Goal: Information Seeking & Learning: Learn about a topic

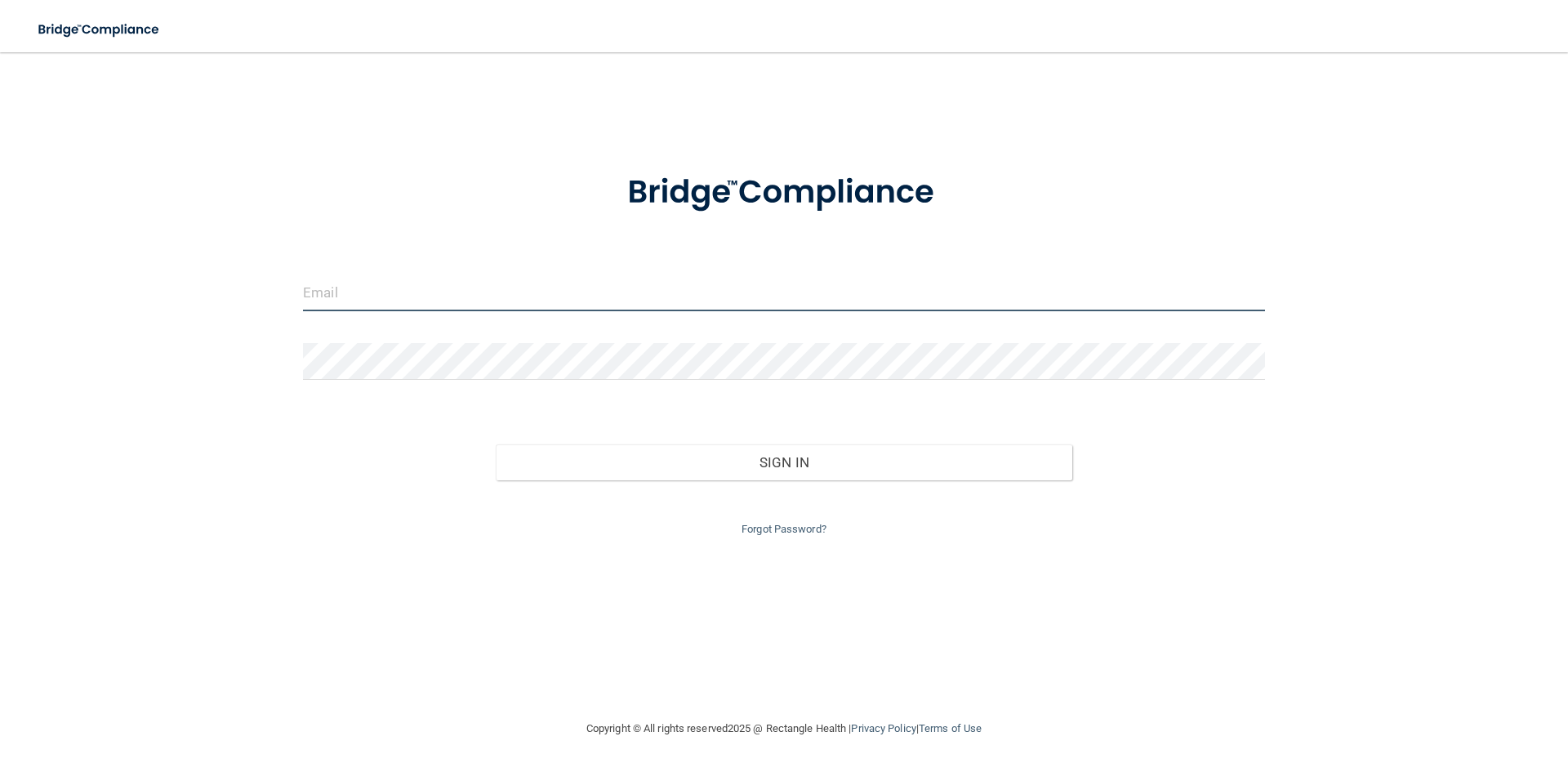
type input "[EMAIL_ADDRESS][PERSON_NAME][DOMAIN_NAME]"
click at [618, 309] on input "[EMAIL_ADDRESS][PERSON_NAME][DOMAIN_NAME]" at bounding box center [784, 293] width 962 height 37
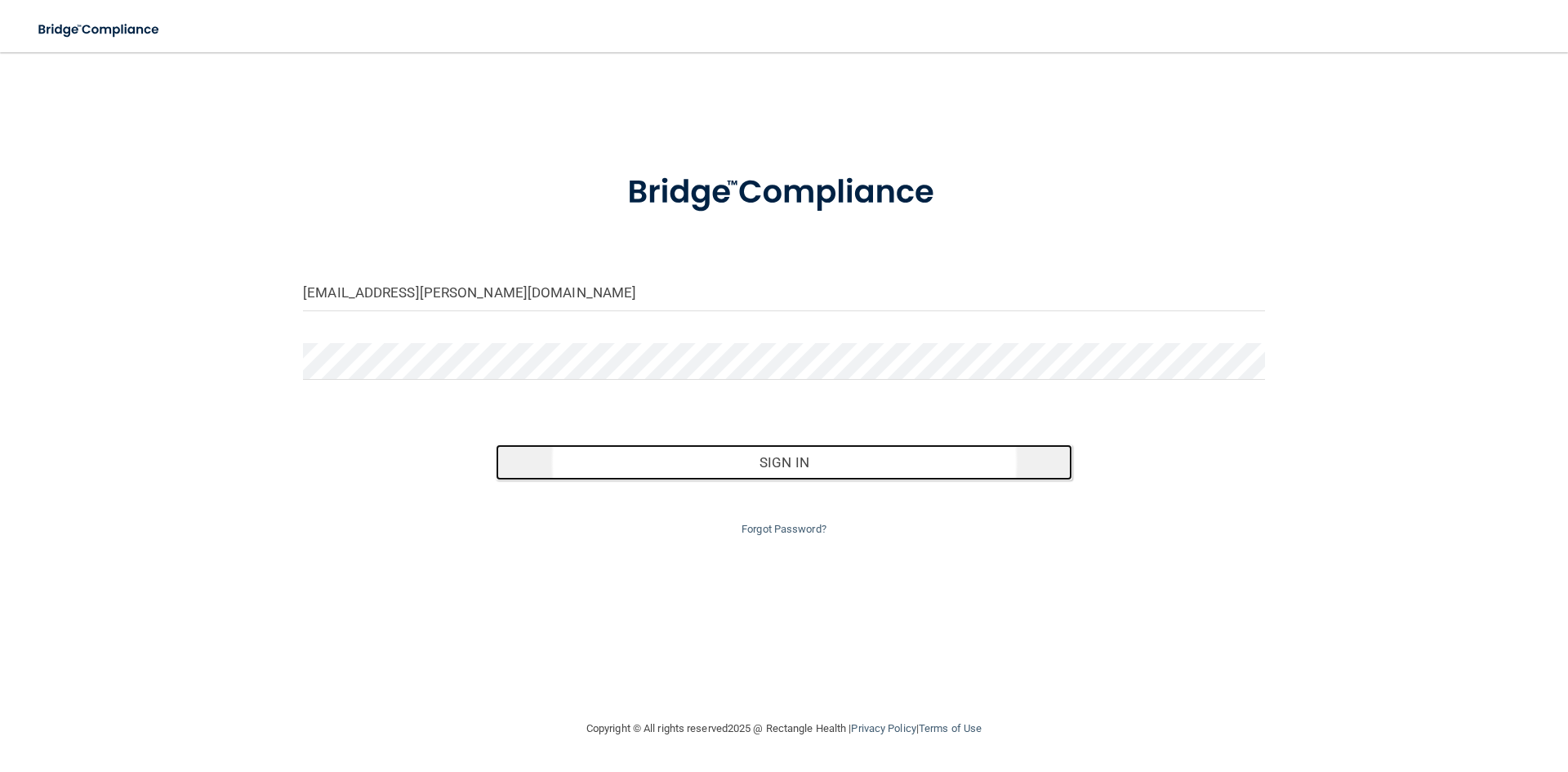
click at [594, 453] on button "Sign In" at bounding box center [784, 462] width 578 height 36
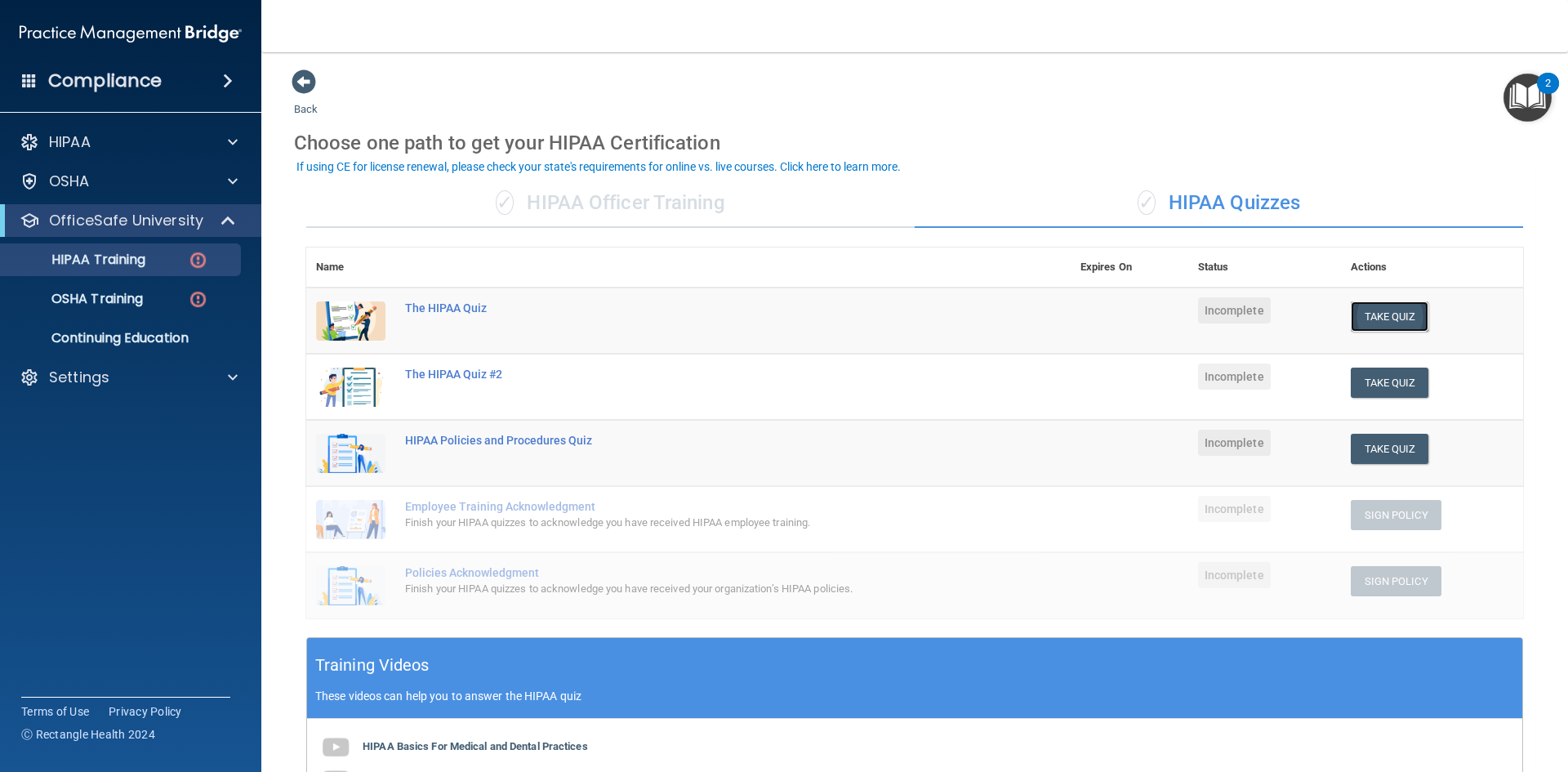
click at [1353, 329] on button "Take Quiz" at bounding box center [1390, 317] width 79 height 30
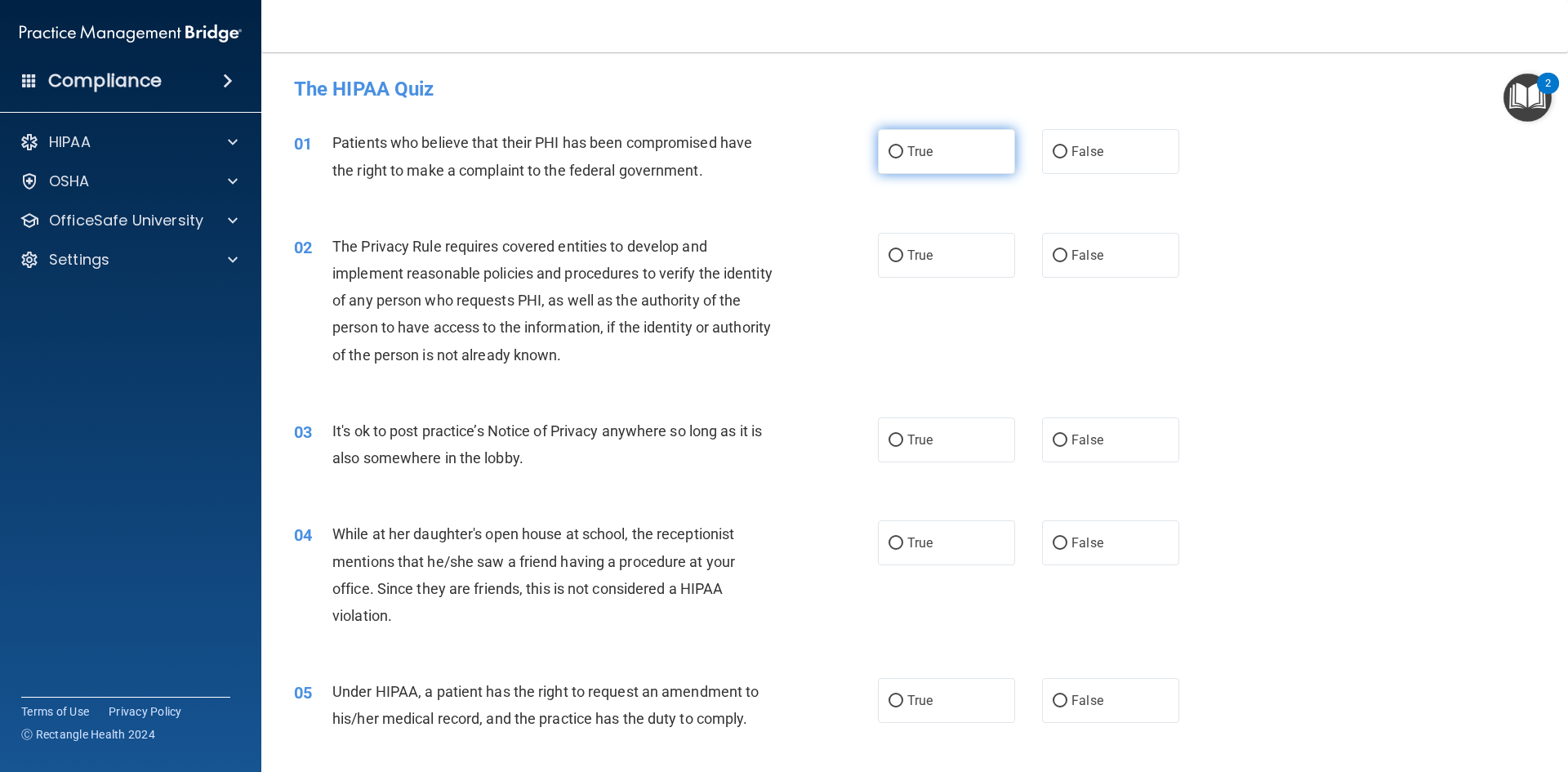
click at [972, 136] on label "True" at bounding box center [947, 151] width 137 height 45
click at [903, 146] on input "True" at bounding box center [895, 152] width 14 height 13
radio input "true"
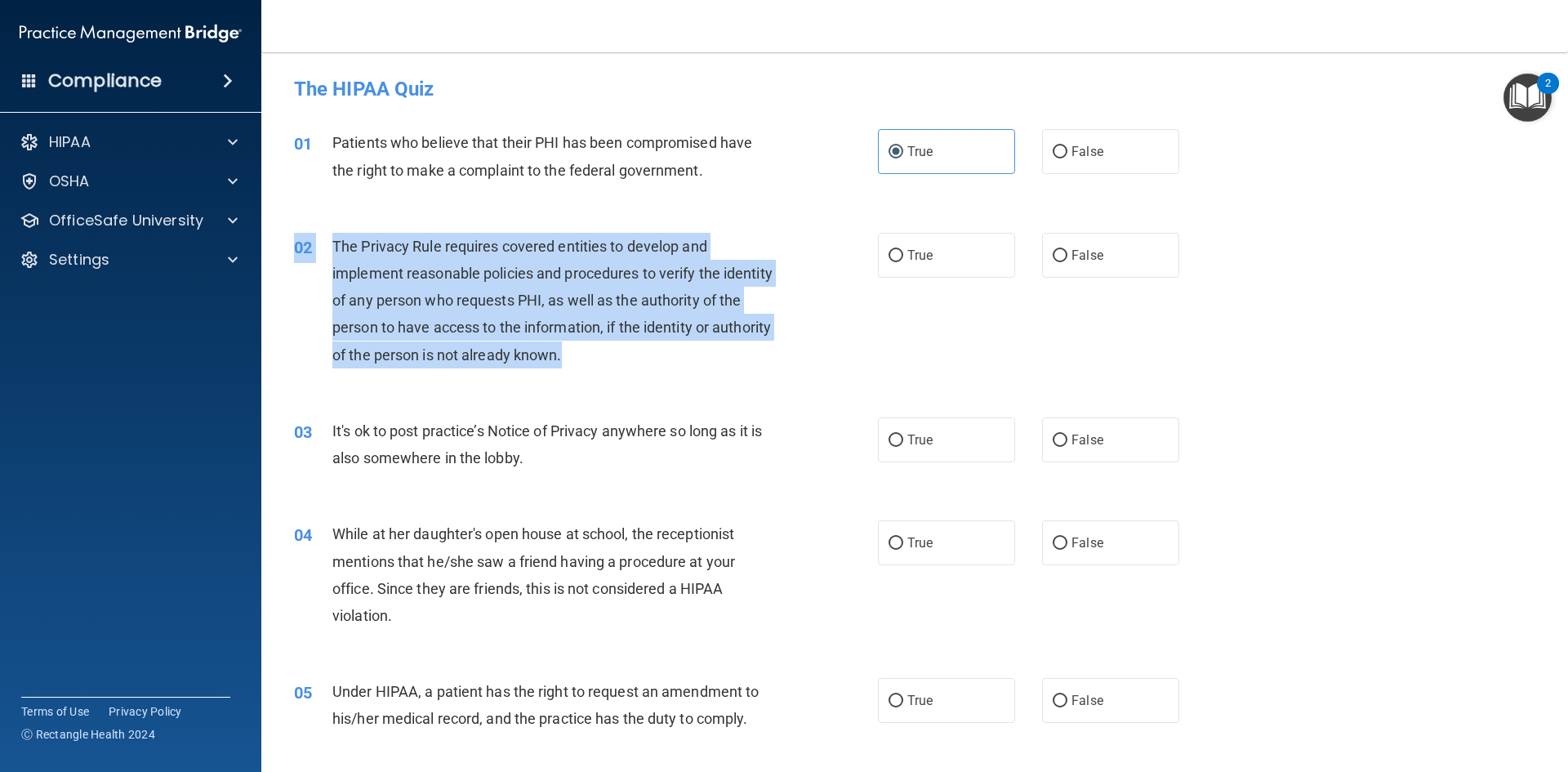
drag, startPoint x: 328, startPoint y: 231, endPoint x: 656, endPoint y: 358, distance: 351.7
click at [656, 358] on div "02 The Privacy Rule requires covered entities to develop and implement reasonab…" at bounding box center [914, 304] width 1266 height 185
copy div "02 The Privacy Rule requires covered entities to develop and implement reasonab…"
click at [896, 309] on div "02 The Privacy Rule requires covered entities to develop and implement reasonab…" at bounding box center [586, 305] width 633 height 144
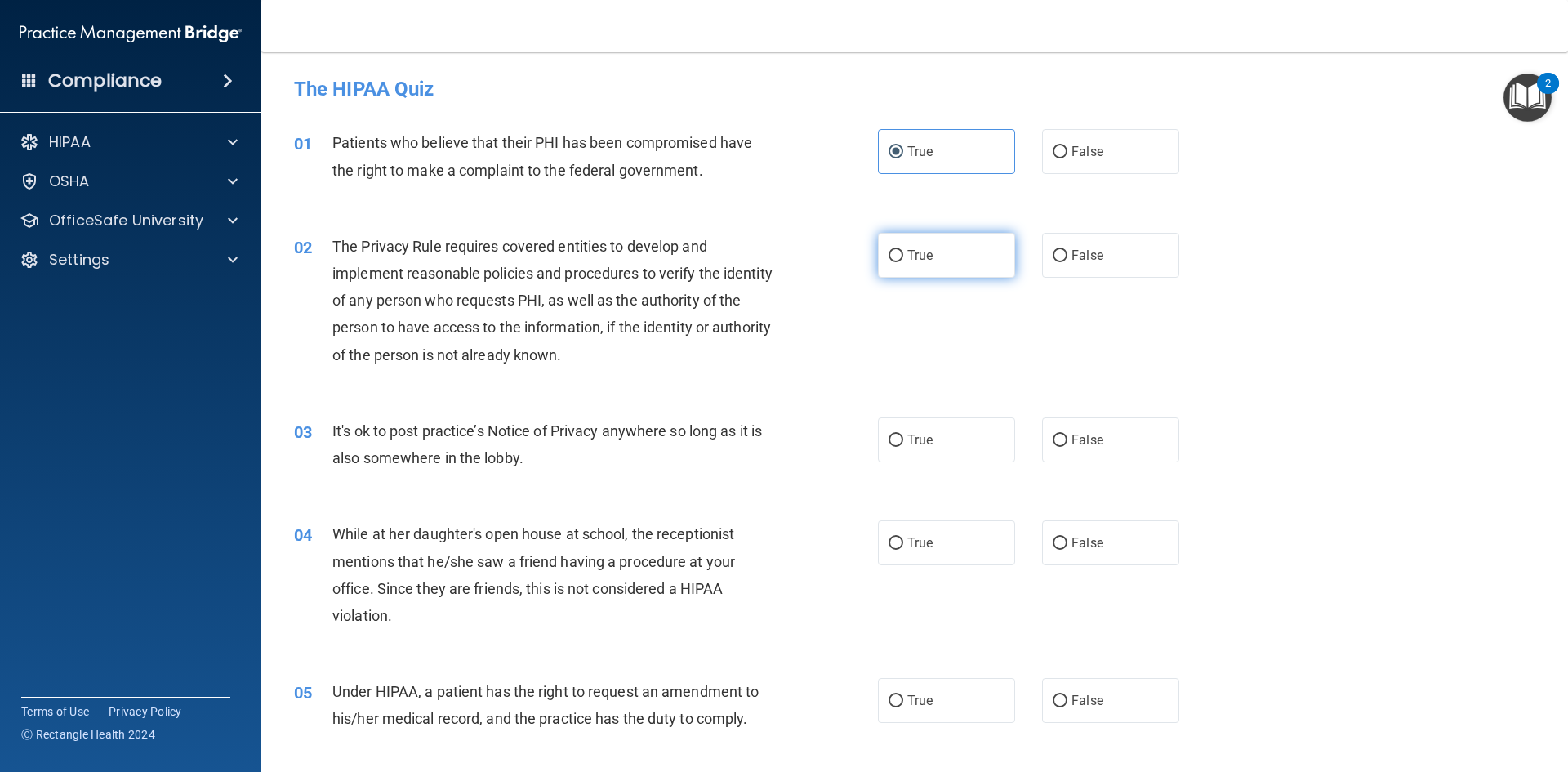
click at [898, 259] on label "True" at bounding box center [947, 255] width 137 height 45
click at [898, 259] on input "True" at bounding box center [895, 256] width 14 height 13
radio input "true"
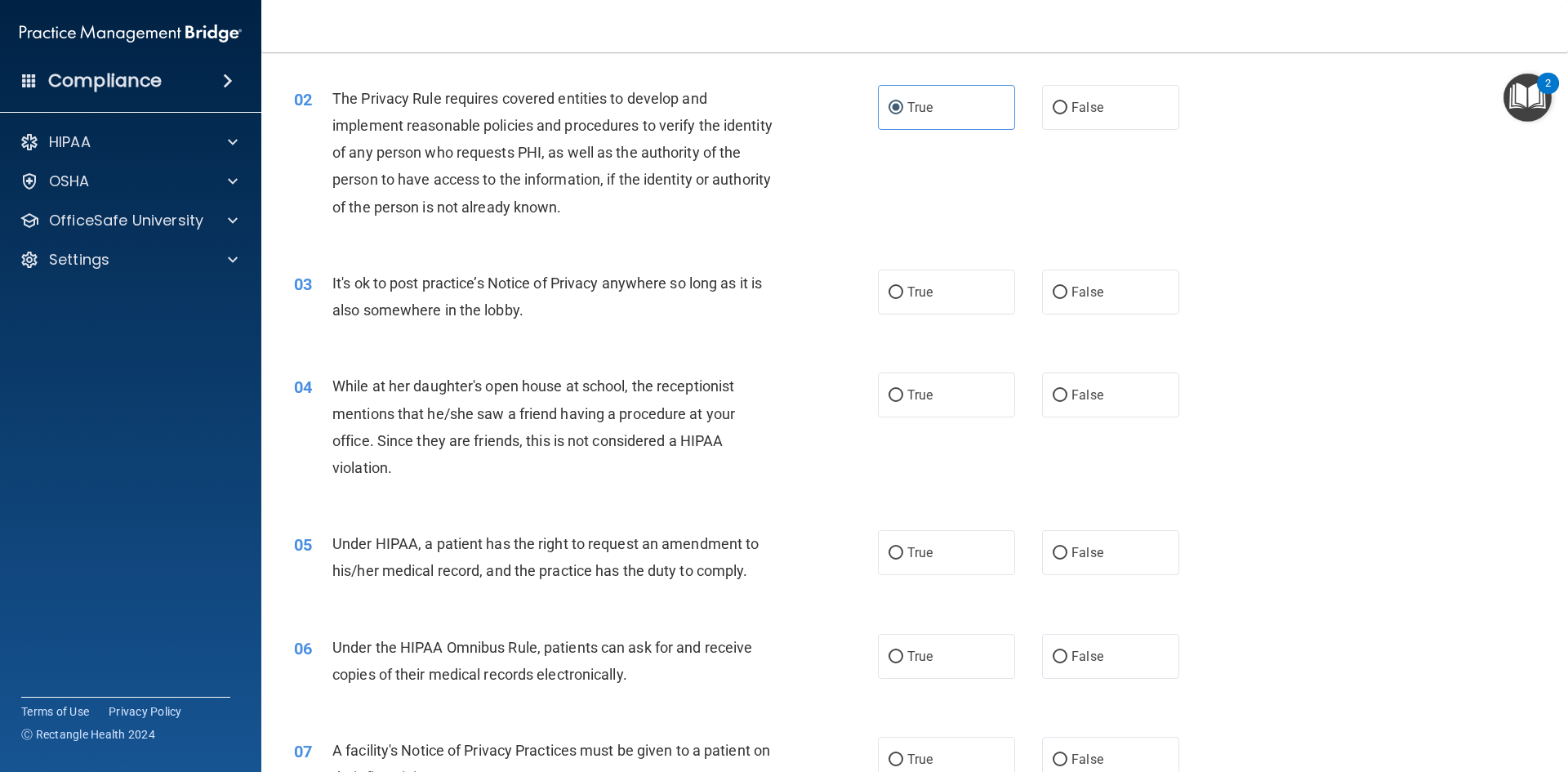
scroll to position [163, 0]
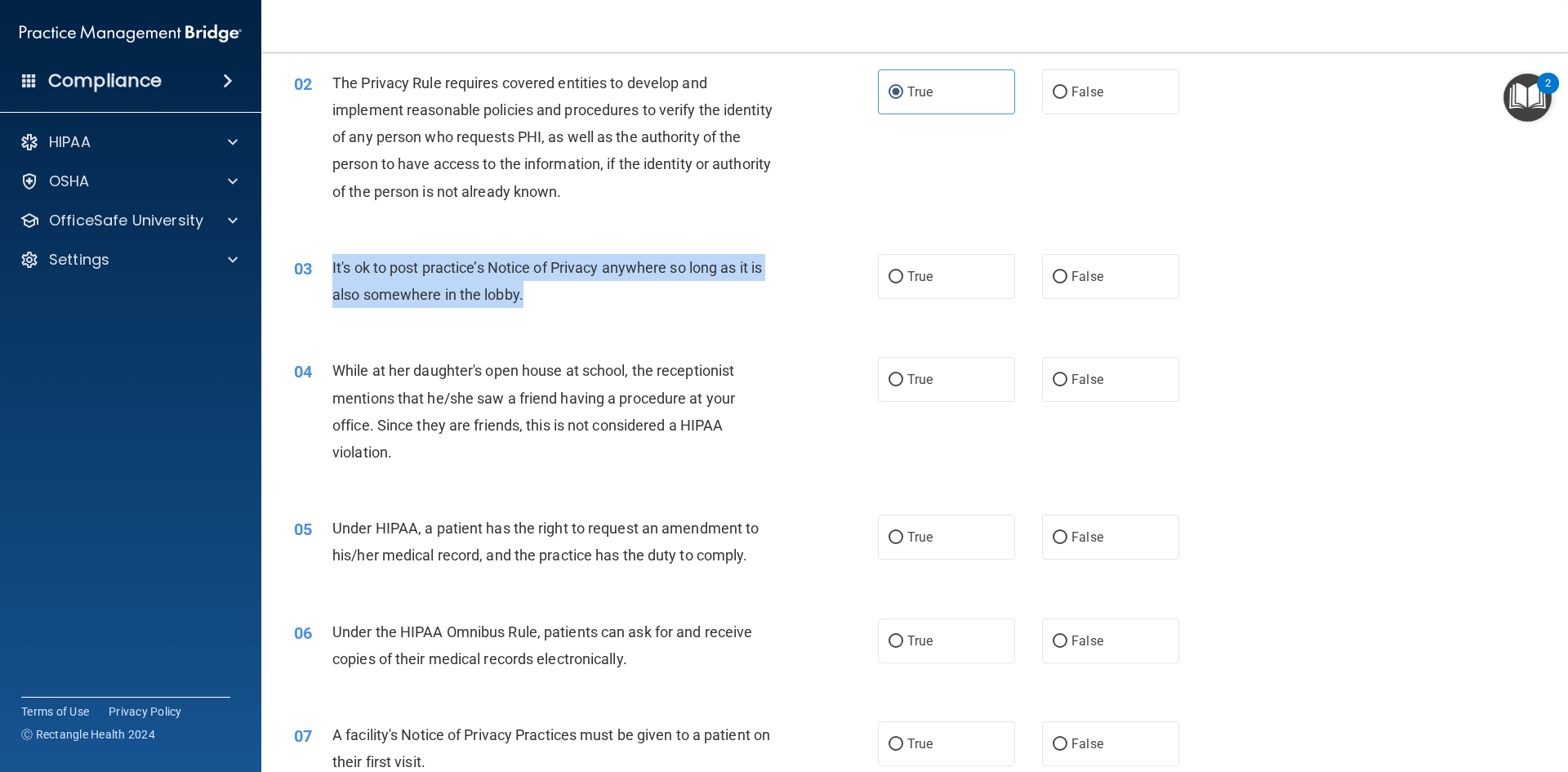
drag, startPoint x: 331, startPoint y: 267, endPoint x: 537, endPoint y: 286, distance: 206.9
click at [537, 286] on div "03 It's ok to post practice’s Notice of Privacy anywhere so long as it is also …" at bounding box center [586, 285] width 633 height 62
copy div "It's ok to post practice’s Notice of Privacy anywhere so long as it is also som…"
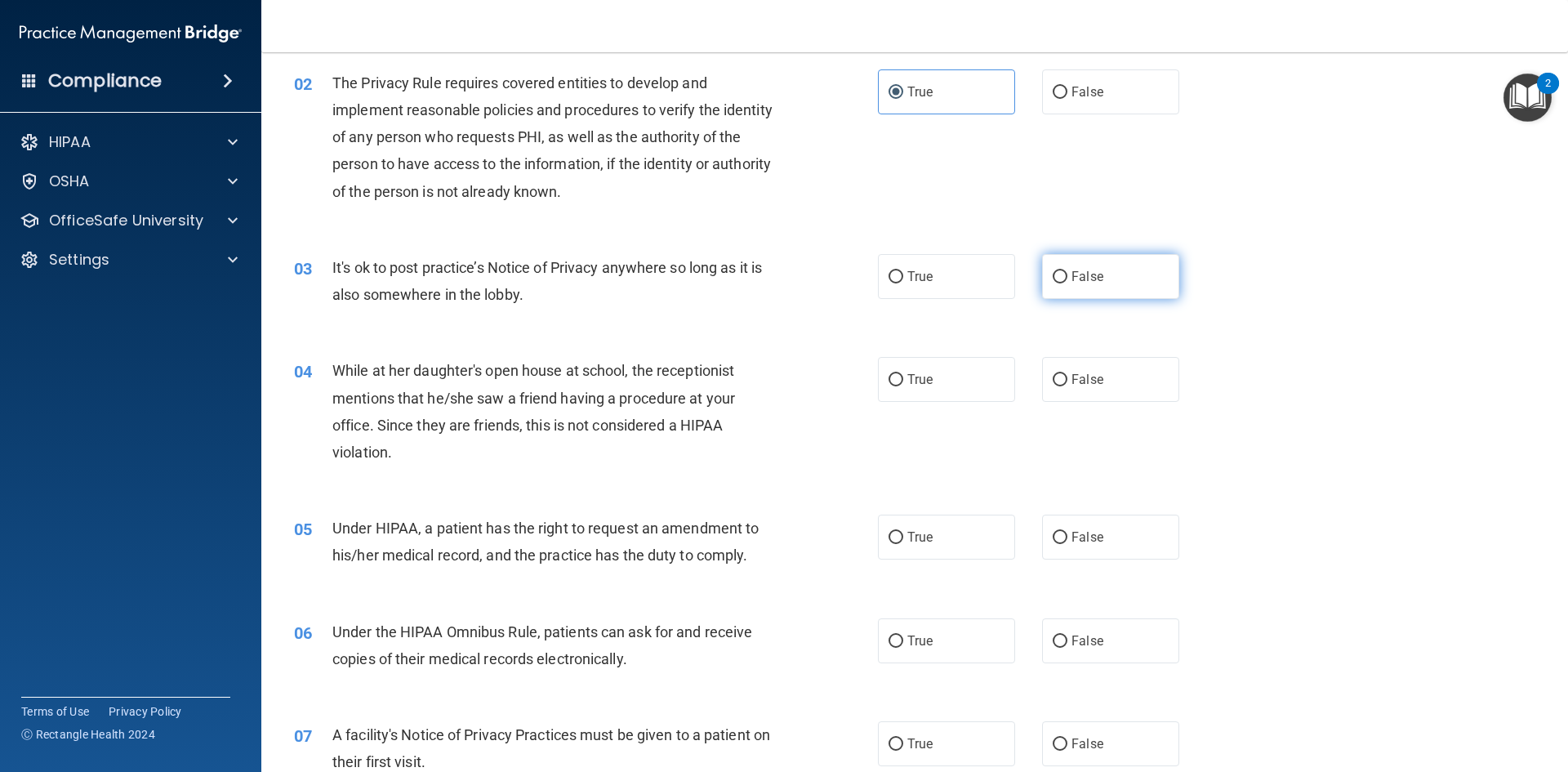
click at [1139, 282] on label "False" at bounding box center [1110, 276] width 137 height 45
click at [1067, 282] on input "False" at bounding box center [1060, 277] width 14 height 13
radio input "true"
click at [711, 310] on div "03 It's ok to post practice’s Notice of Privacy anywhere so long as it is also …" at bounding box center [586, 285] width 633 height 62
click at [1112, 378] on label "False" at bounding box center [1110, 379] width 137 height 45
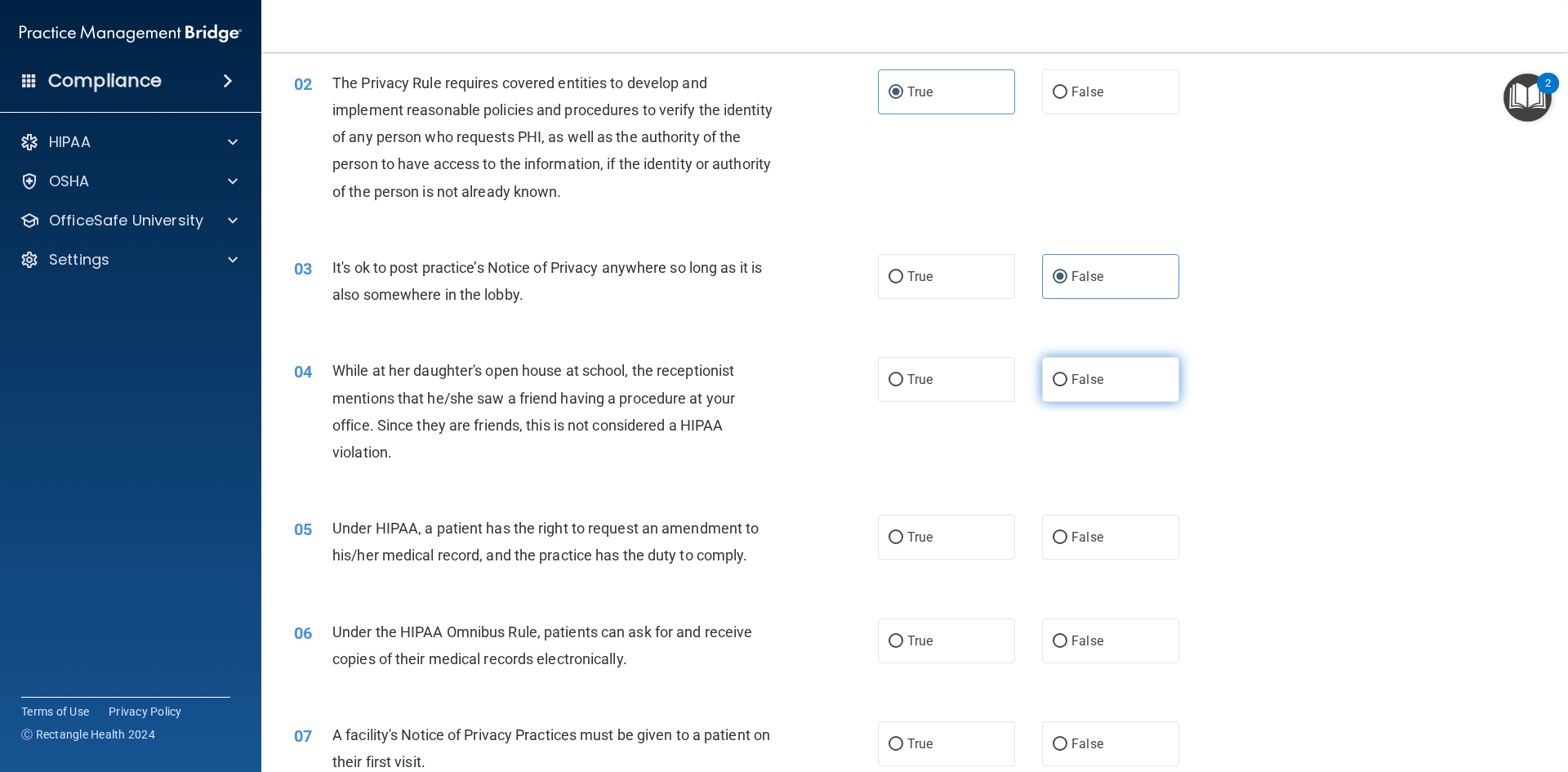
click at [1067, 378] on input "False" at bounding box center [1060, 380] width 14 height 13
radio input "true"
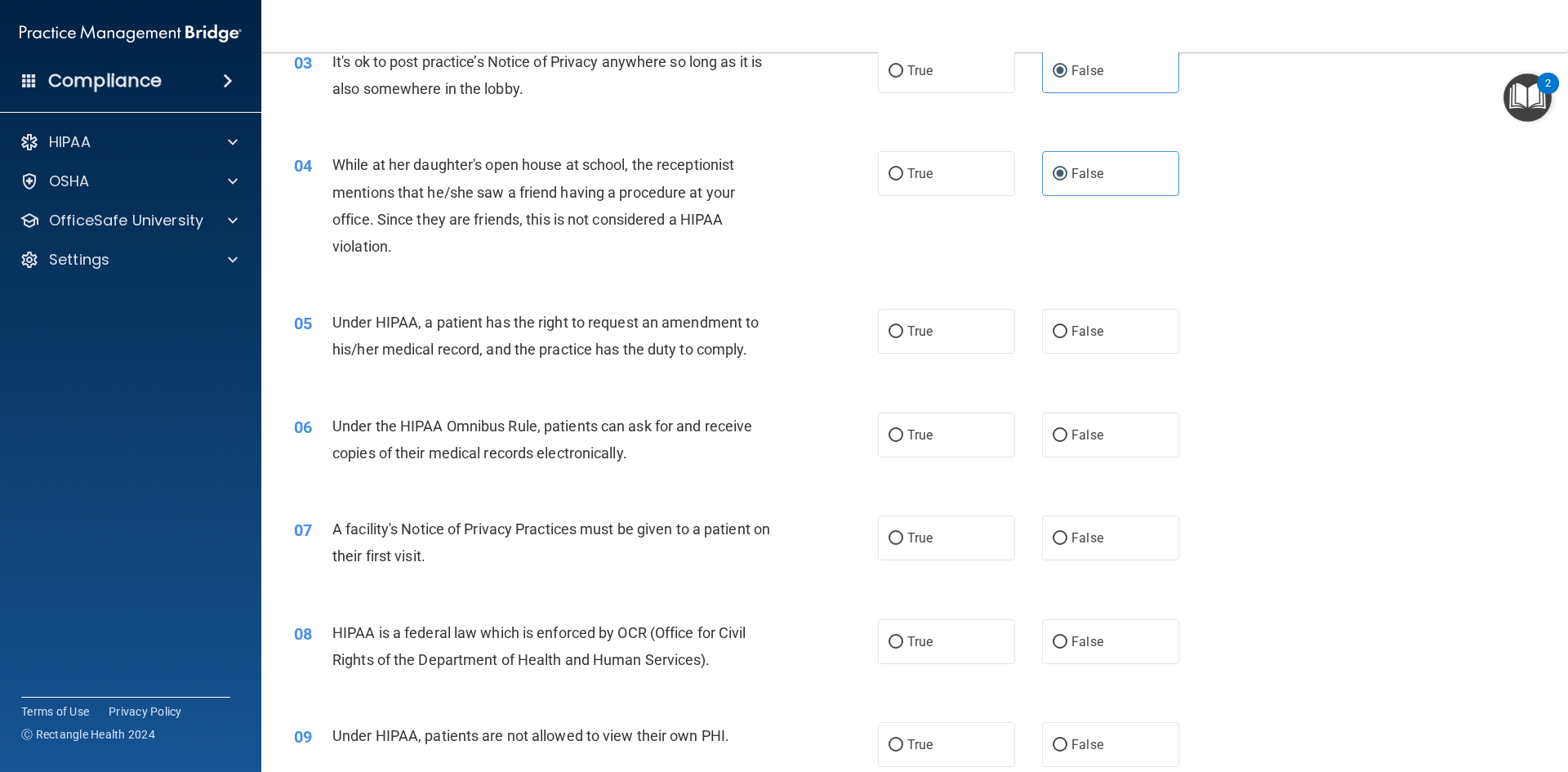
scroll to position [409, 0]
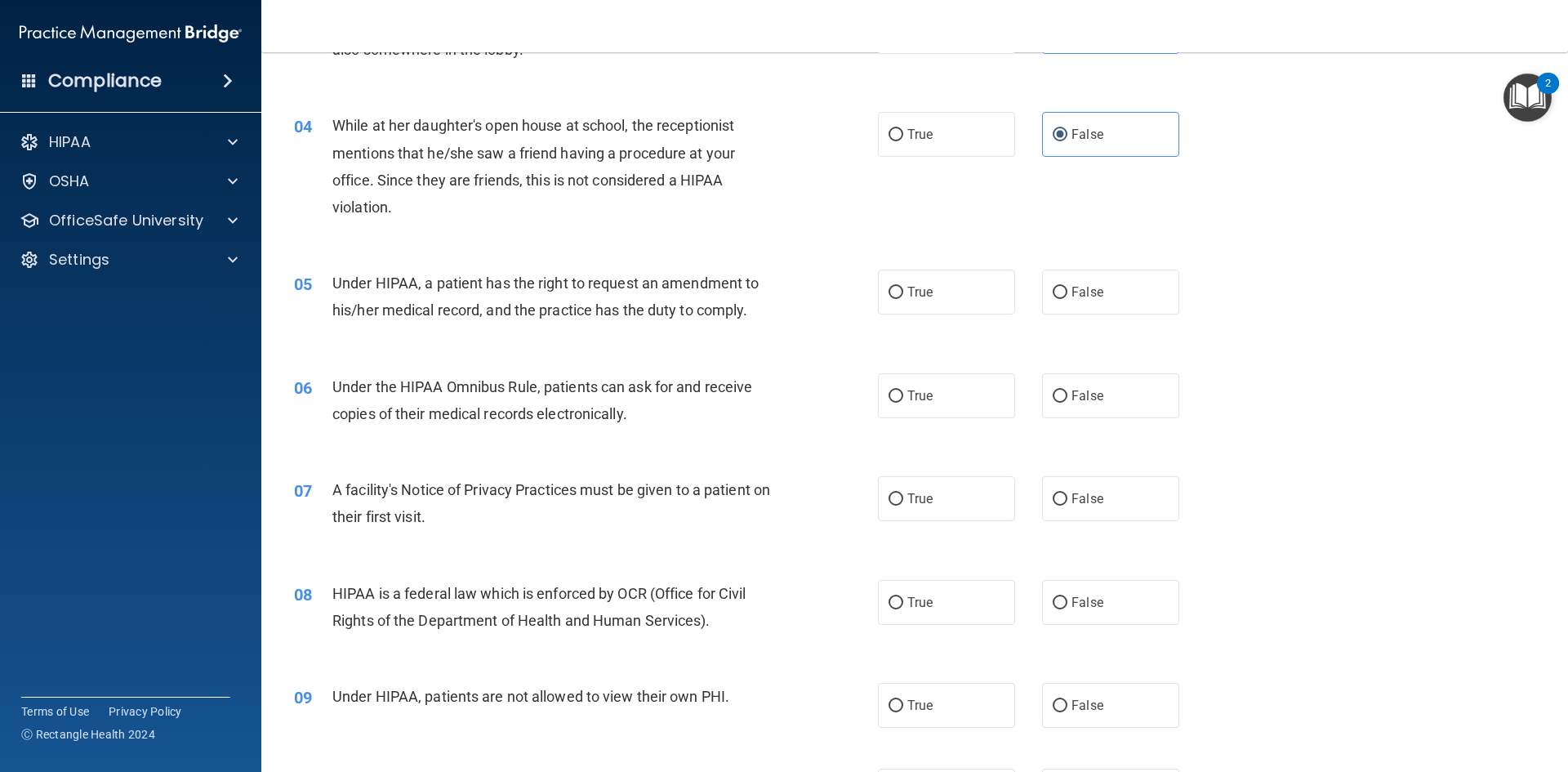
click at [647, 353] on div "06 Under the HIPAA Omnibus Rule, patients can ask for and receive copies of the…" at bounding box center [914, 405] width 1266 height 103
click at [979, 277] on label "True" at bounding box center [947, 291] width 137 height 45
click at [903, 286] on input "True" at bounding box center [895, 292] width 14 height 13
radio input "true"
click at [980, 205] on div "04 While at her daughter's open house at school, the receptionist mentions that…" at bounding box center [914, 170] width 1266 height 158
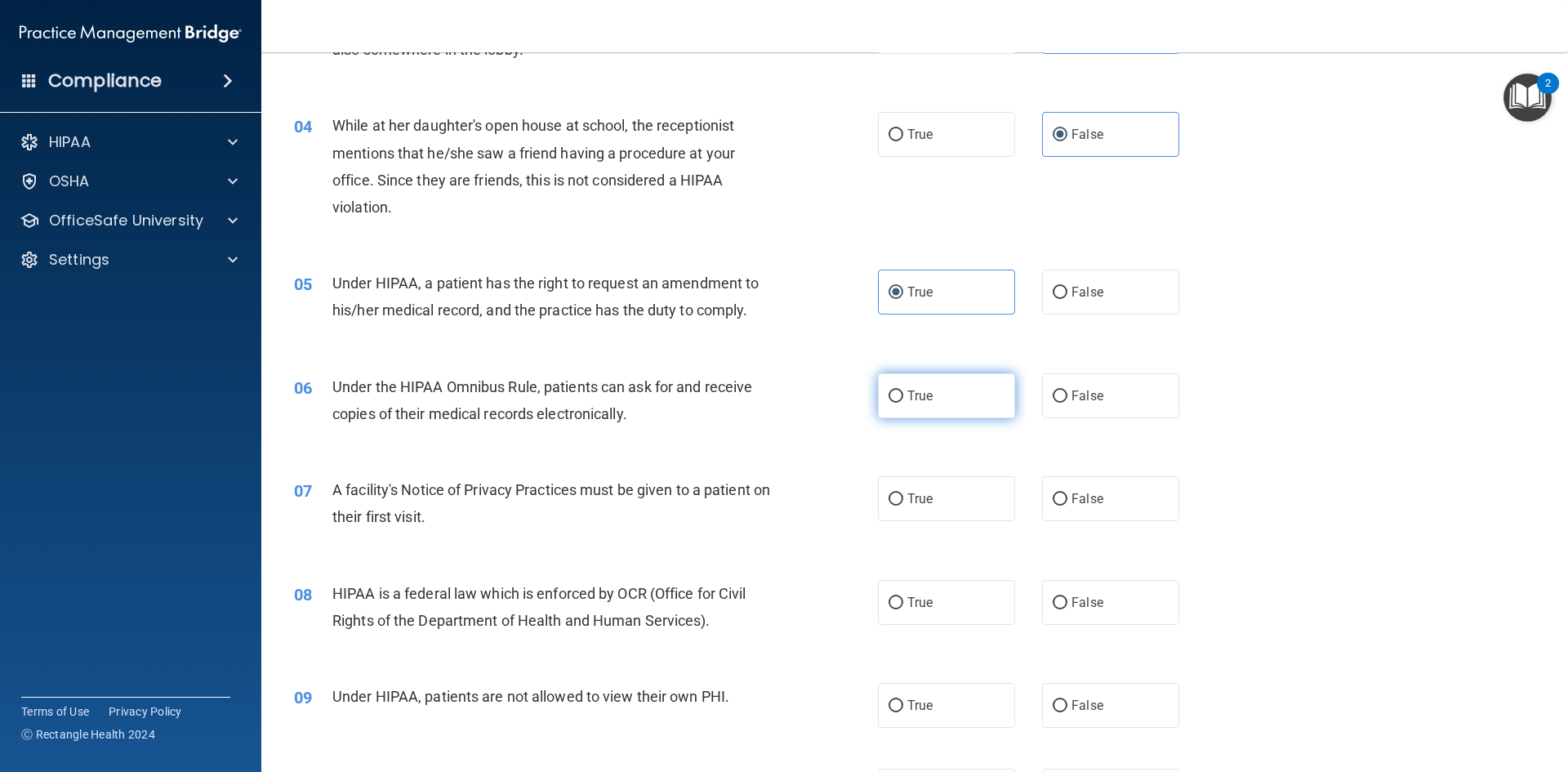
click at [900, 402] on label "True" at bounding box center [947, 395] width 137 height 45
click at [900, 402] on input "True" at bounding box center [895, 396] width 14 height 13
radio input "true"
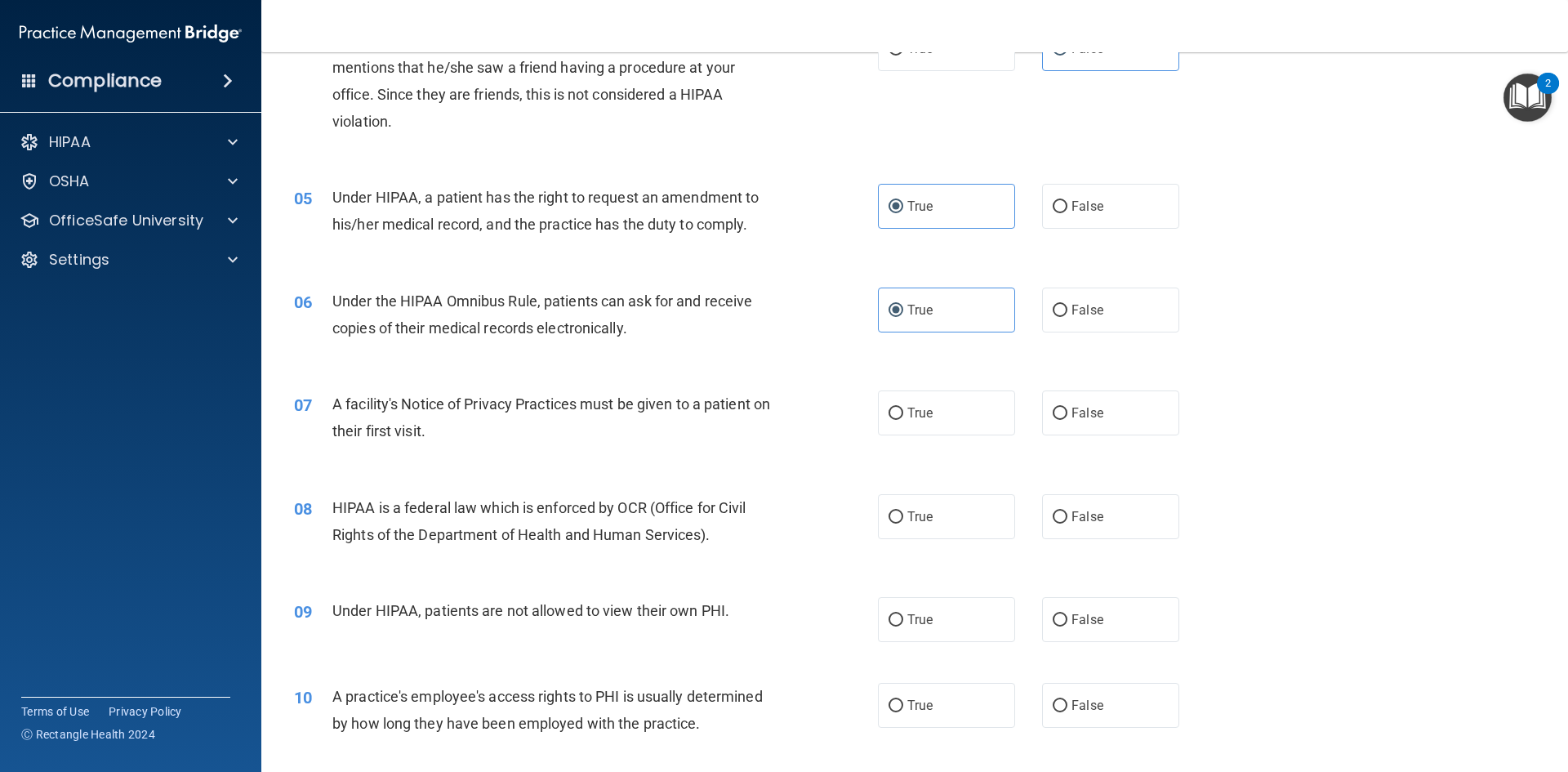
scroll to position [654, 0]
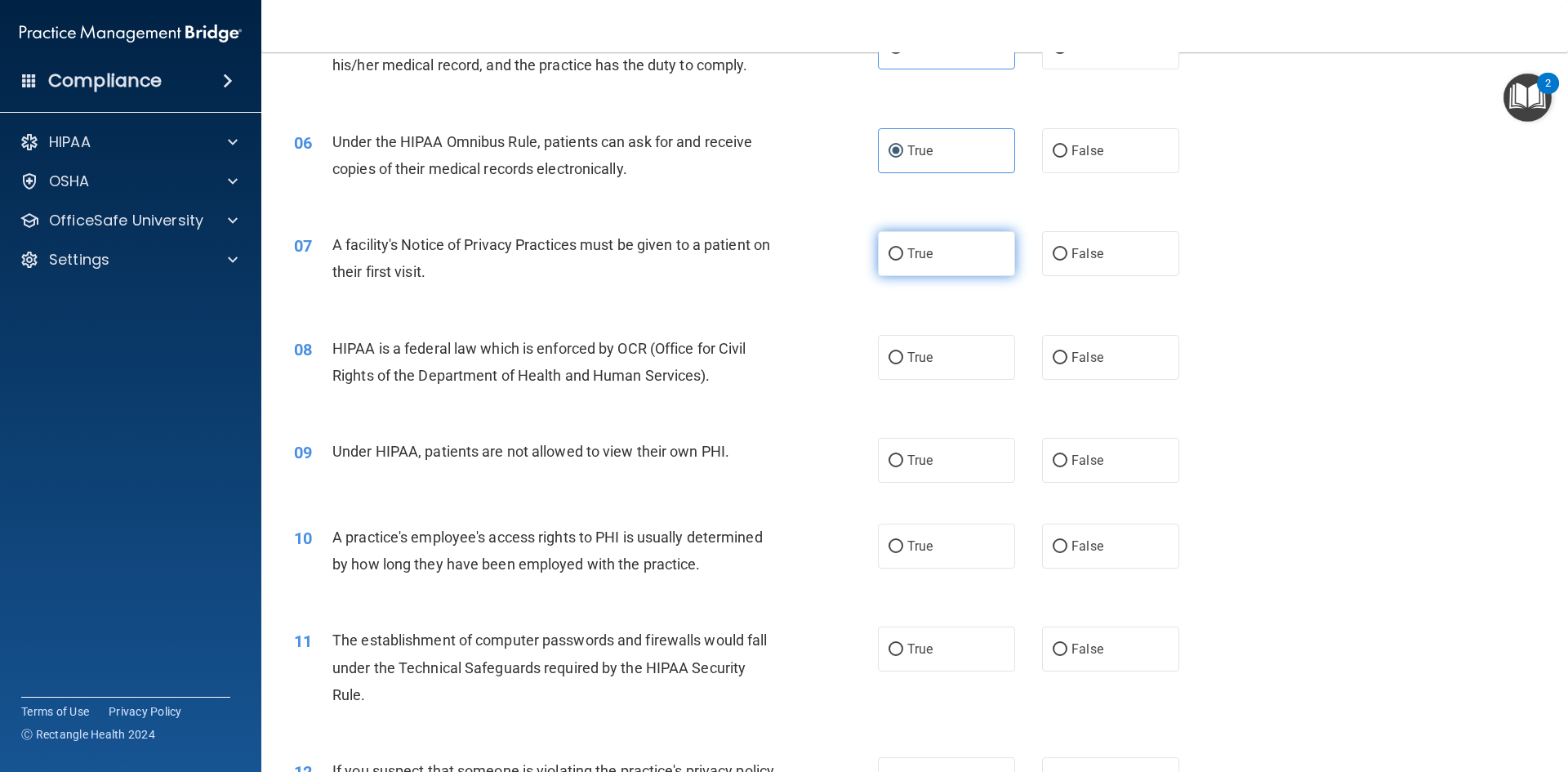
click at [924, 252] on span "True" at bounding box center [920, 253] width 25 height 15
click at [903, 252] on input "True" at bounding box center [895, 254] width 14 height 13
radio input "true"
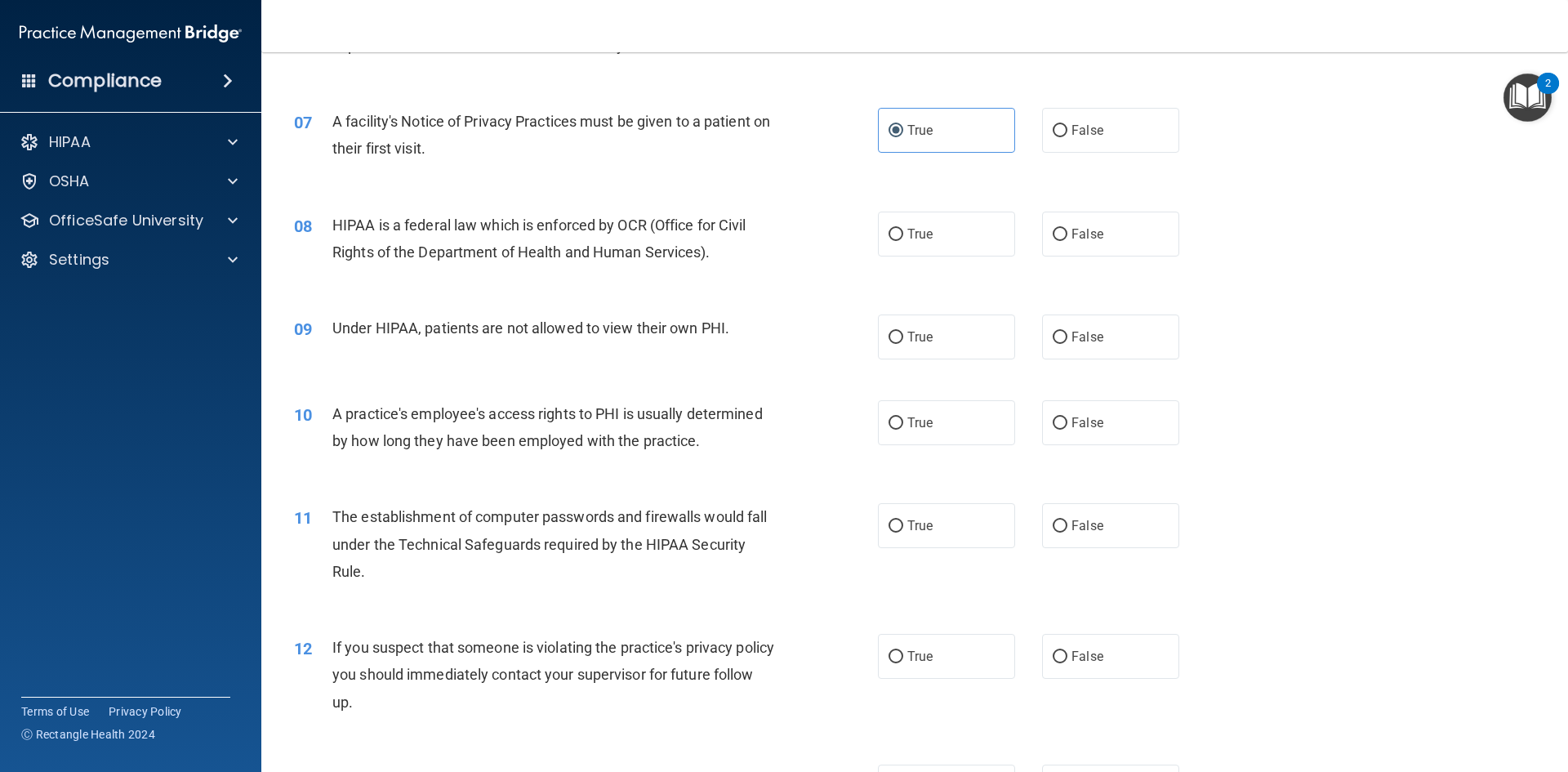
scroll to position [899, 0]
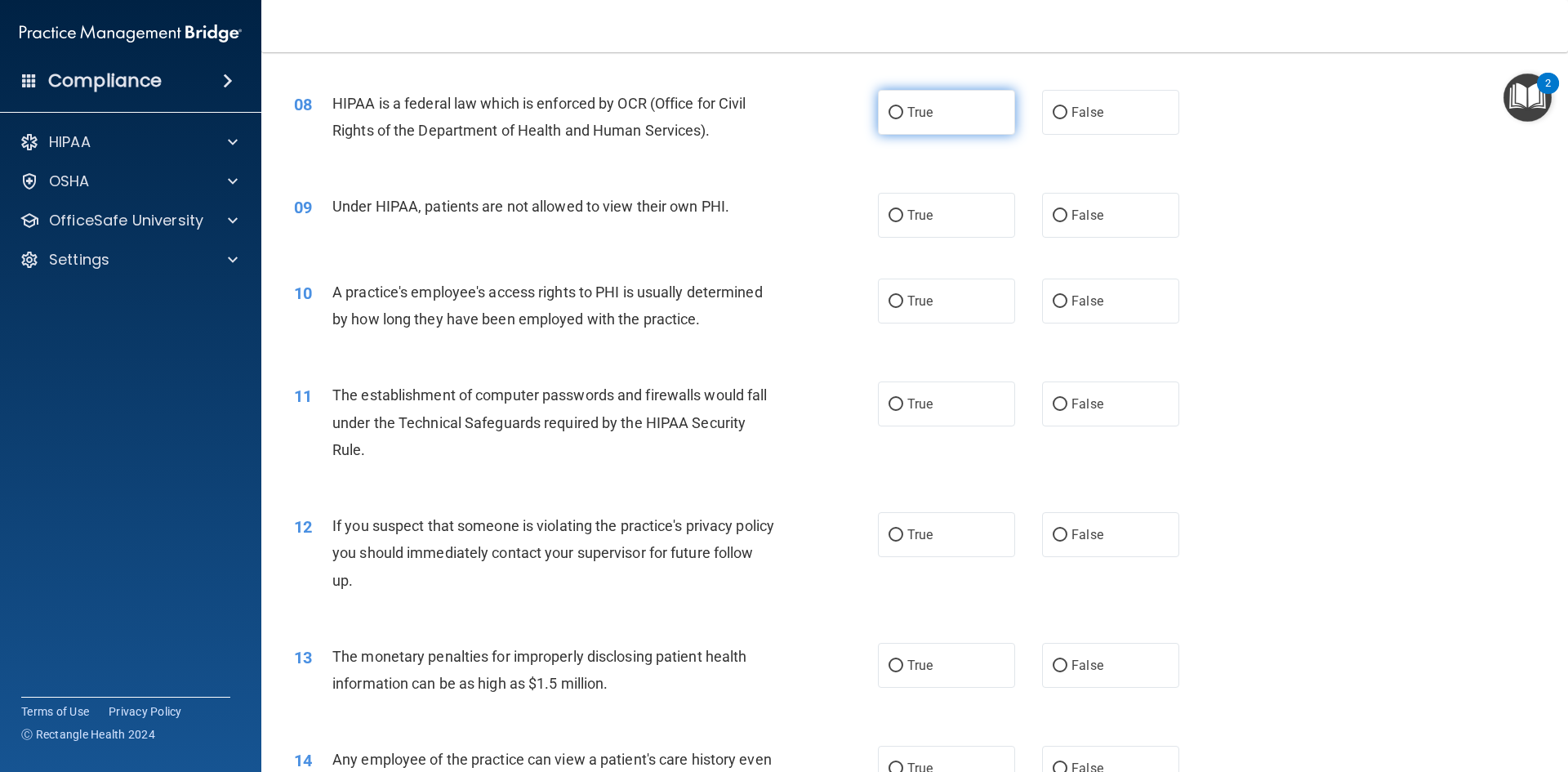
click at [928, 117] on label "True" at bounding box center [947, 111] width 137 height 45
click at [903, 117] on input "True" at bounding box center [895, 113] width 14 height 13
radio input "true"
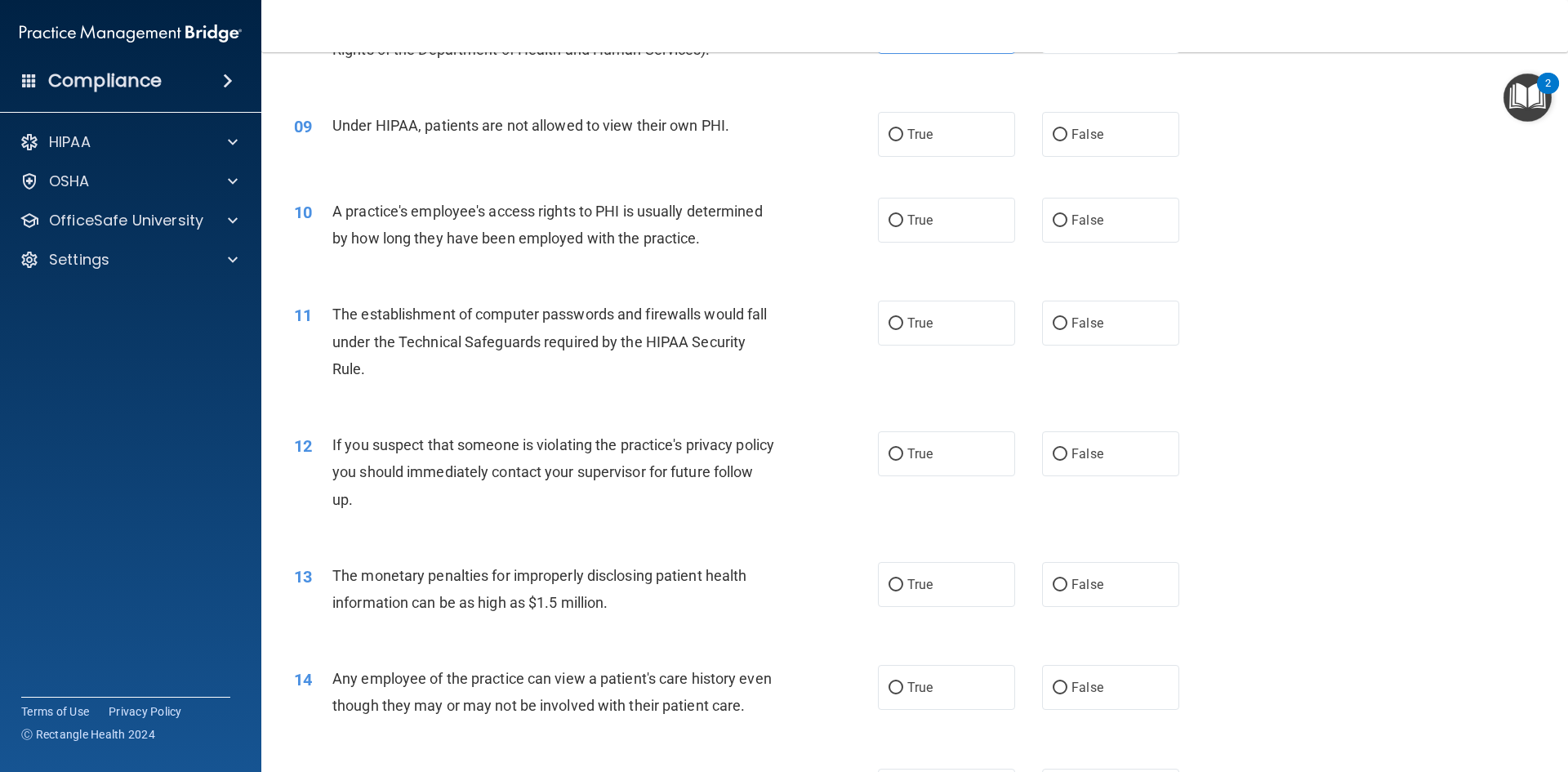
scroll to position [981, 0]
drag, startPoint x: 334, startPoint y: 130, endPoint x: 724, endPoint y: 148, distance: 390.4
click at [728, 160] on div "09 Under HIPAA, patients are not allowed to view their own PHI. True False" at bounding box center [914, 133] width 1266 height 86
click at [747, 101] on div "09 Under HIPAA, patients are not allowed to view their own PHI. True False" at bounding box center [914, 133] width 1266 height 86
drag, startPoint x: 714, startPoint y: 134, endPoint x: 726, endPoint y: 131, distance: 12.4
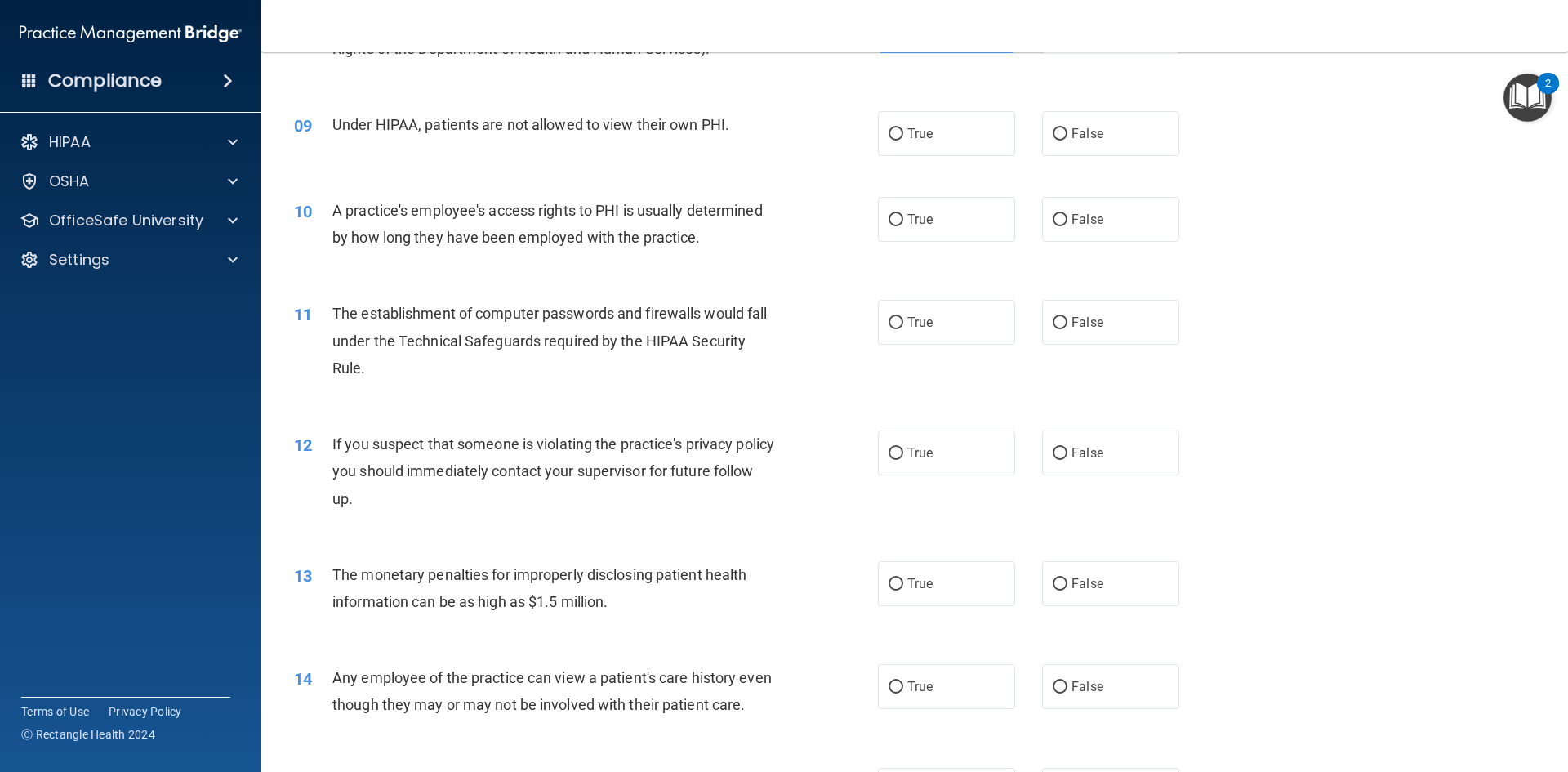
click at [724, 133] on div "Under HIPAA, patients are not allowed to view their own PHI." at bounding box center [561, 125] width 457 height 27
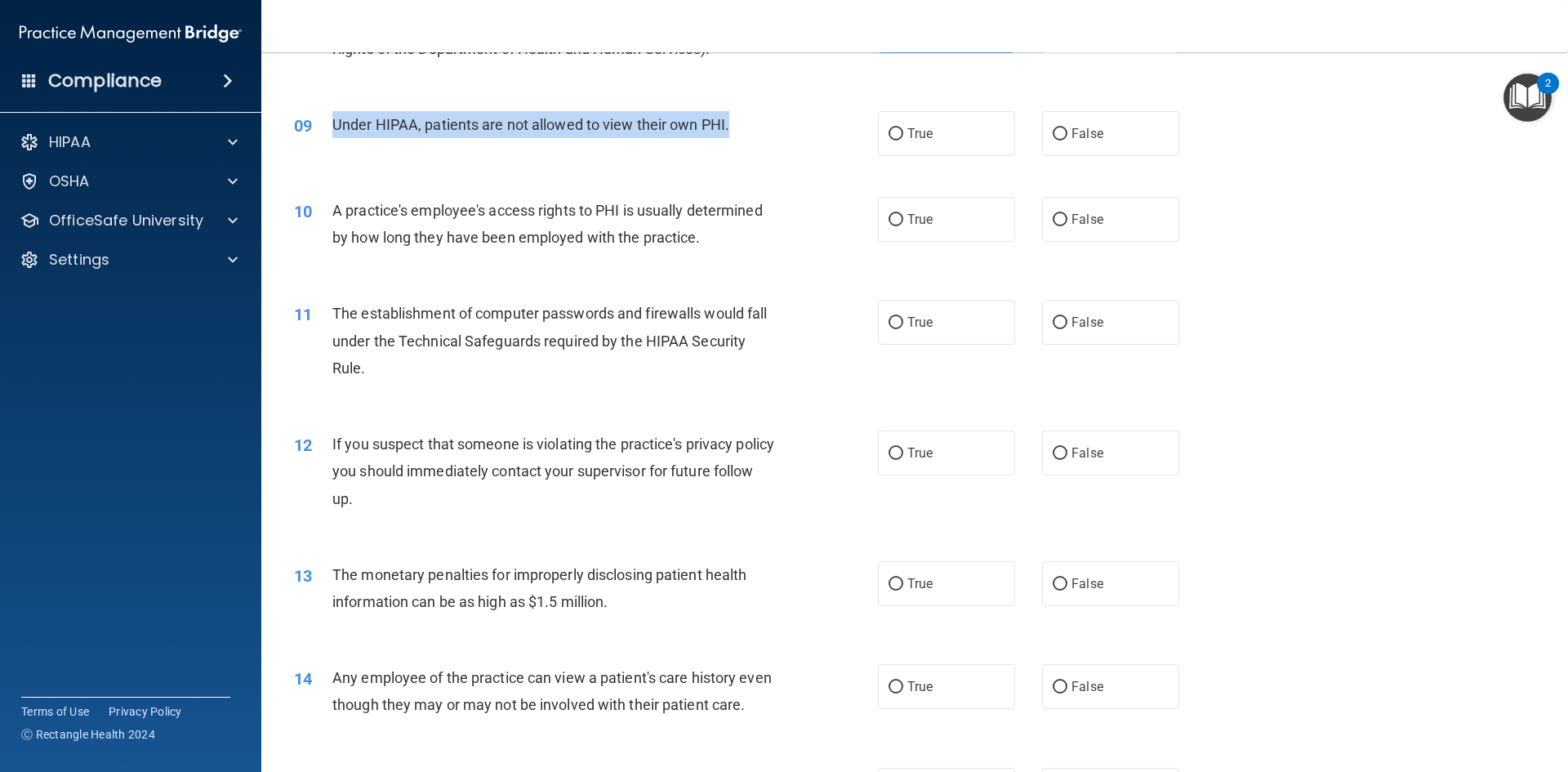
drag, startPoint x: 730, startPoint y: 127, endPoint x: 329, endPoint y: 117, distance: 401.1
click at [329, 117] on div "09 Under HIPAA, patients are not allowed to view their own PHI." at bounding box center [586, 129] width 633 height 35
copy div "Under HIPAA, patients are not allowed to view their own PHI."
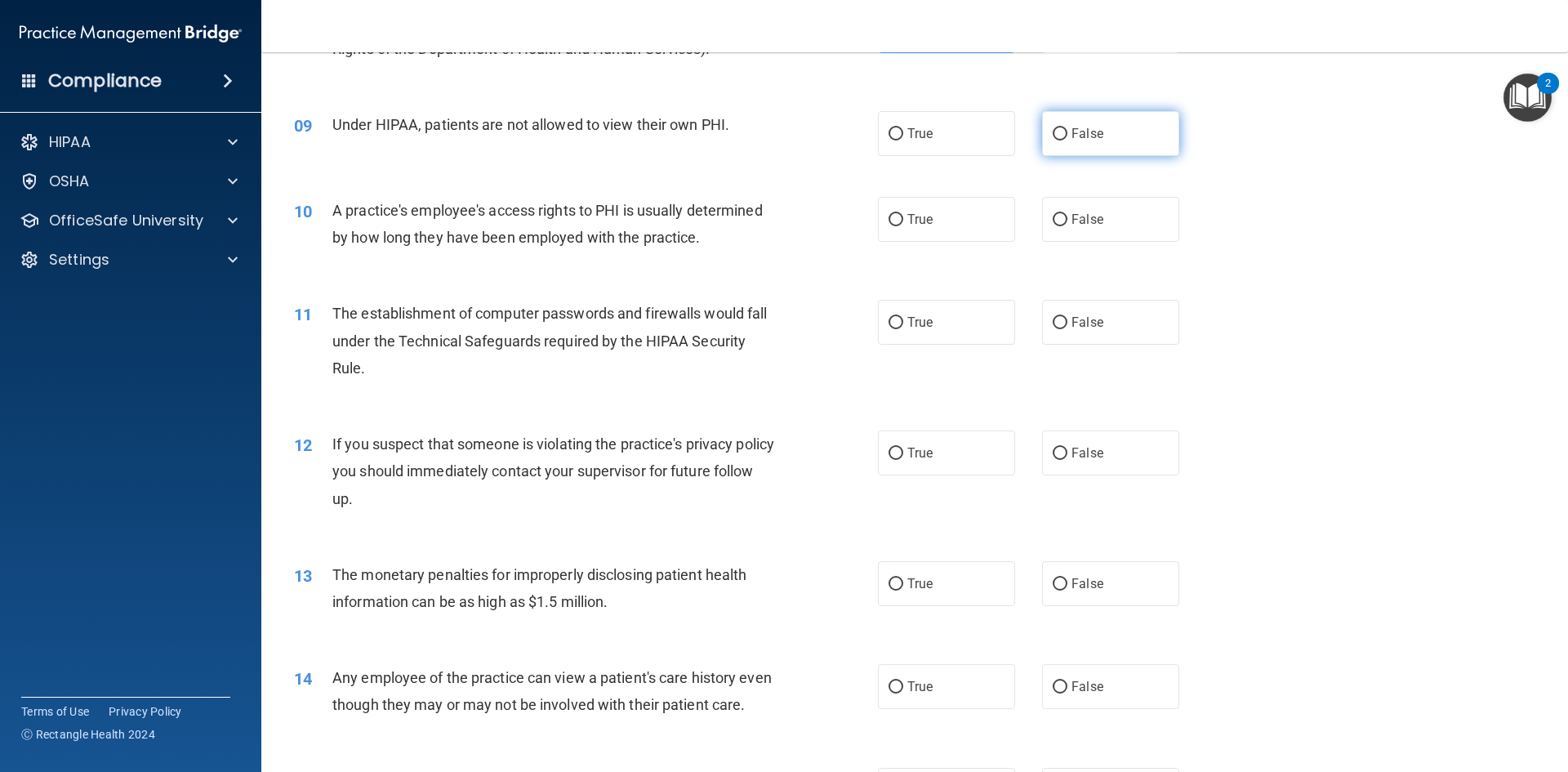
click at [1070, 146] on label "False" at bounding box center [1110, 133] width 137 height 45
click at [1067, 140] on input "False" at bounding box center [1060, 134] width 14 height 13
radio input "true"
click at [647, 178] on div "10 A practice's employee's access rights to PHI is usually determined by how lo…" at bounding box center [914, 228] width 1266 height 103
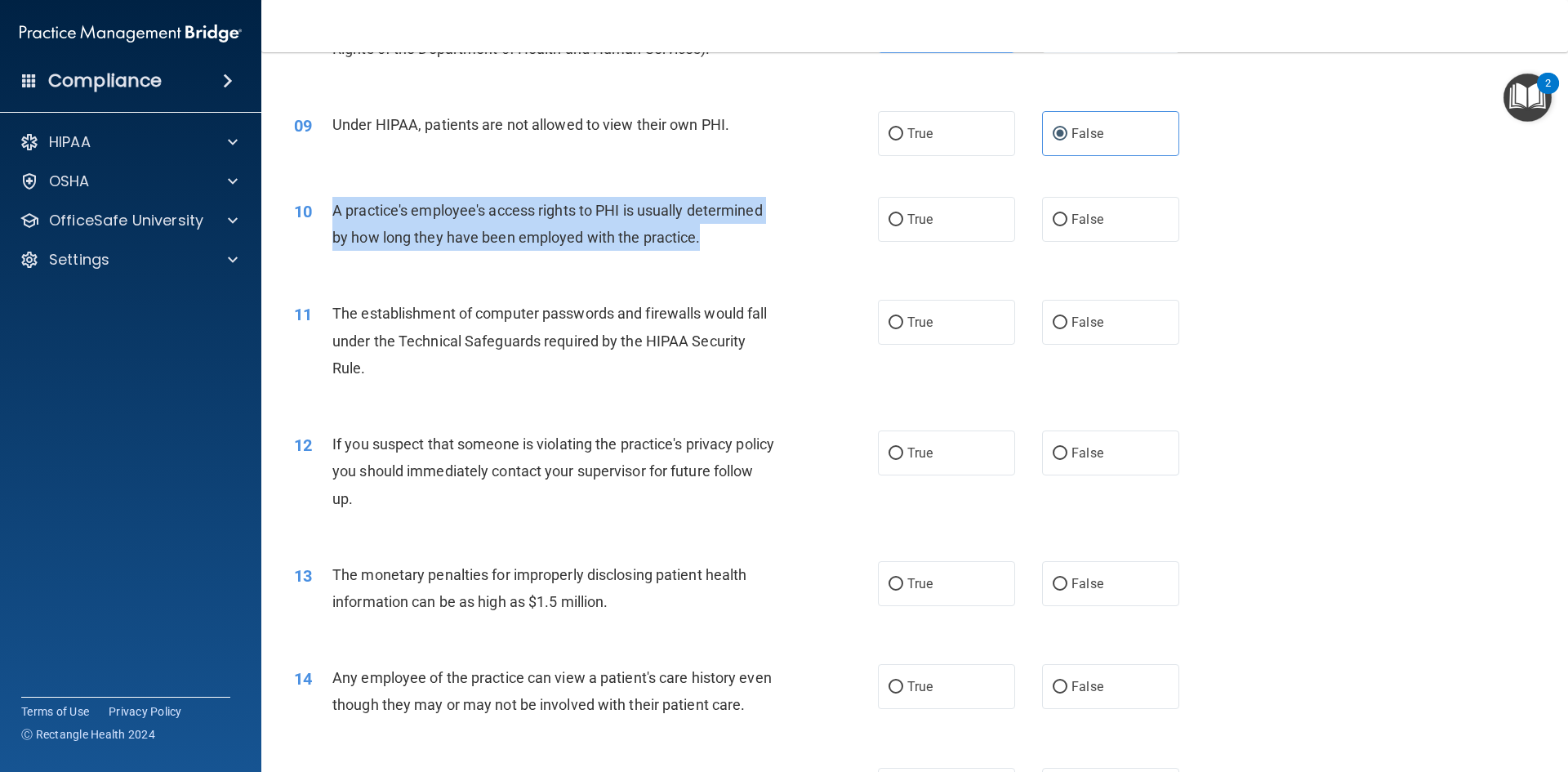
drag, startPoint x: 348, startPoint y: 210, endPoint x: 759, endPoint y: 235, distance: 411.8
click at [759, 235] on div "10 A practice's employee's access rights to PHI is usually determined by how lo…" at bounding box center [586, 227] width 633 height 62
copy div "A practice's employee's access rights to PHI is usually determined by how long …"
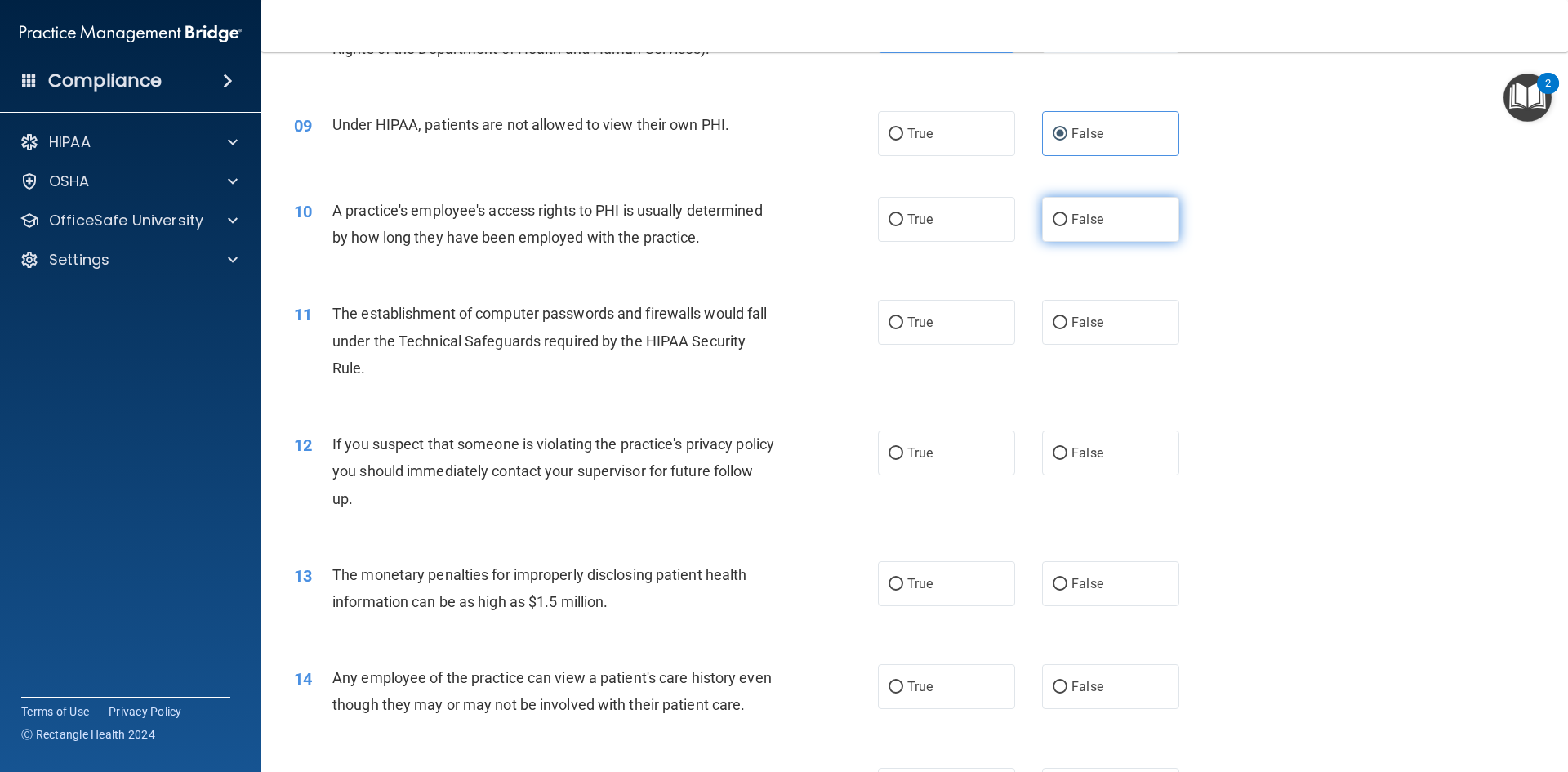
click at [1157, 204] on label "False" at bounding box center [1110, 219] width 137 height 45
click at [1067, 214] on input "False" at bounding box center [1060, 220] width 14 height 13
radio input "true"
click at [1330, 204] on div "10 A practice's employee's access rights to PHI is usually determined by how lo…" at bounding box center [914, 228] width 1266 height 103
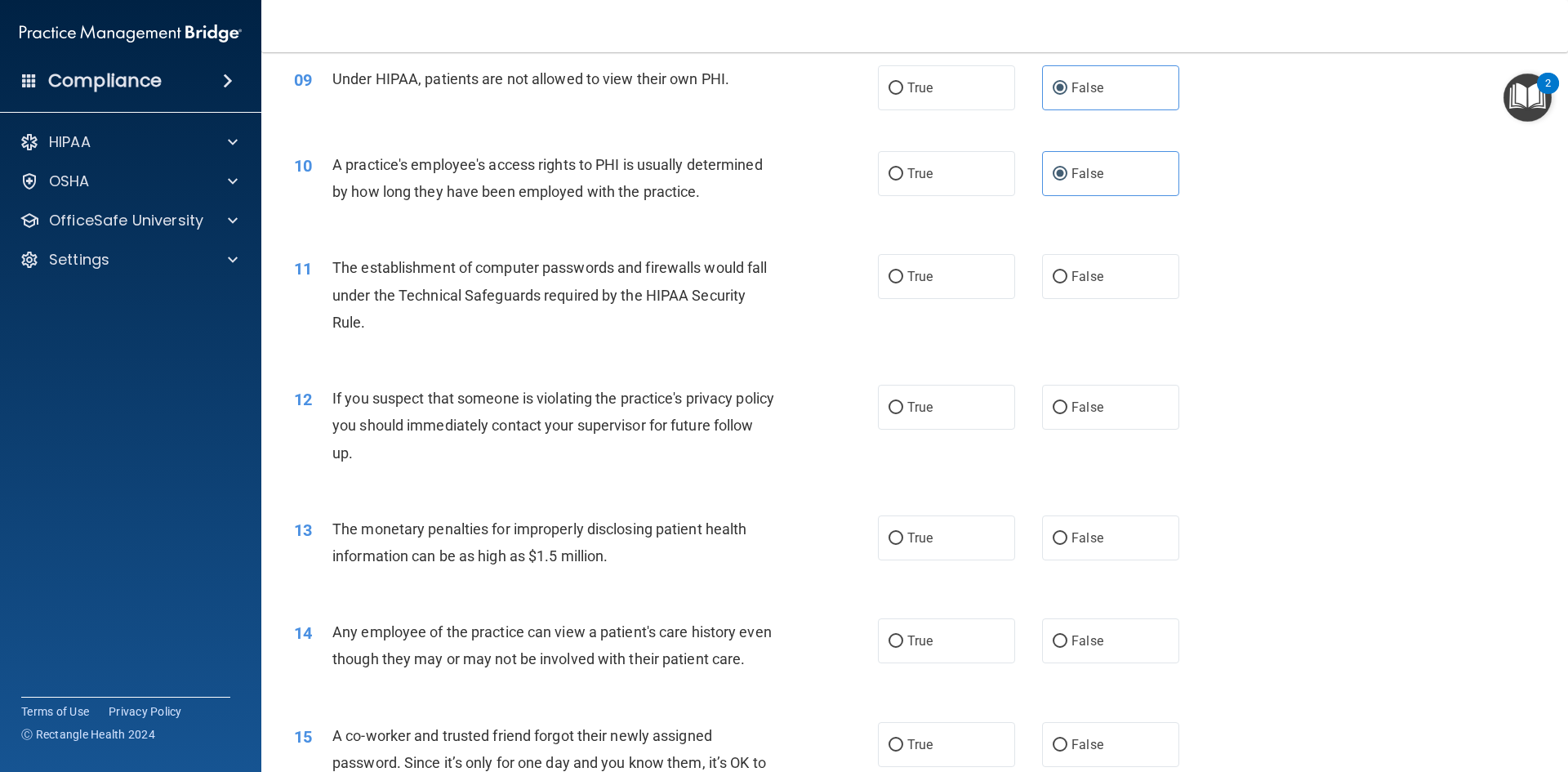
scroll to position [1062, 0]
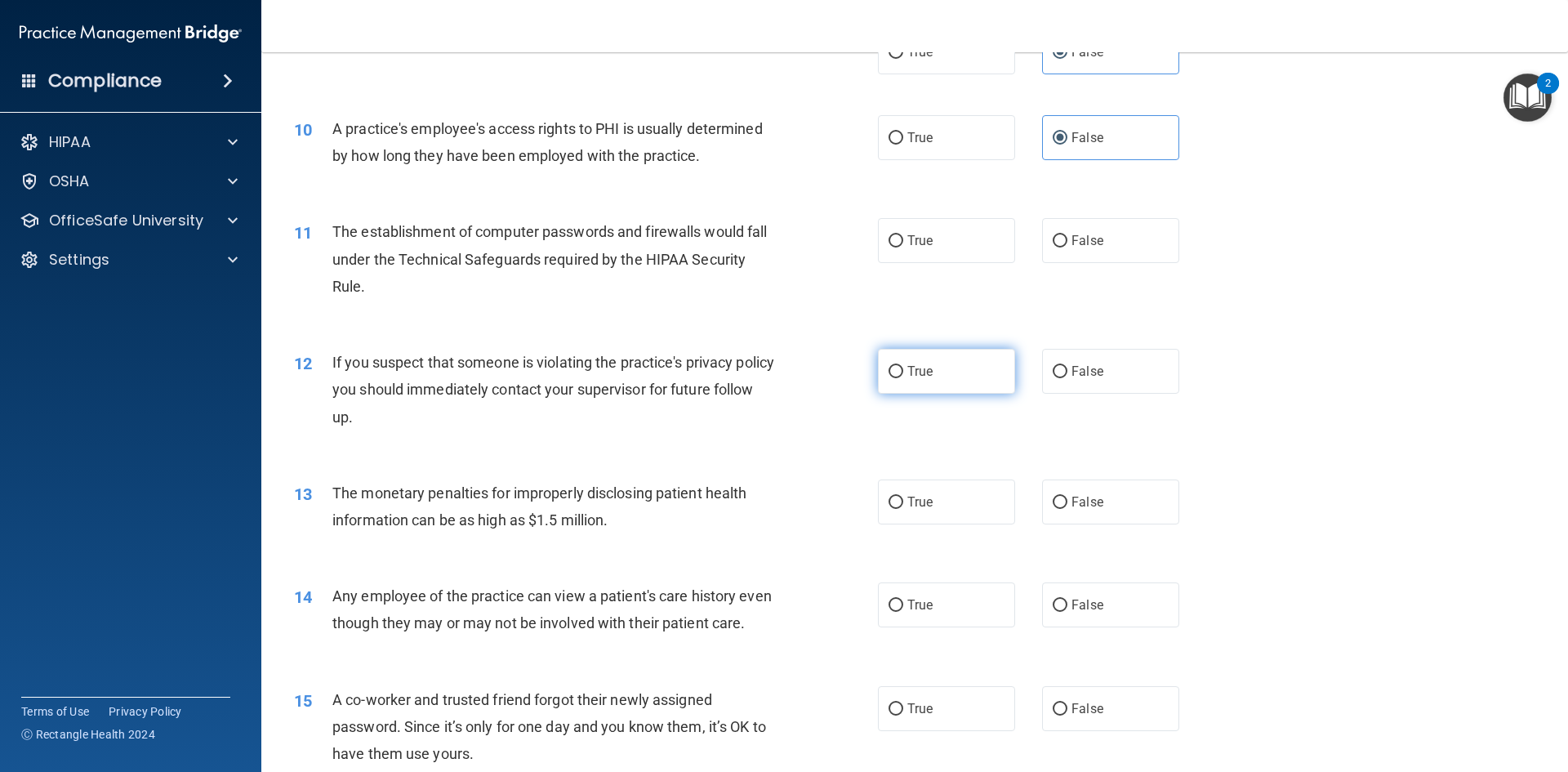
click at [985, 356] on label "True" at bounding box center [947, 371] width 137 height 45
click at [903, 366] on input "True" at bounding box center [895, 372] width 14 height 13
radio input "true"
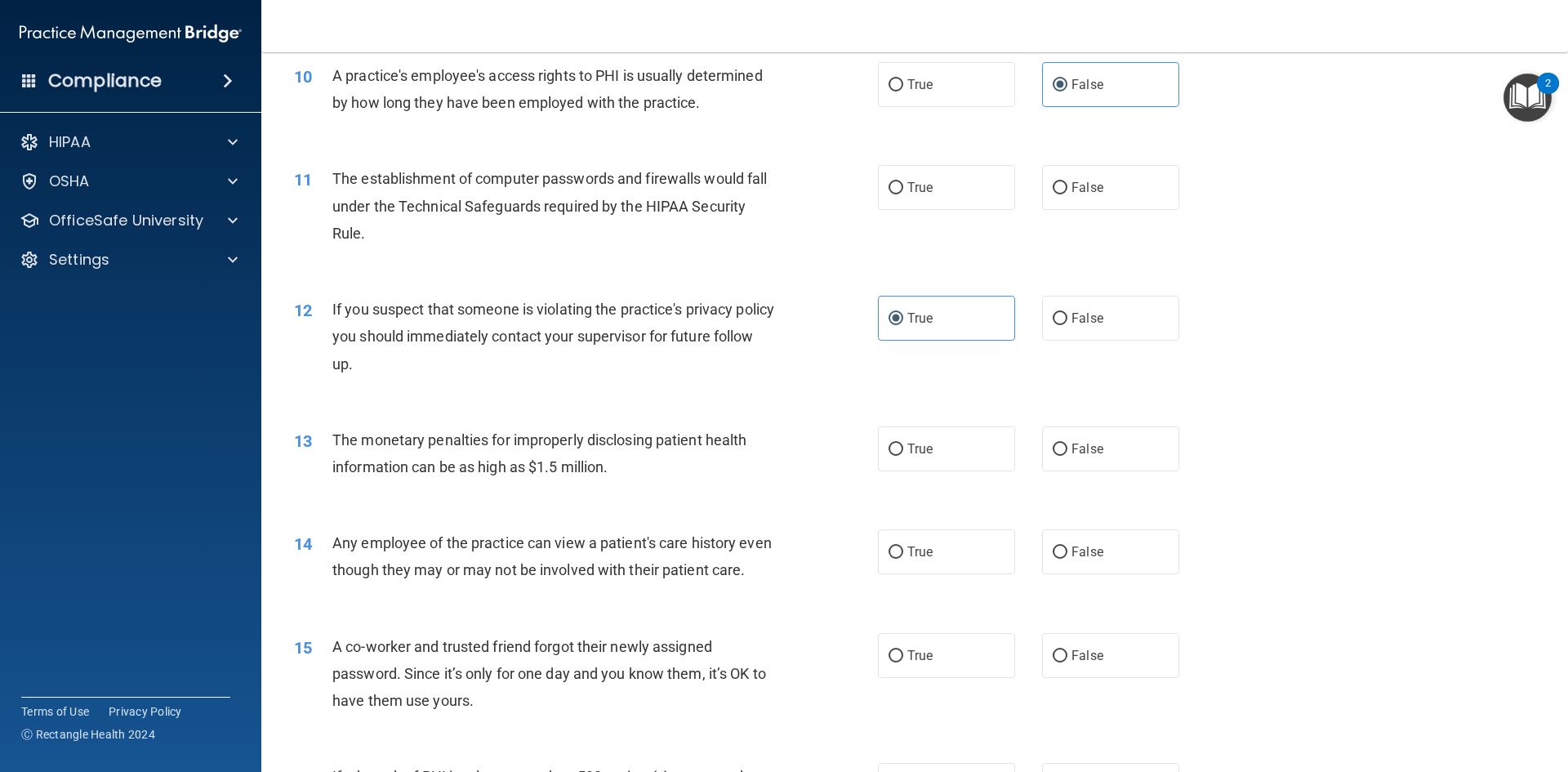
scroll to position [1144, 0]
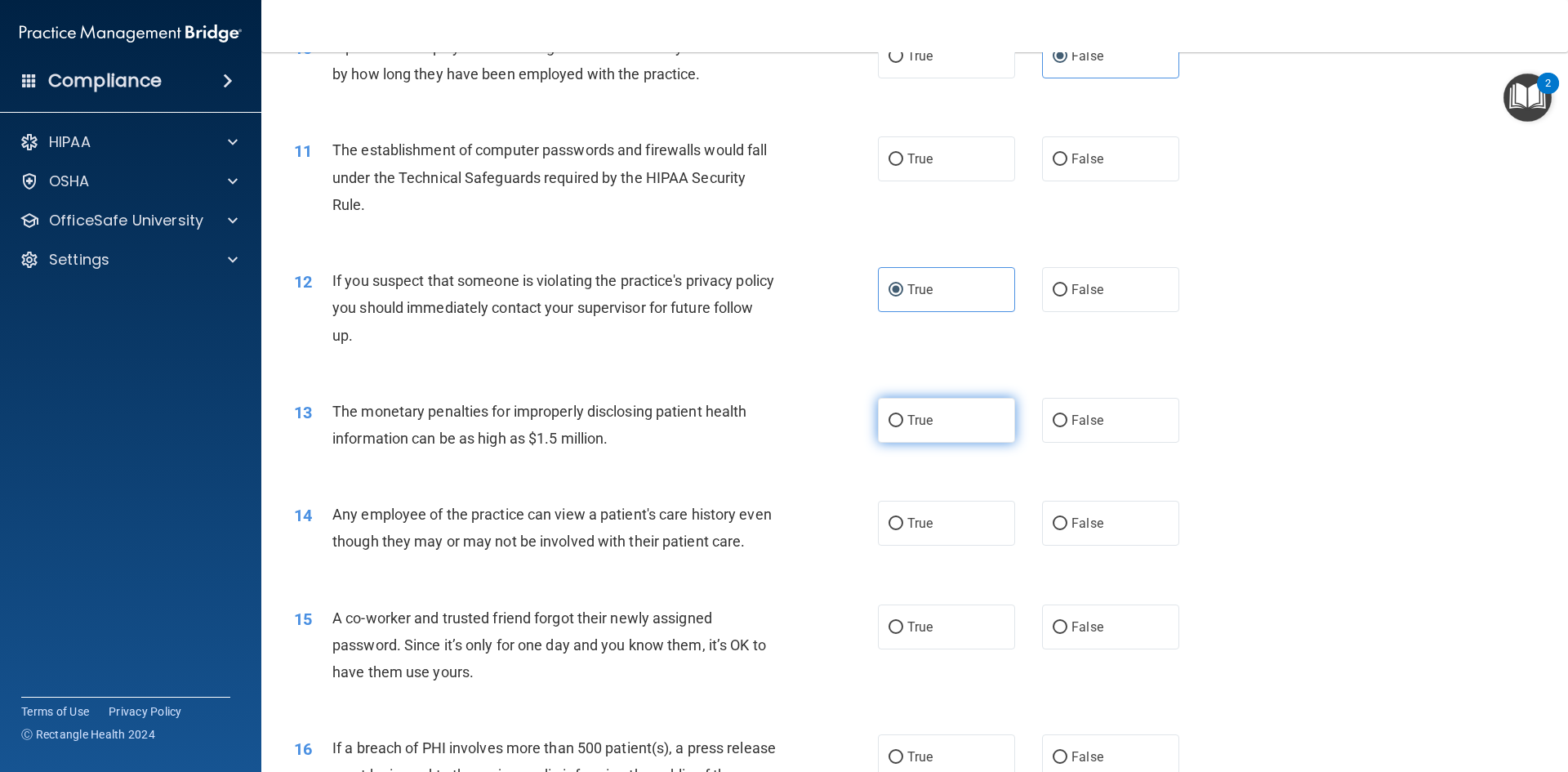
click at [919, 408] on label "True" at bounding box center [947, 420] width 137 height 45
click at [903, 415] on input "True" at bounding box center [895, 421] width 14 height 13
radio input "true"
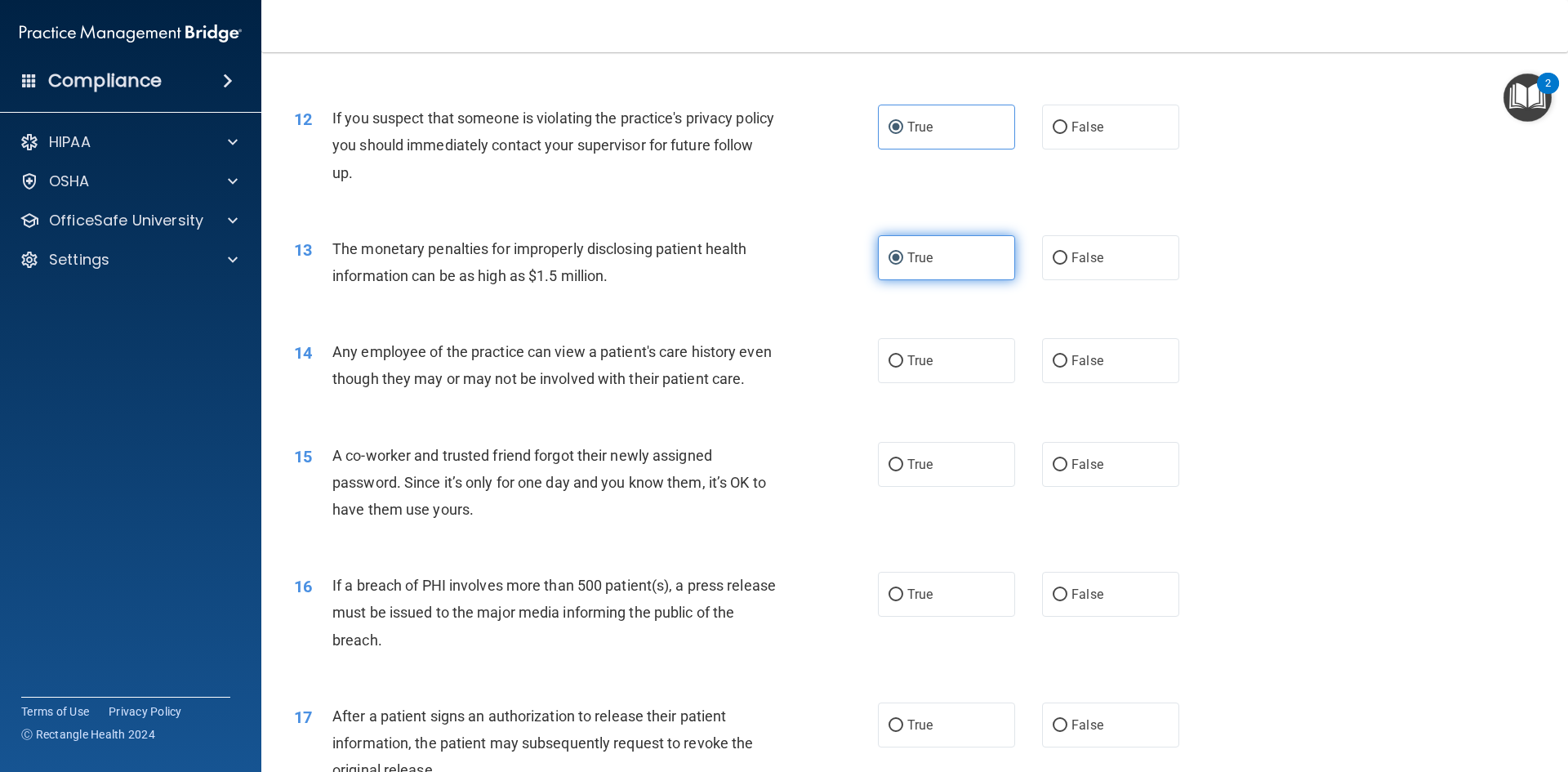
scroll to position [1307, 0]
click at [1136, 359] on label "False" at bounding box center [1110, 359] width 137 height 45
click at [1067, 359] on input "False" at bounding box center [1060, 361] width 14 height 13
radio input "true"
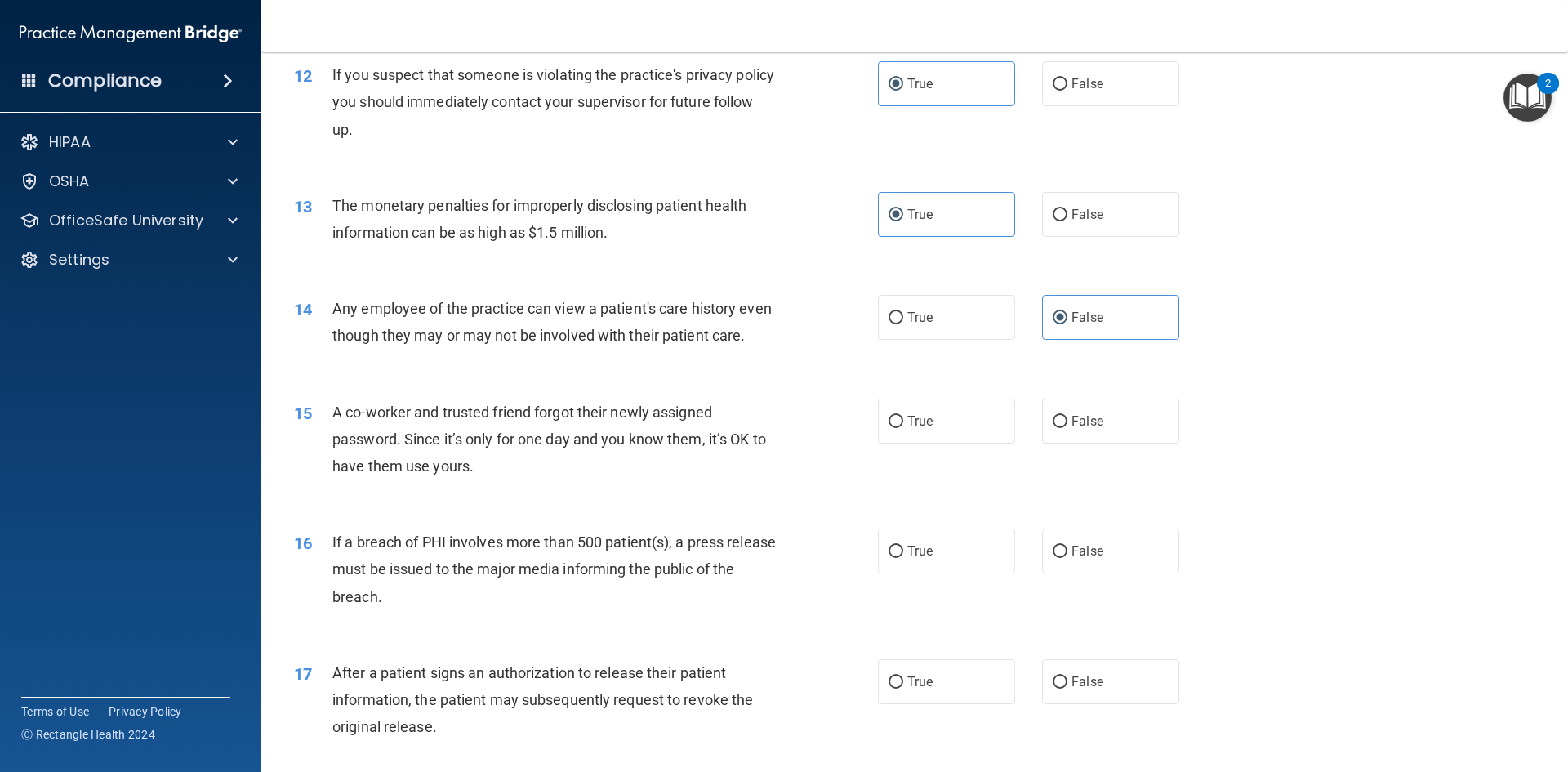
scroll to position [1389, 0]
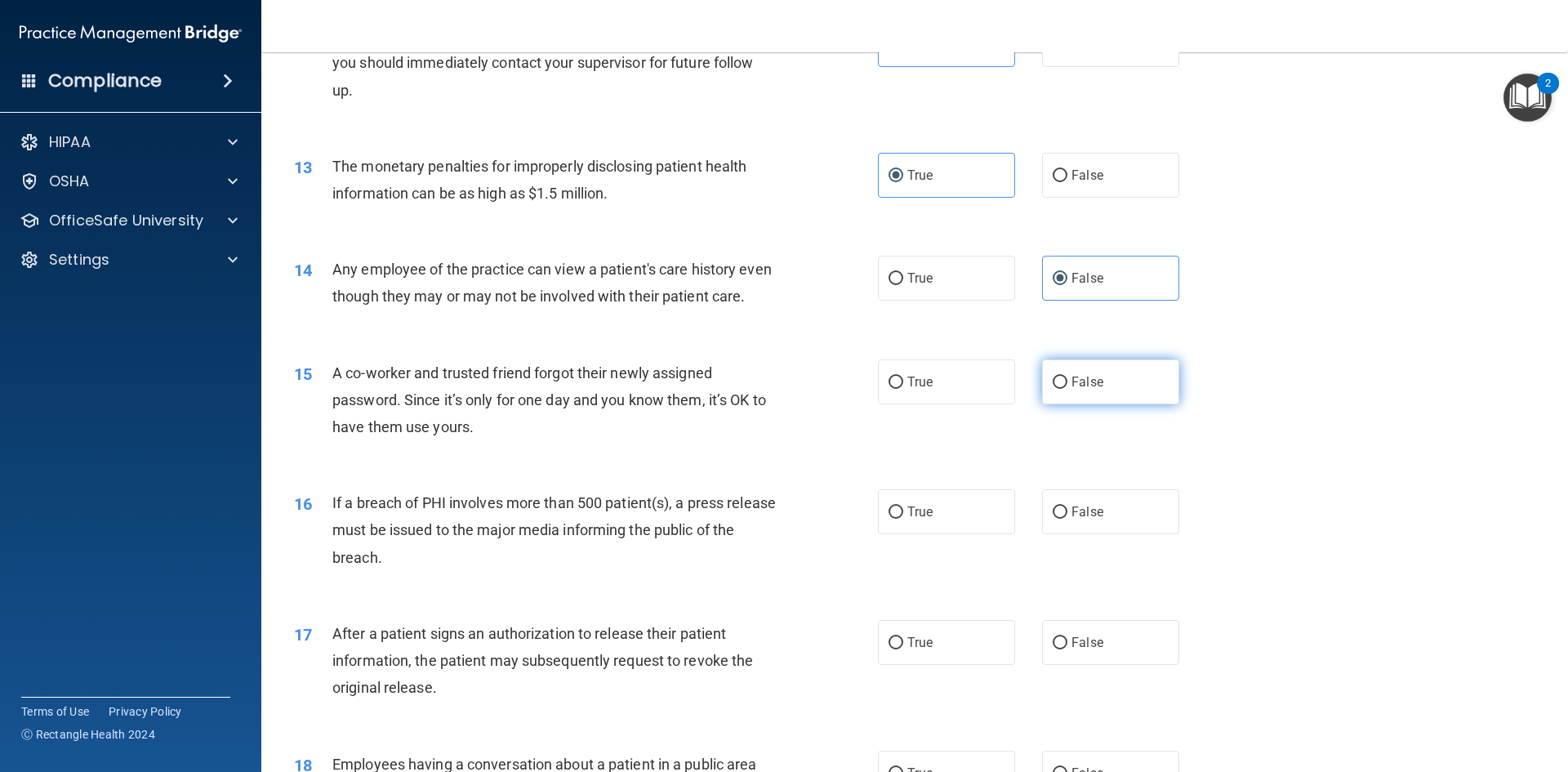
click at [1053, 389] on input "False" at bounding box center [1060, 383] width 14 height 13
radio input "true"
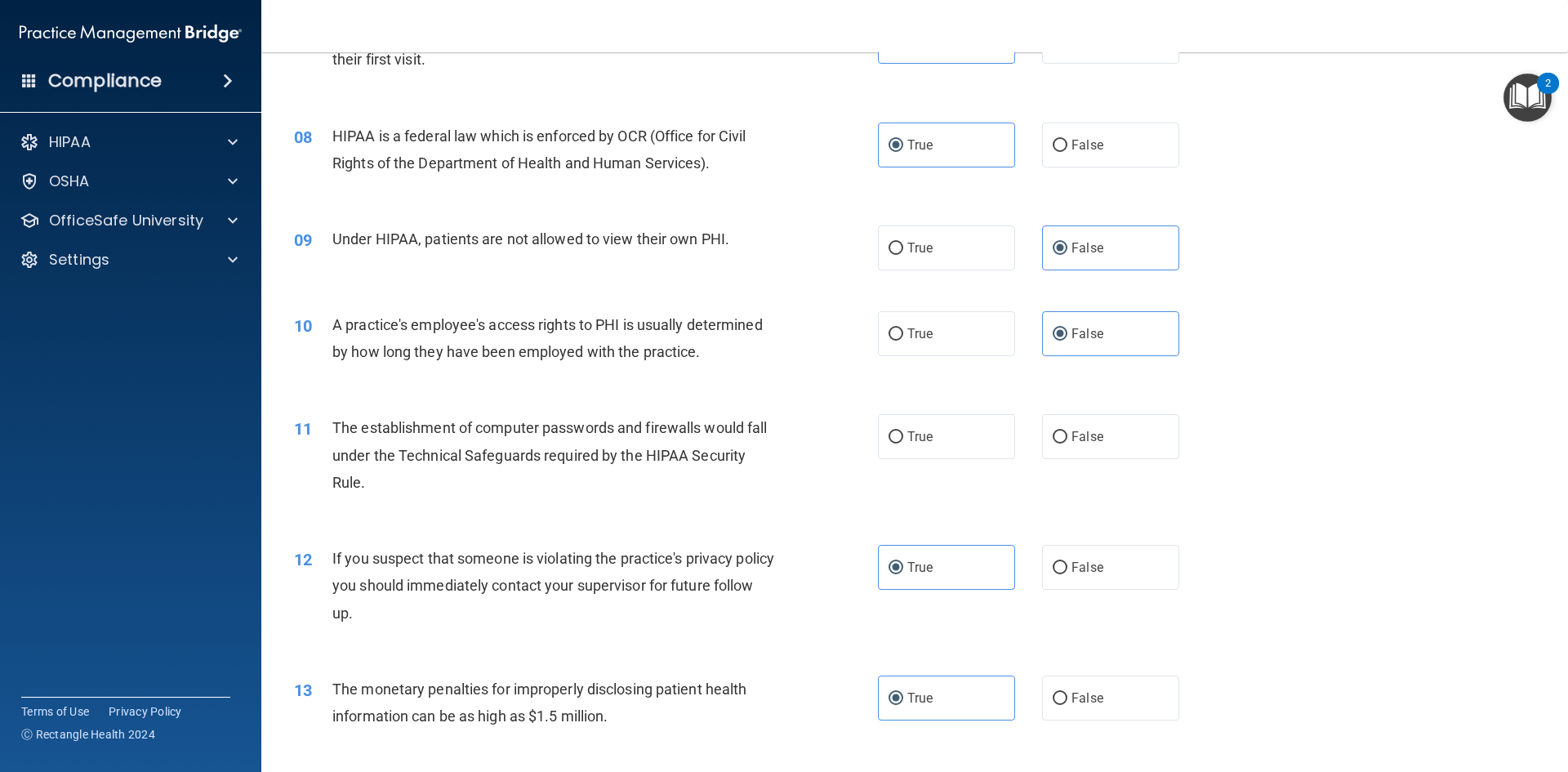
scroll to position [735, 0]
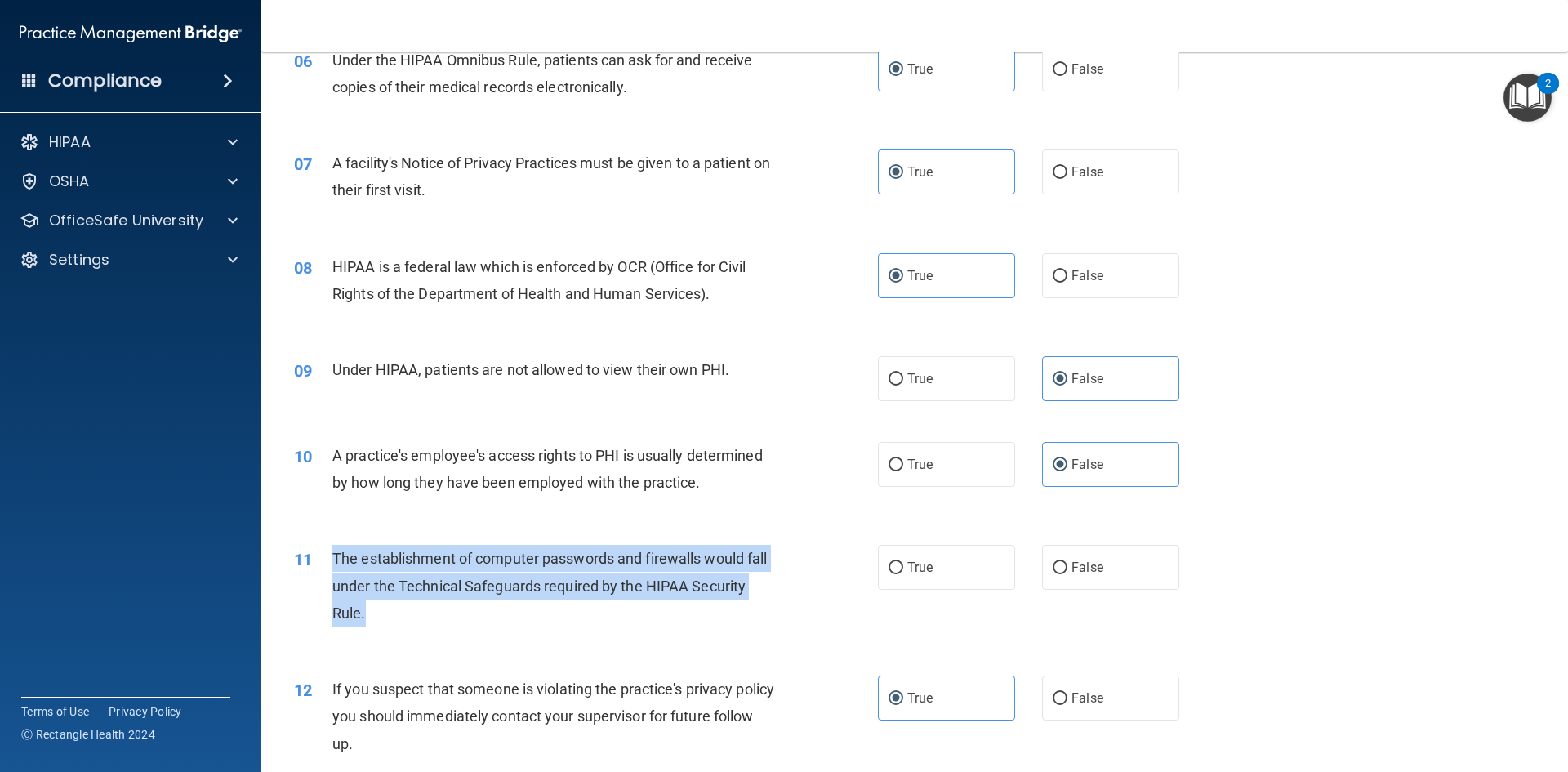
drag, startPoint x: 328, startPoint y: 547, endPoint x: 369, endPoint y: 613, distance: 77.7
click at [369, 613] on div "11 The establishment of computer passwords and firewalls would fall under the T…" at bounding box center [586, 590] width 633 height 90
copy div "The establishment of computer passwords and firewalls would fall under the Tech…"
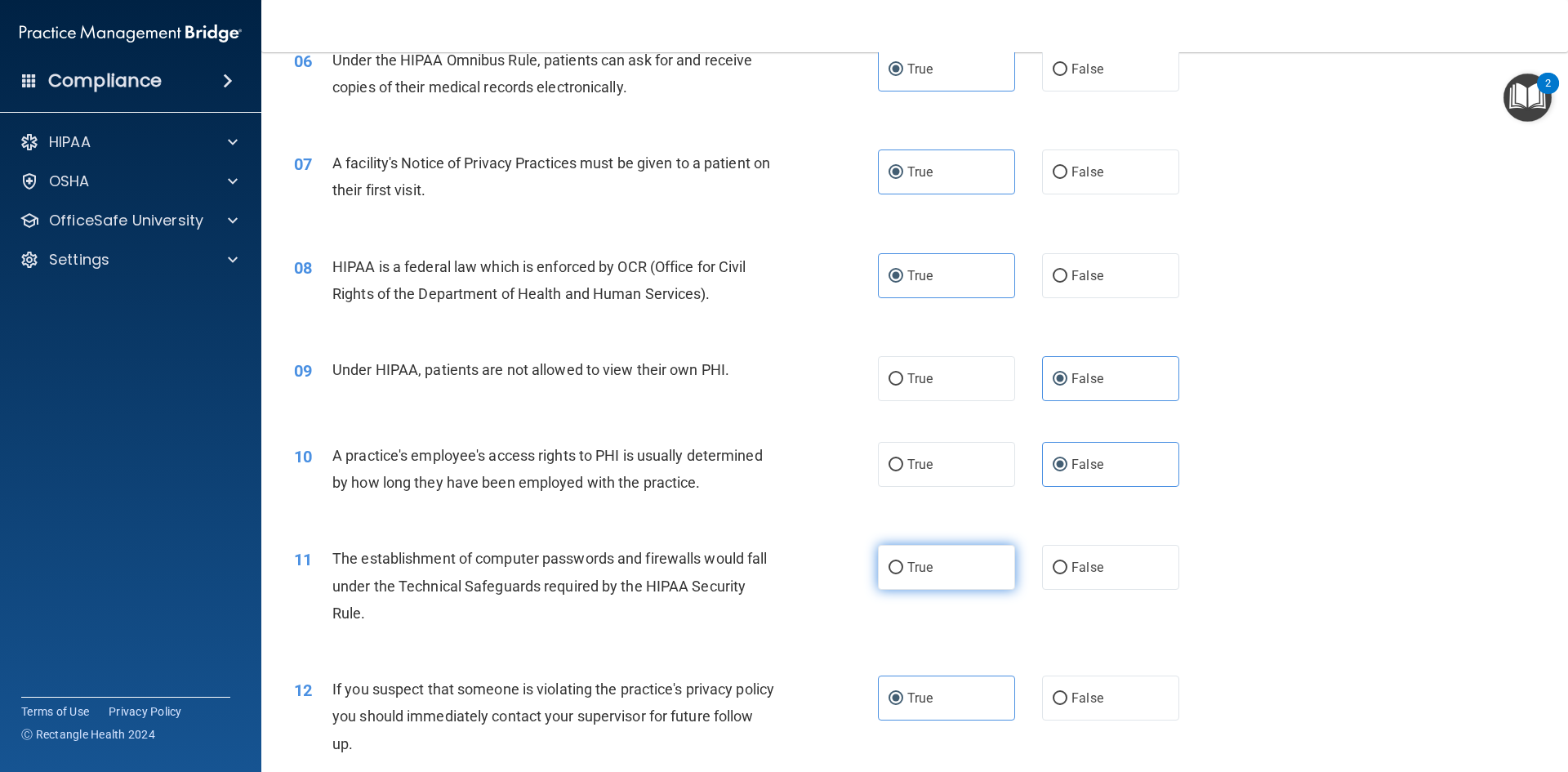
click at [930, 584] on label "True" at bounding box center [947, 567] width 137 height 45
click at [903, 574] on input "True" at bounding box center [895, 568] width 14 height 13
radio input "true"
click at [742, 584] on span "The establishment of computer passwords and firewalls would fall under the Tech…" at bounding box center [550, 585] width 434 height 71
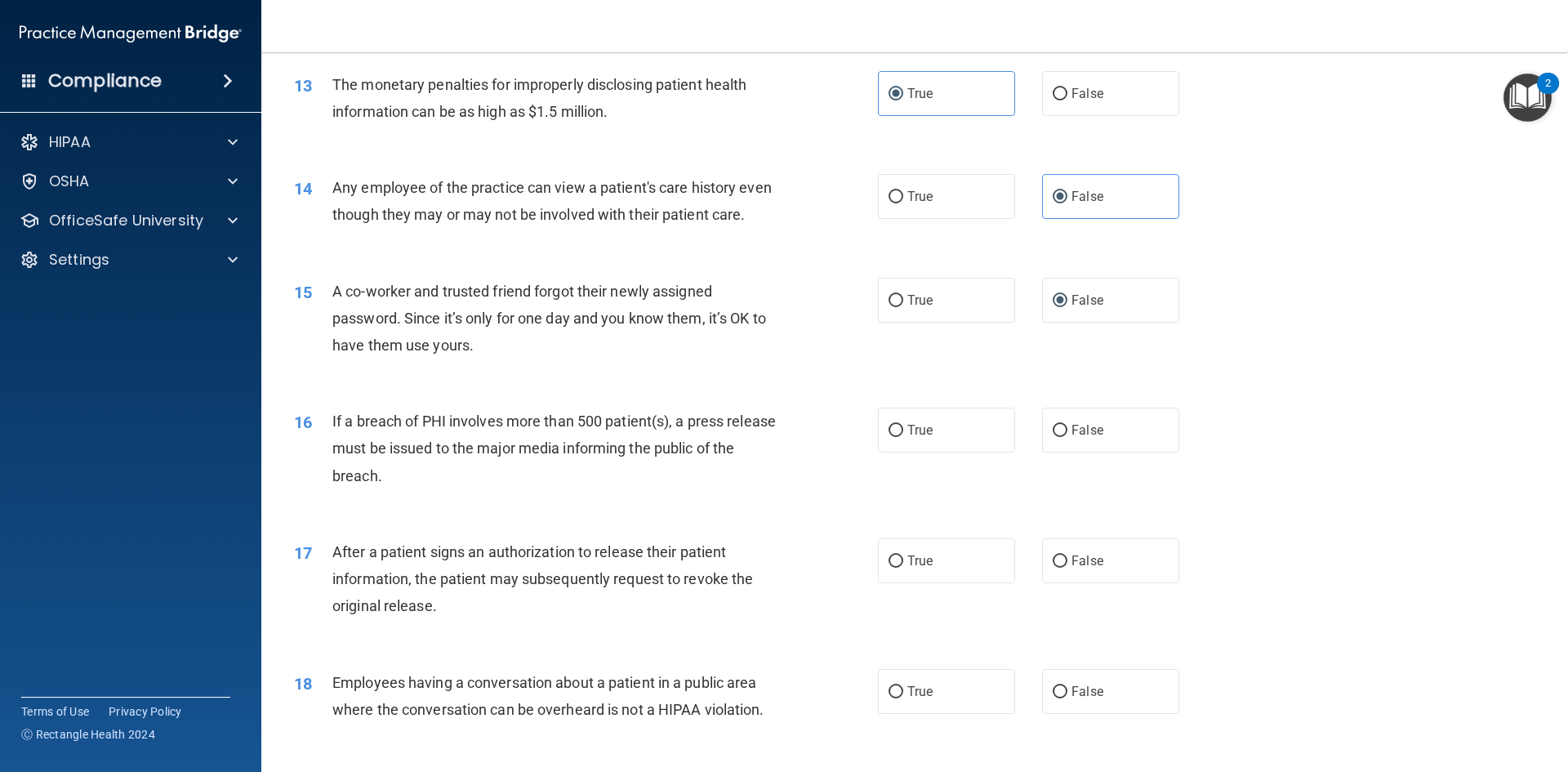
scroll to position [1634, 0]
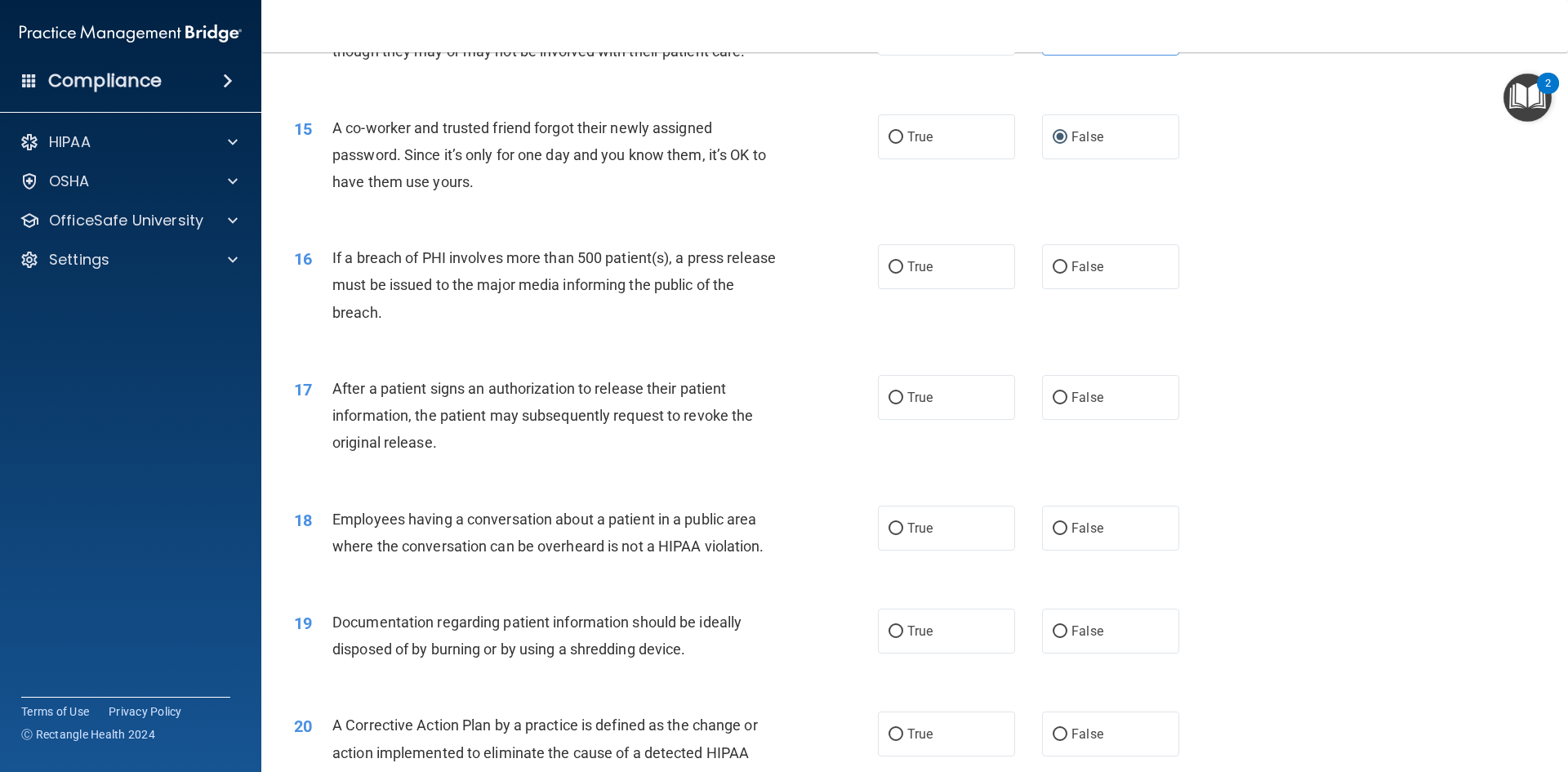
click at [1430, 270] on div "16 If a breach of PHI involves more than 500 patient(s), a press release must b…" at bounding box center [914, 289] width 1266 height 131
click at [888, 274] on input "True" at bounding box center [895, 267] width 14 height 13
radio input "true"
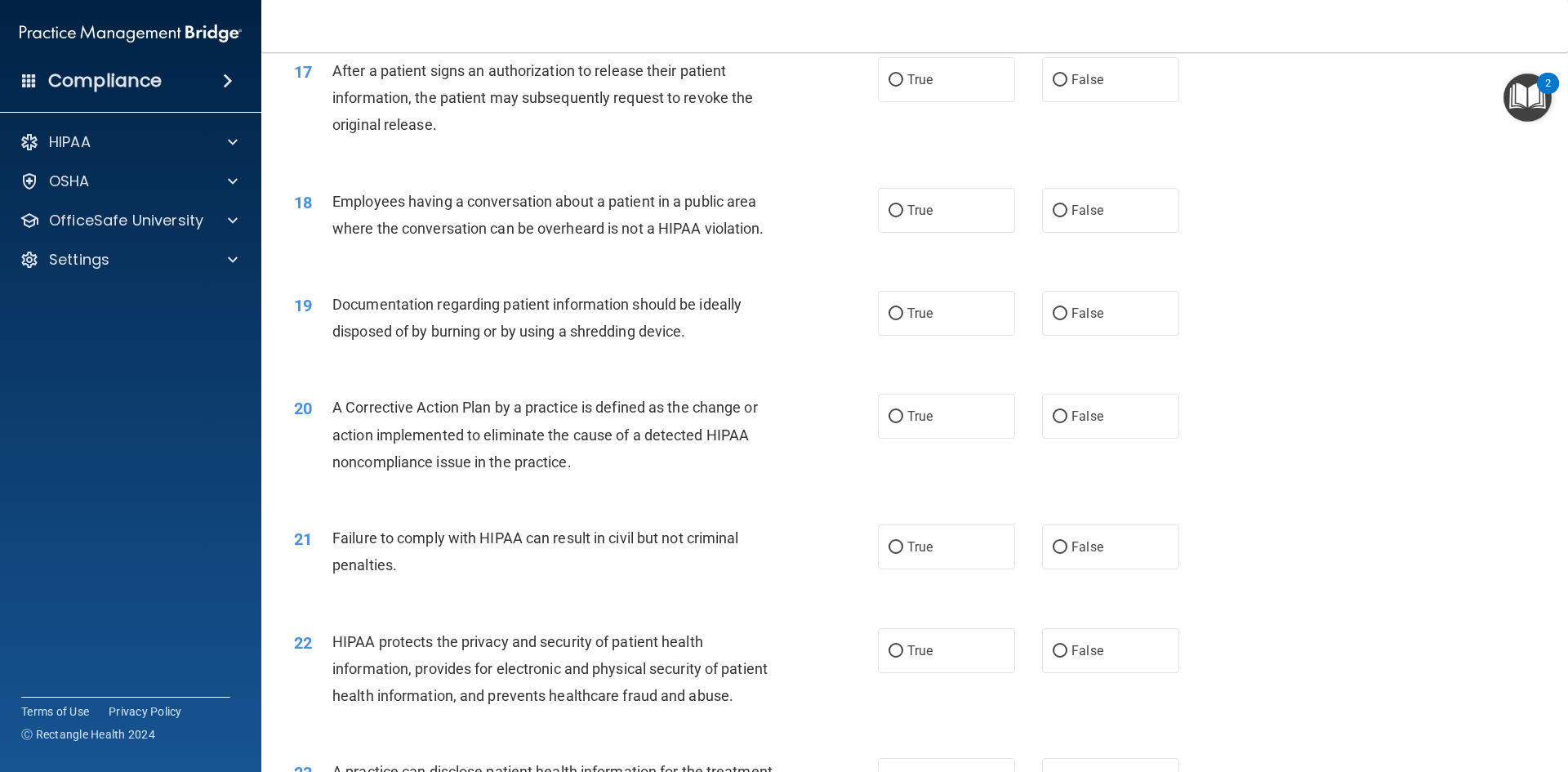
scroll to position [1960, 0]
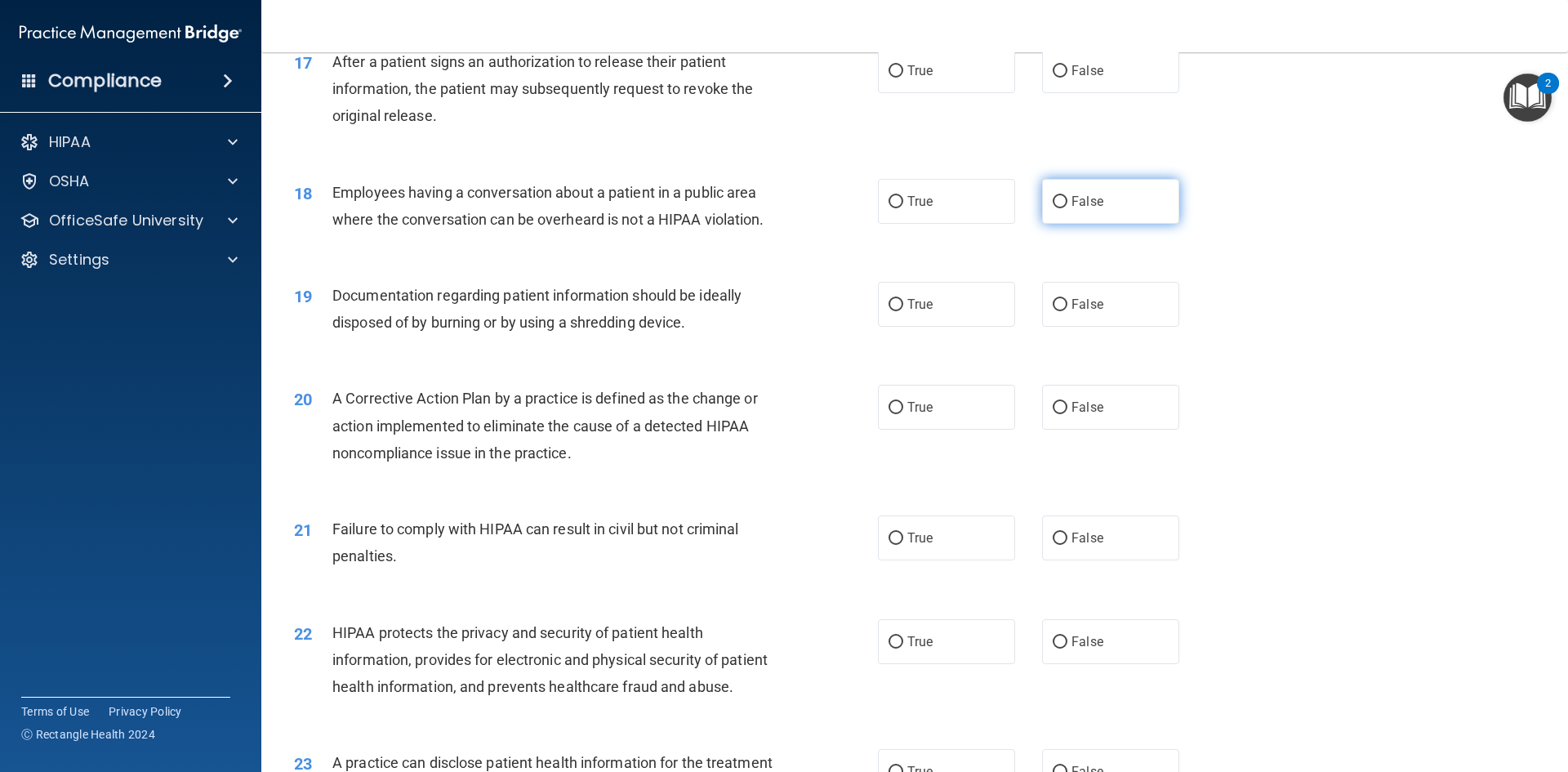
click at [1086, 209] on span "False" at bounding box center [1088, 201] width 32 height 15
click at [1067, 209] on input "False" at bounding box center [1060, 202] width 14 height 13
radio input "true"
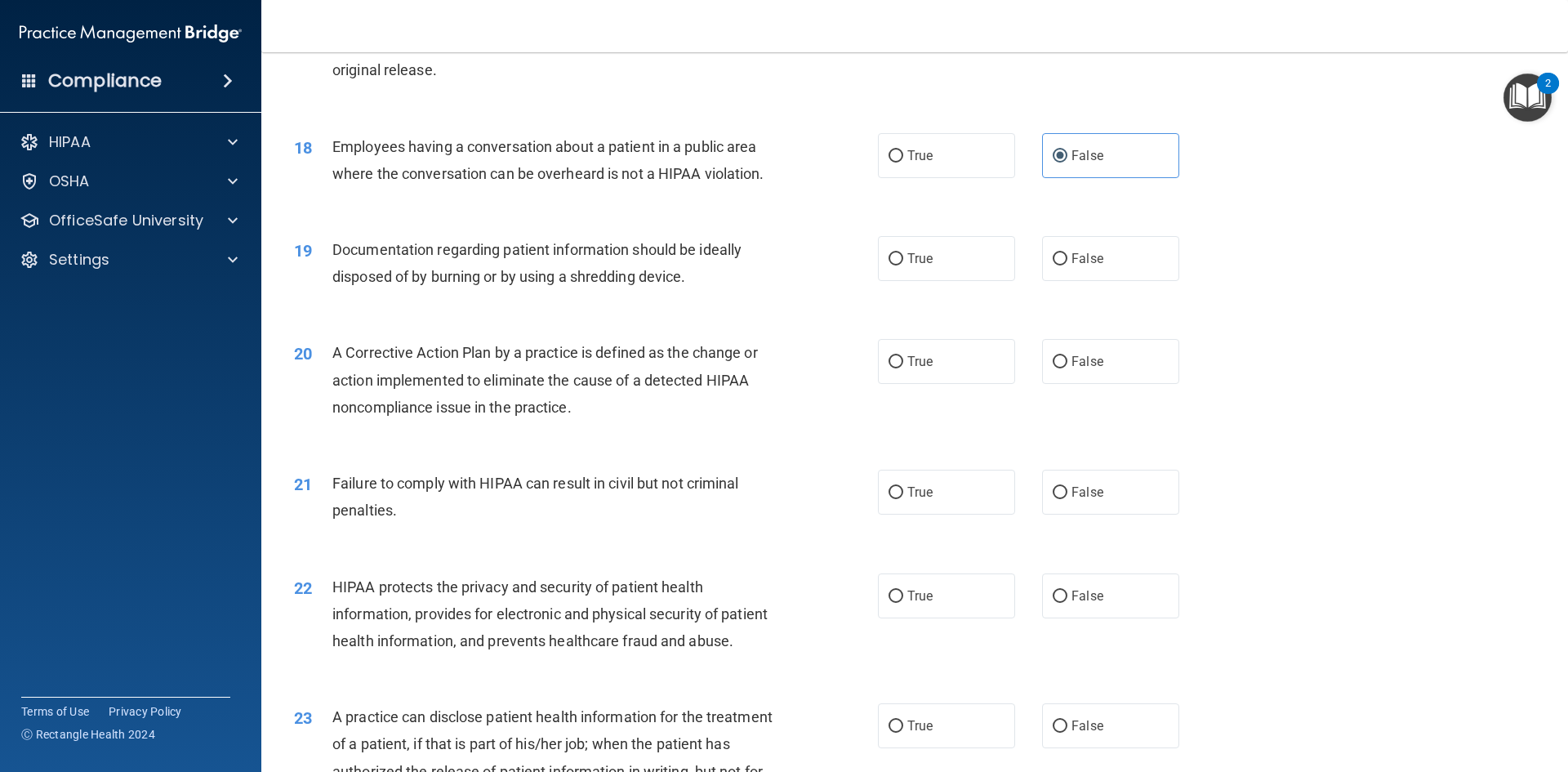
scroll to position [2042, 0]
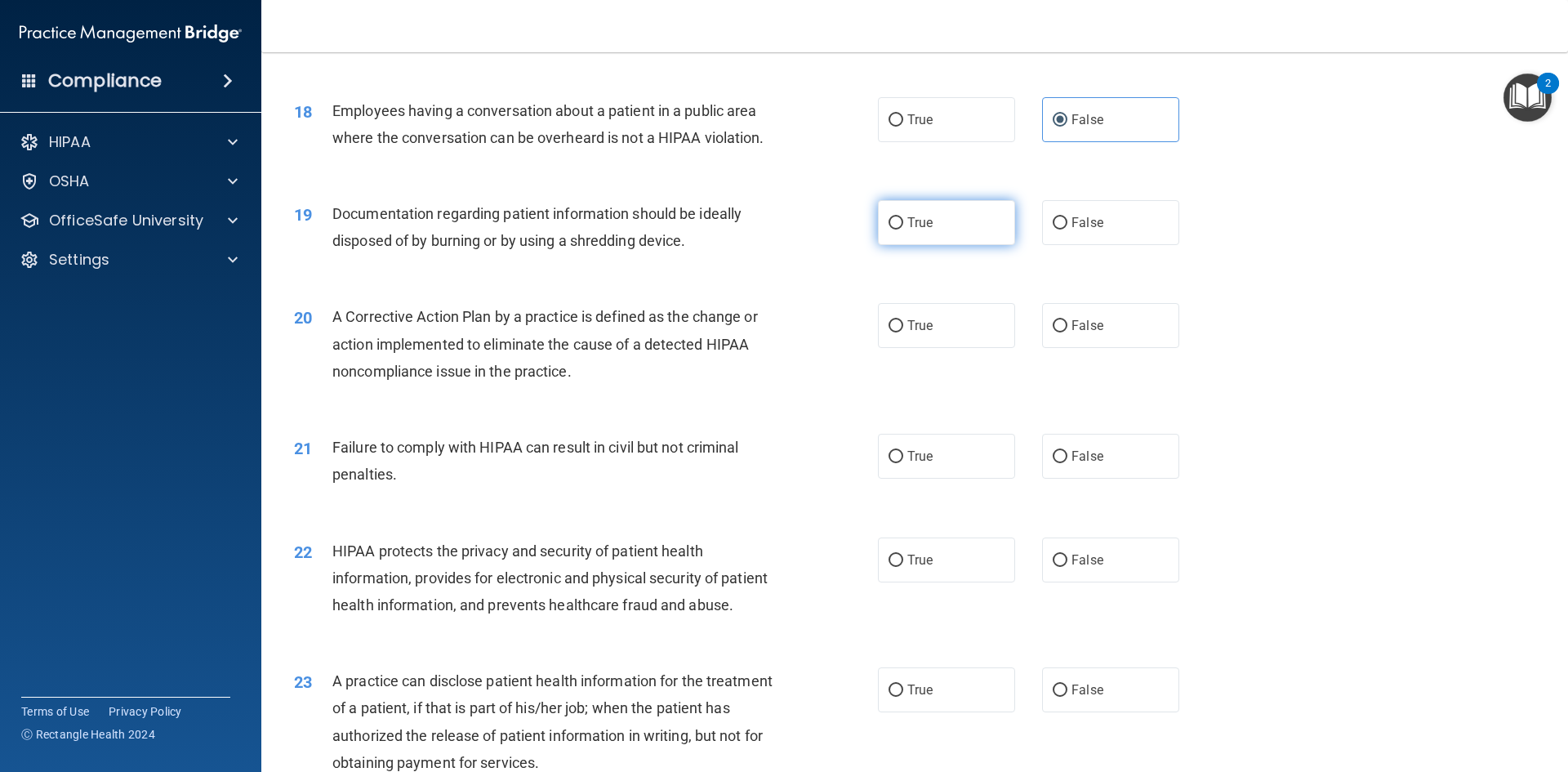
click at [937, 229] on label "True" at bounding box center [947, 222] width 137 height 45
click at [903, 229] on input "True" at bounding box center [895, 223] width 14 height 13
radio input "true"
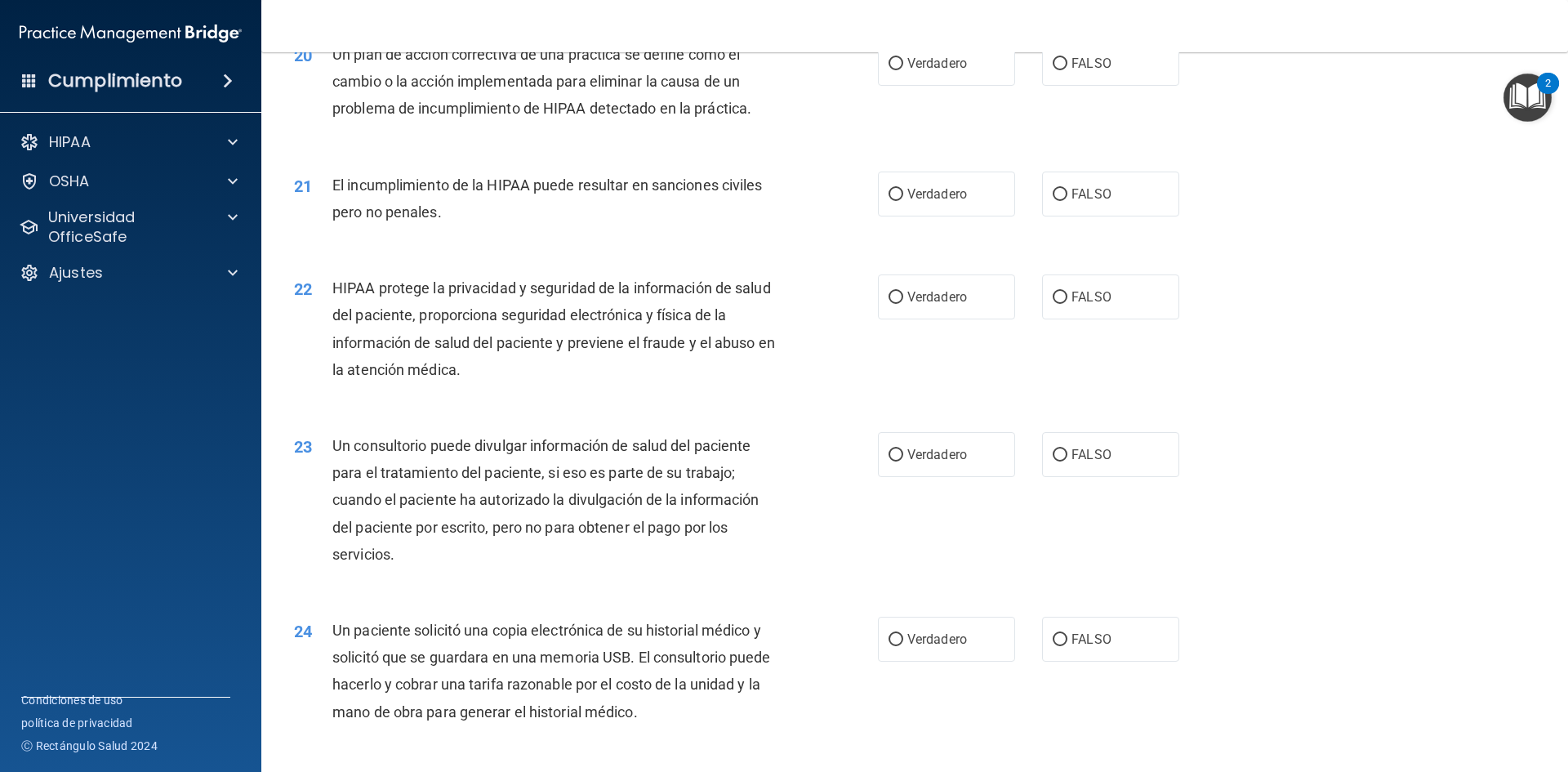
scroll to position [2287, 0]
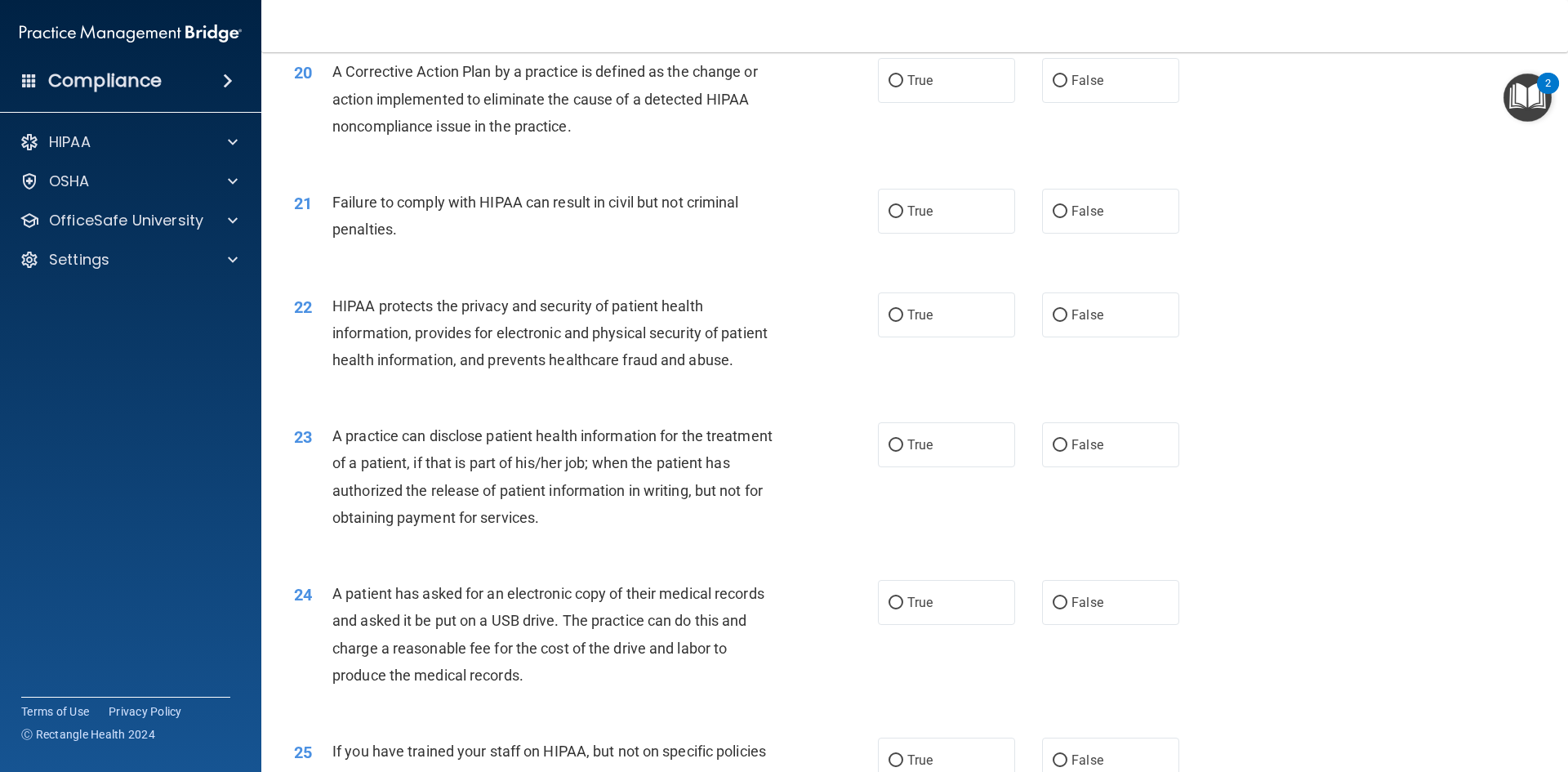
click at [669, 101] on span "A Corrective Action Plan by a practice is defined as the change or action imple…" at bounding box center [545, 98] width 426 height 71
drag, startPoint x: 1061, startPoint y: 90, endPoint x: 1069, endPoint y: 96, distance: 10.0
click at [1069, 96] on label "False" at bounding box center [1110, 80] width 137 height 45
click at [1043, 101] on label "False" at bounding box center [1110, 80] width 137 height 45
click at [1053, 87] on input "False" at bounding box center [1060, 81] width 14 height 13
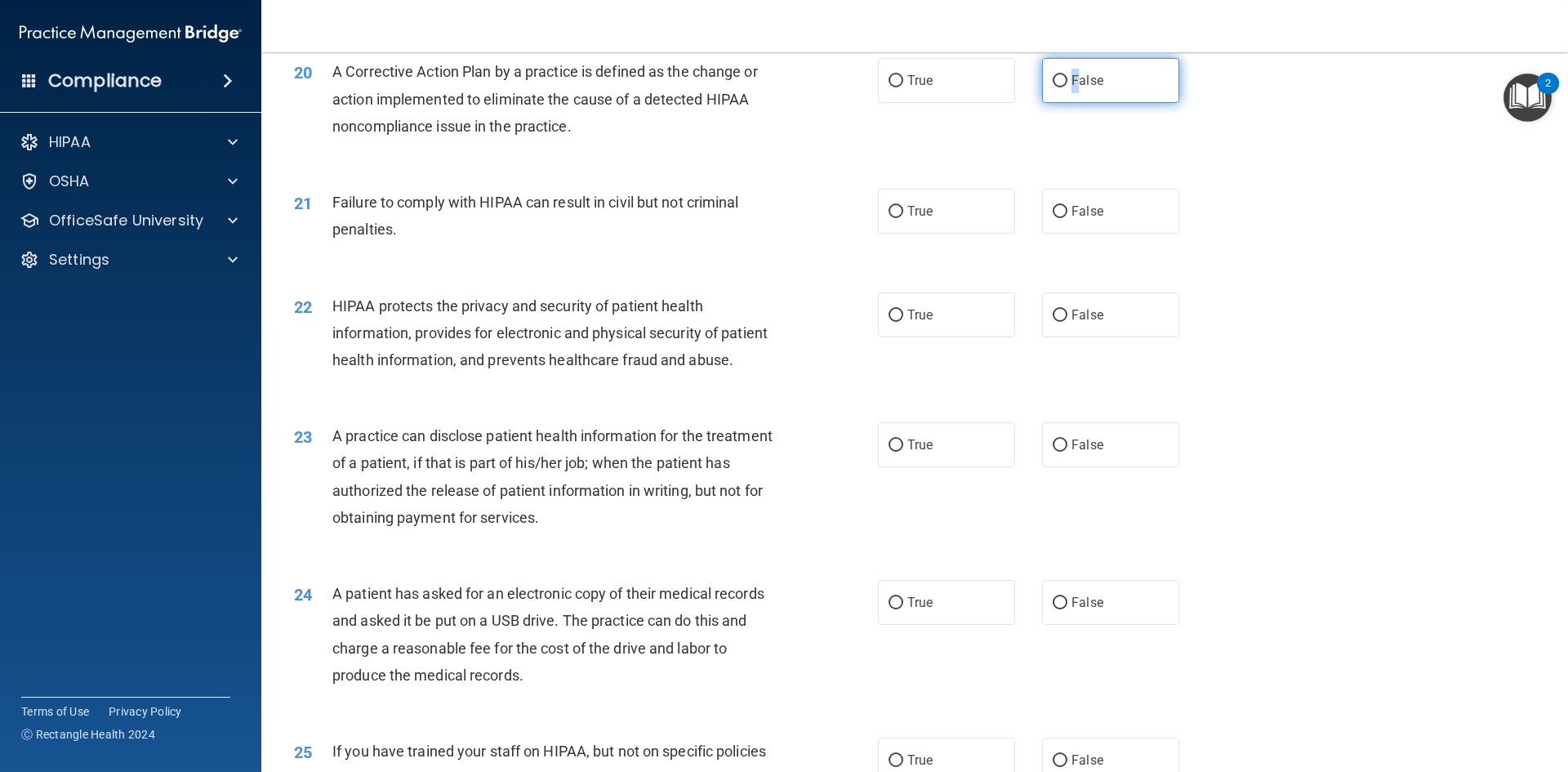
radio input "true"
click at [1042, 144] on div "20 A Corrective Action Plan by a practice is defined as the change or action im…" at bounding box center [914, 102] width 1266 height 131
click at [1068, 225] on label "False" at bounding box center [1110, 210] width 137 height 45
click at [1067, 218] on input "False" at bounding box center [1060, 212] width 14 height 13
radio input "true"
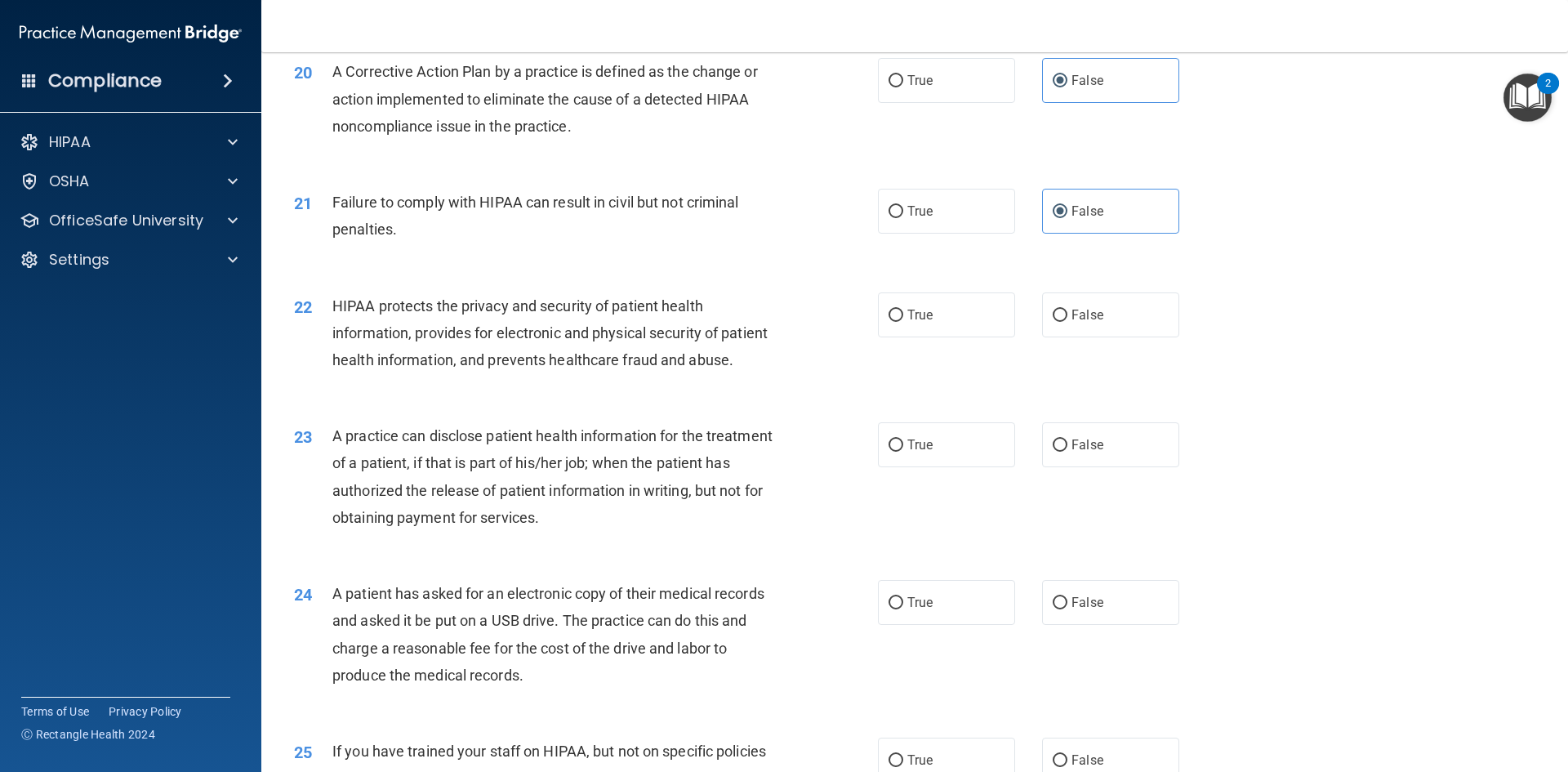
scroll to position [2450, 0]
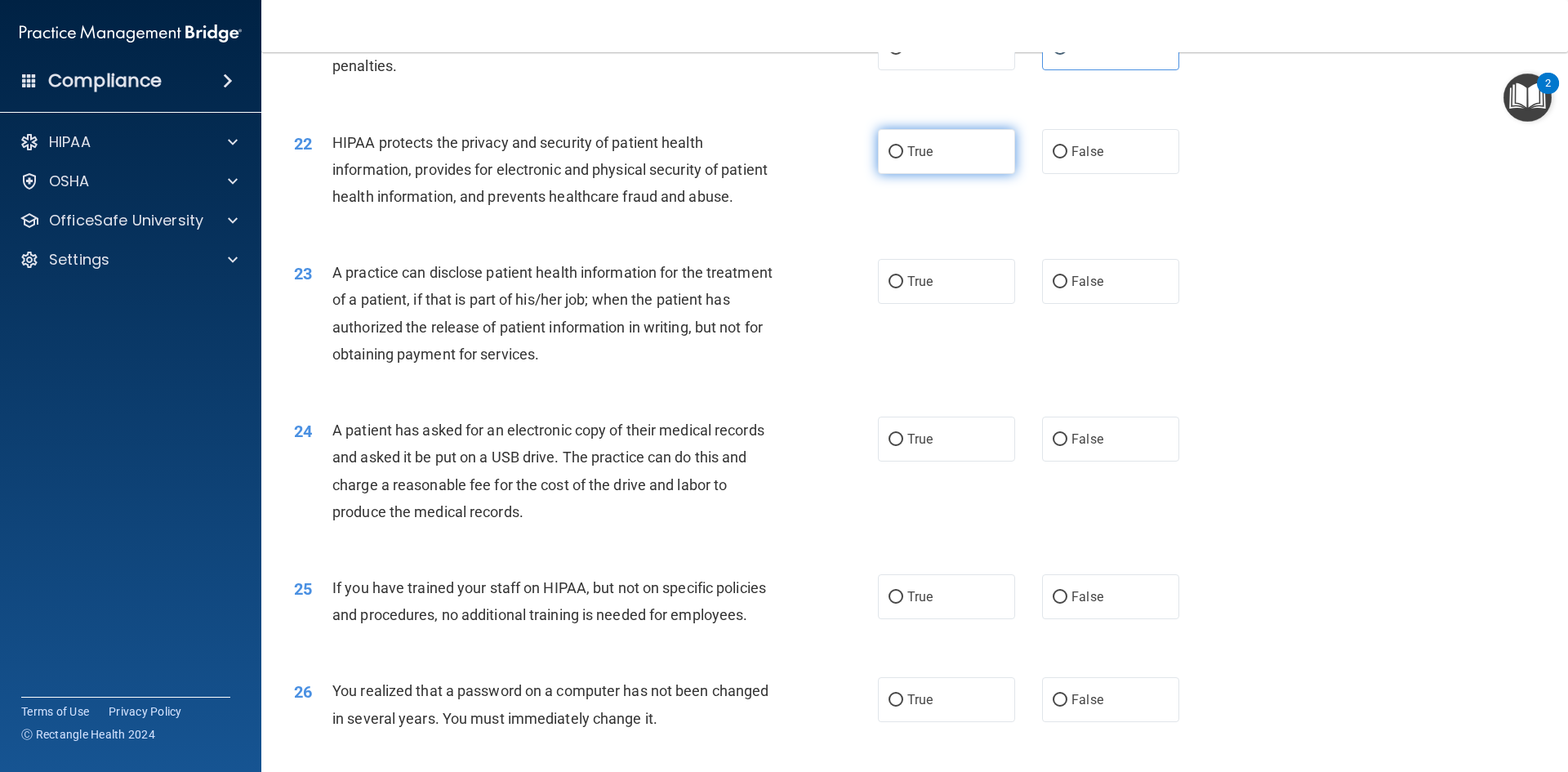
click at [935, 174] on label "True" at bounding box center [947, 151] width 137 height 45
click at [903, 159] on input "True" at bounding box center [895, 152] width 14 height 13
radio input "true"
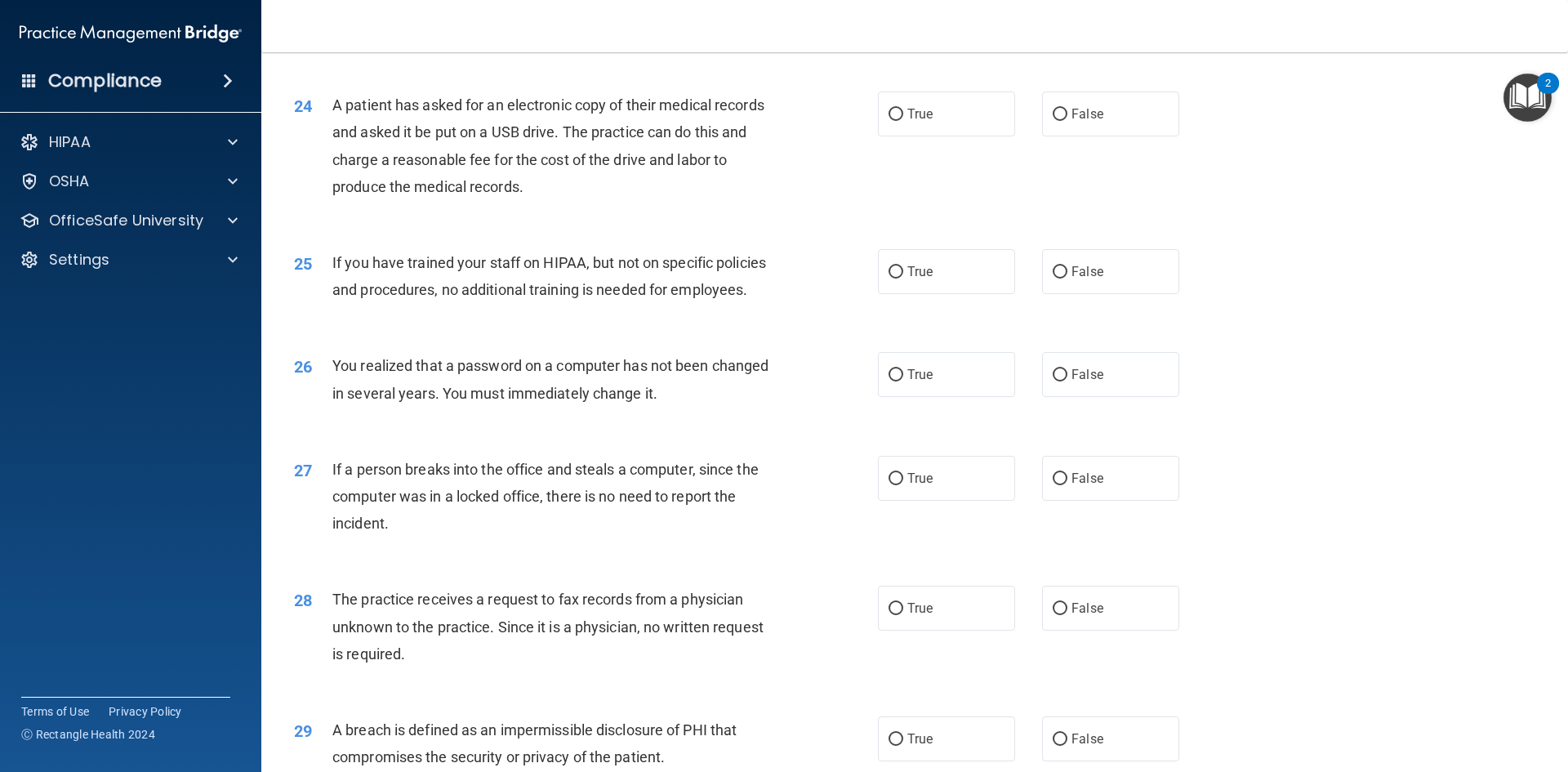
scroll to position [2777, 0]
click at [1126, 135] on label "False" at bounding box center [1110, 111] width 137 height 45
click at [1067, 119] on input "False" at bounding box center [1060, 113] width 14 height 13
radio input "true"
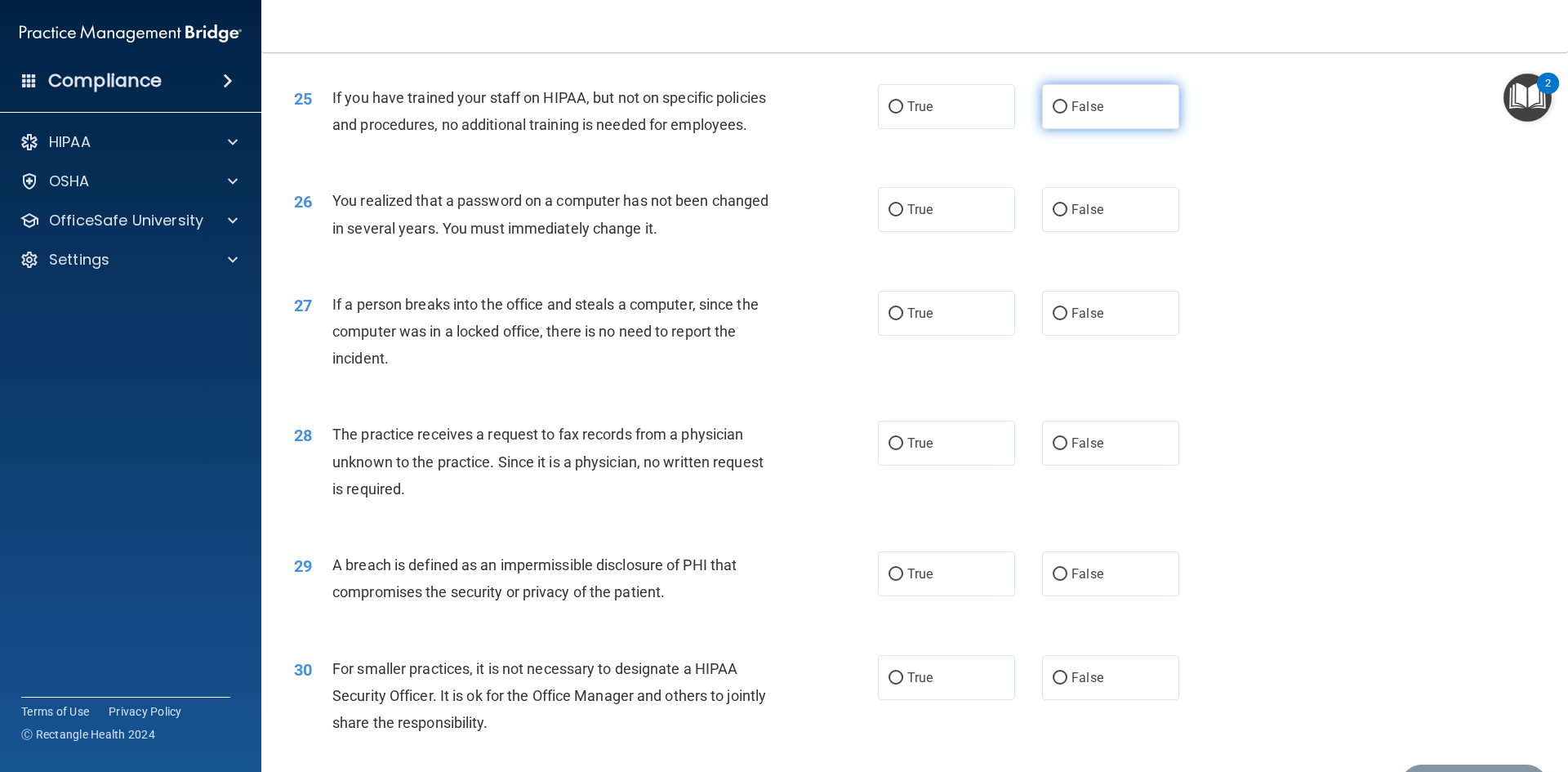
click at [1119, 129] on label "False" at bounding box center [1110, 106] width 137 height 45
click at [1067, 113] on input "False" at bounding box center [1060, 107] width 14 height 13
radio input "true"
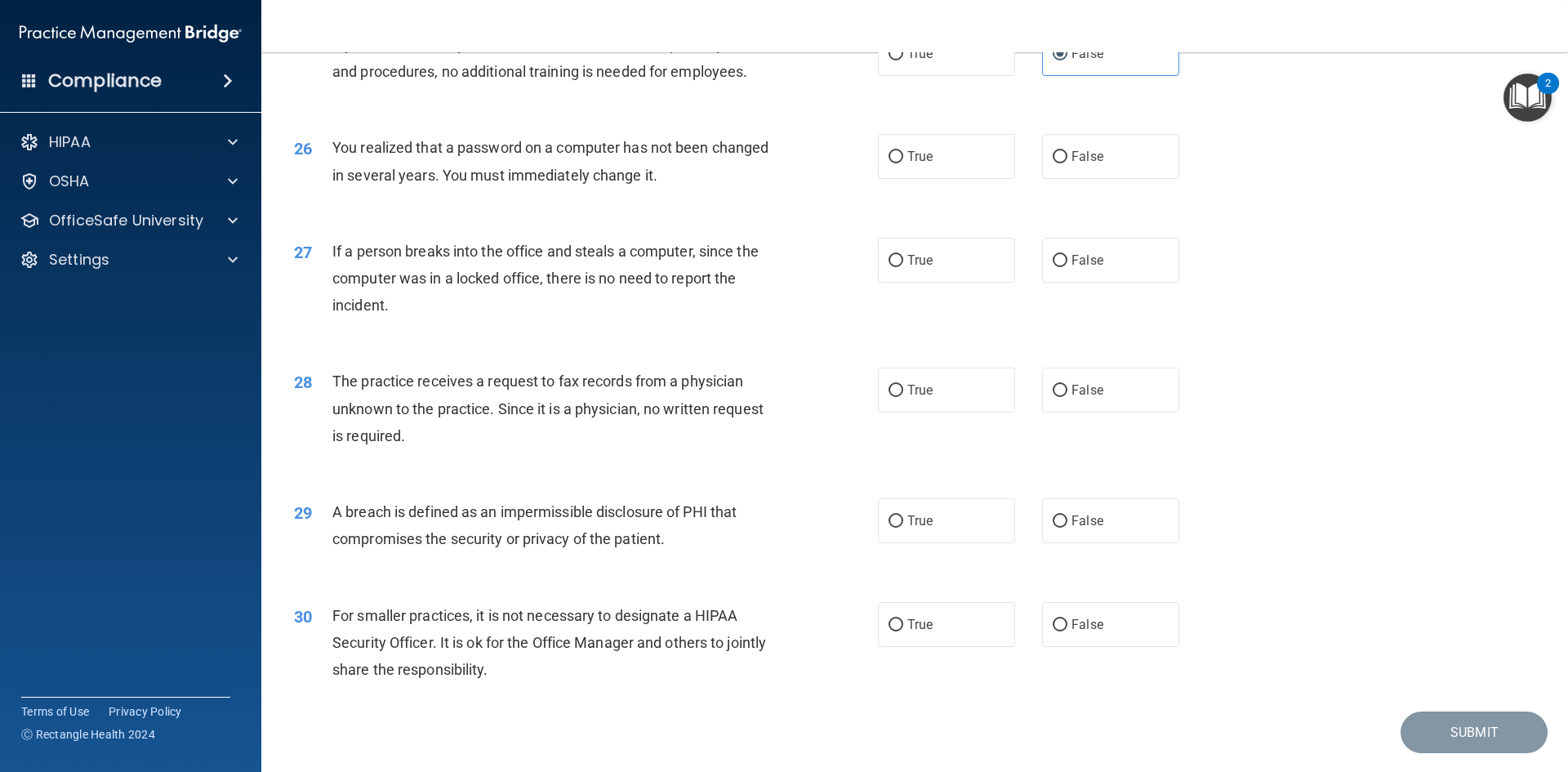
scroll to position [3022, 0]
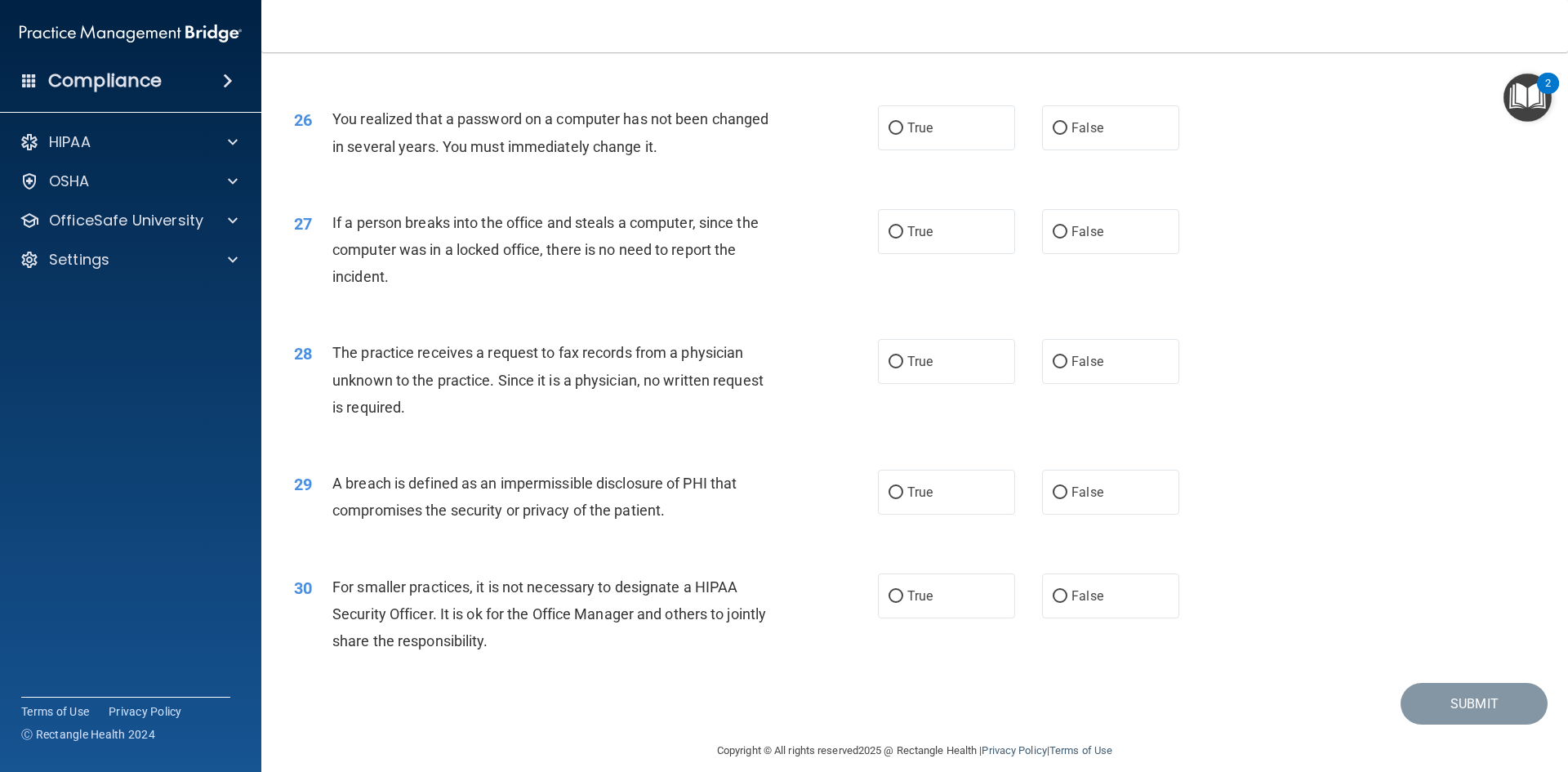
click at [941, 150] on div "26 You realized that a password on a computer has not been changed in several y…" at bounding box center [914, 137] width 1266 height 103
click at [932, 150] on label "True" at bounding box center [947, 128] width 137 height 45
click at [903, 135] on input "True" at bounding box center [895, 128] width 14 height 13
radio input "true"
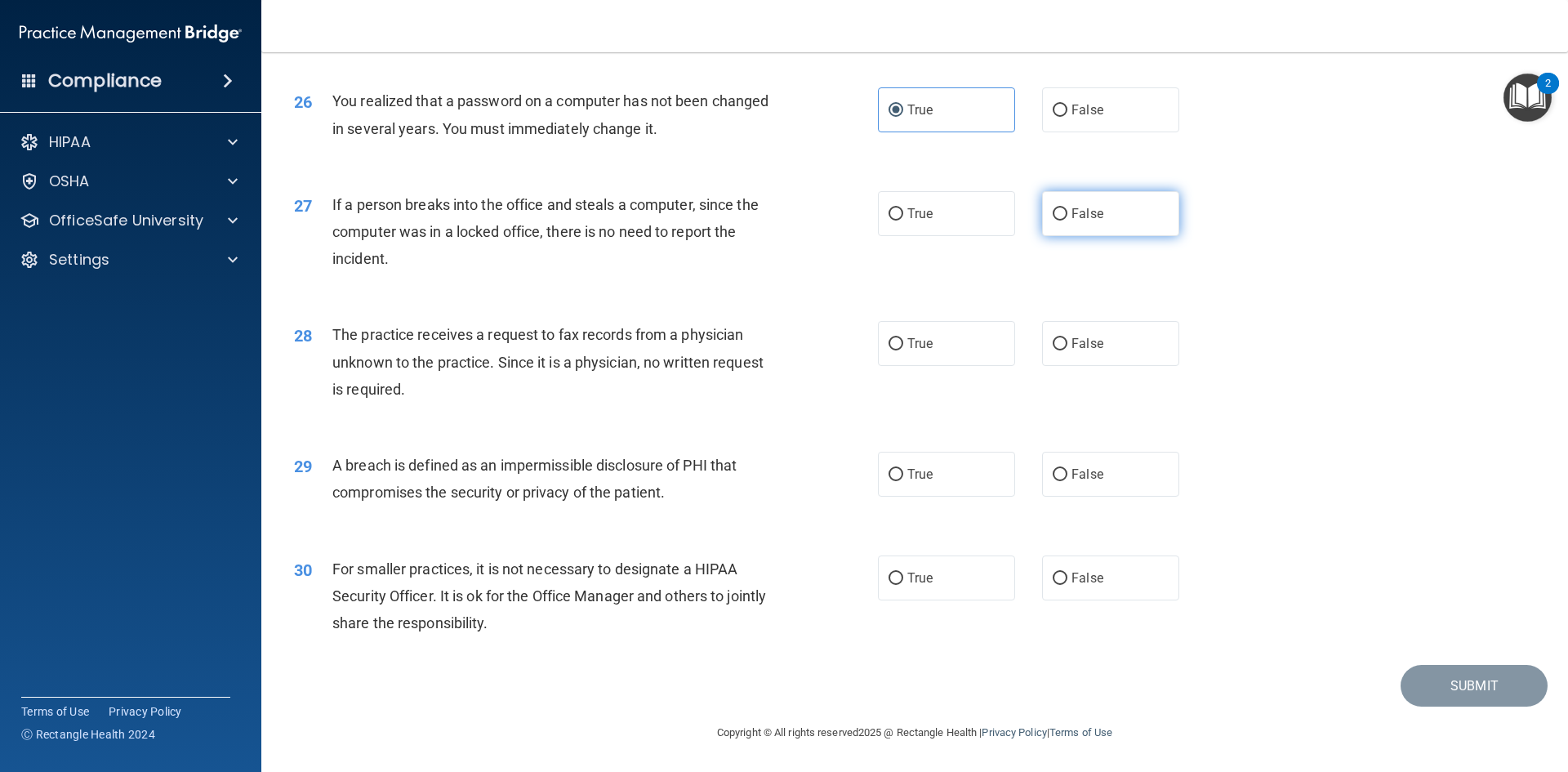
click at [1073, 204] on label "False" at bounding box center [1110, 213] width 137 height 45
click at [1067, 209] on input "False" at bounding box center [1060, 215] width 14 height 13
radio input "true"
drag, startPoint x: 1070, startPoint y: 332, endPoint x: 1099, endPoint y: 351, distance: 34.7
click at [1098, 351] on label "False" at bounding box center [1110, 343] width 137 height 45
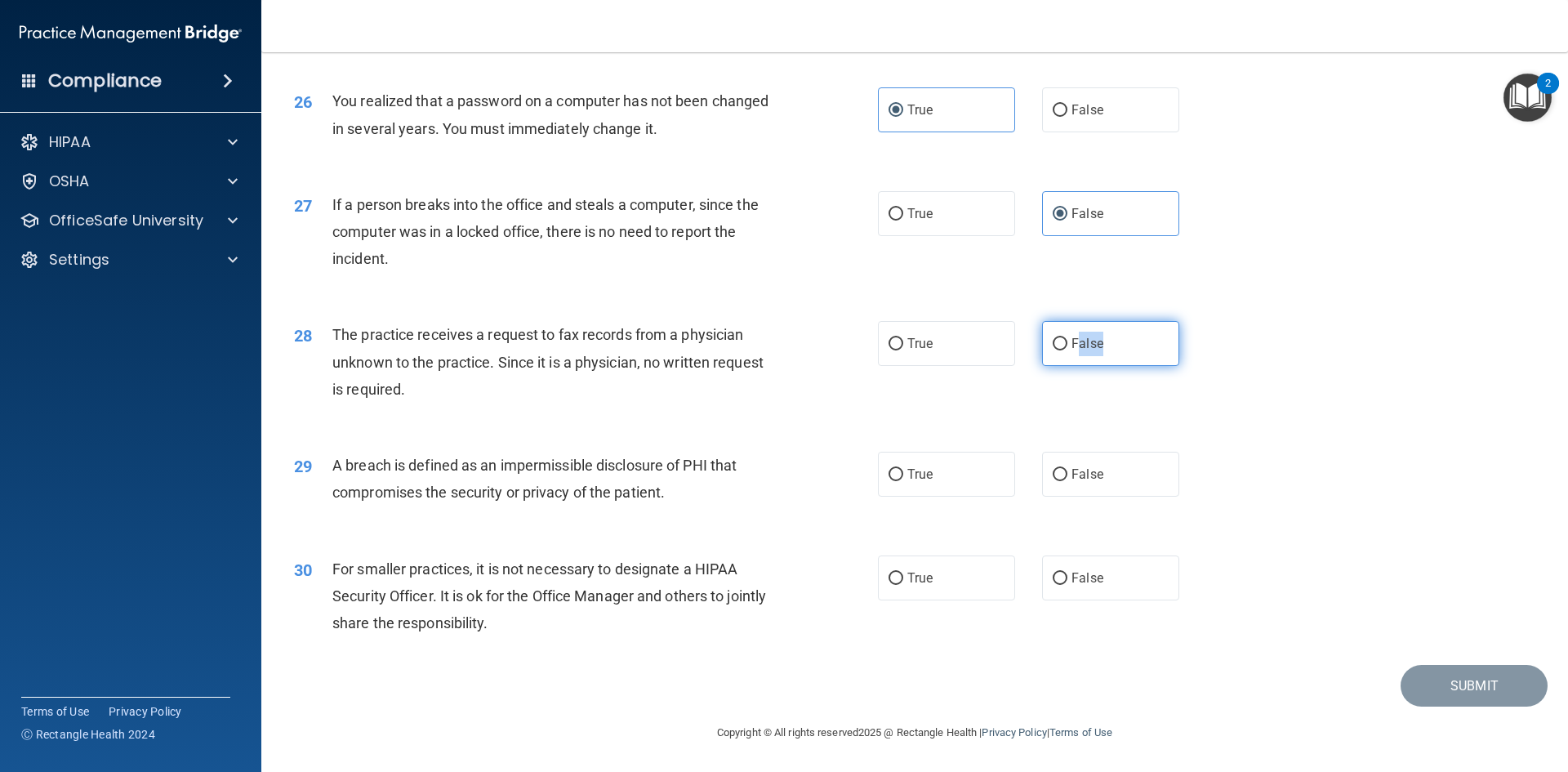
click at [1099, 352] on label "False" at bounding box center [1110, 343] width 137 height 45
click at [1067, 351] on input "False" at bounding box center [1060, 344] width 14 height 13
radio input "true"
click at [1022, 392] on div "28 The practice receives a request to fax records from a physician unknown to t…" at bounding box center [914, 366] width 1266 height 131
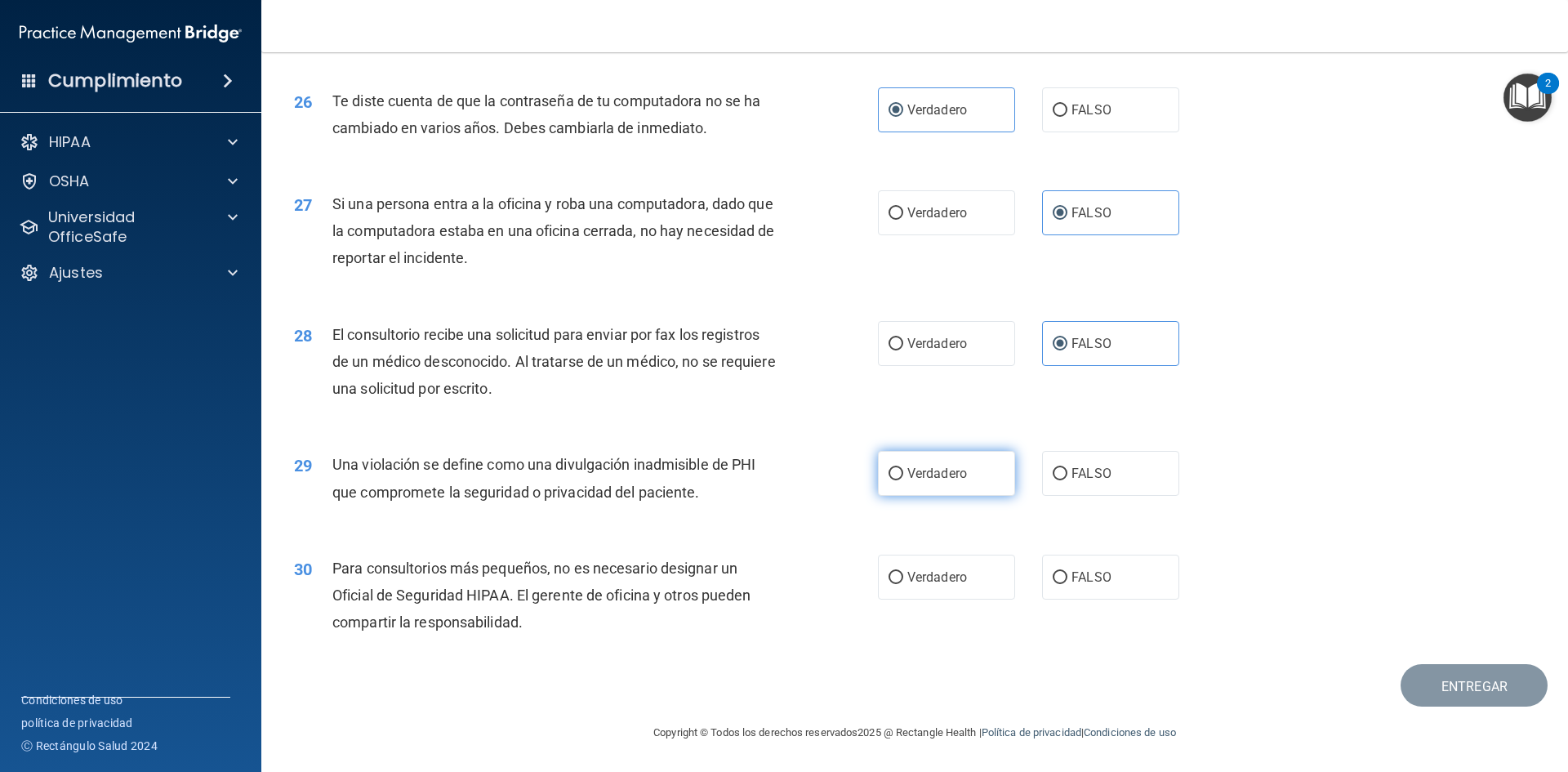
click at [939, 496] on label "Verdadero" at bounding box center [947, 473] width 137 height 45
click at [903, 481] on input "Verdadero" at bounding box center [895, 474] width 14 height 13
radio input "true"
click at [1082, 595] on label "FALSO" at bounding box center [1110, 577] width 137 height 45
click at [1067, 584] on input "FALSO" at bounding box center [1060, 578] width 14 height 13
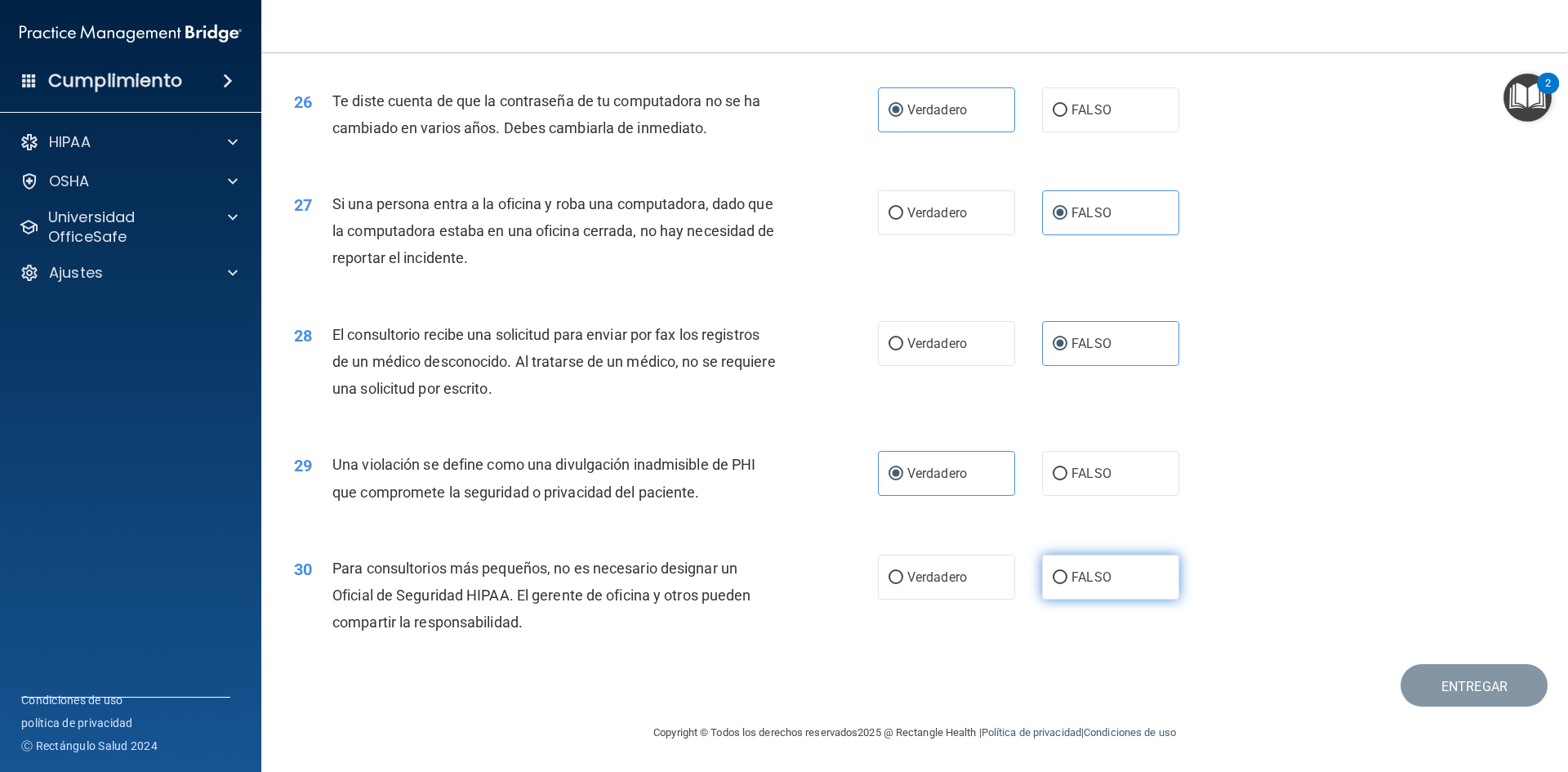
radio input "true"
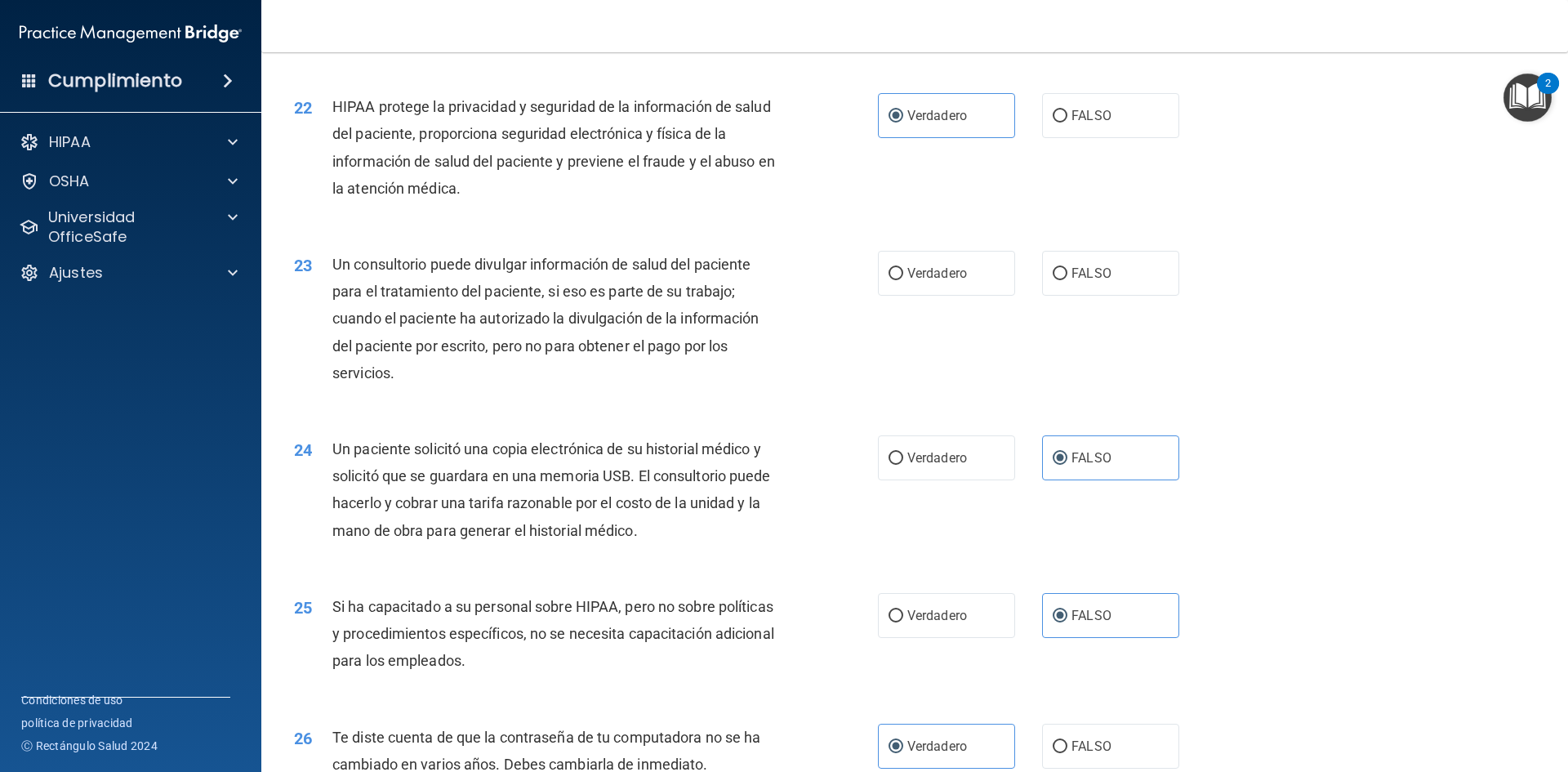
scroll to position [2595, 0]
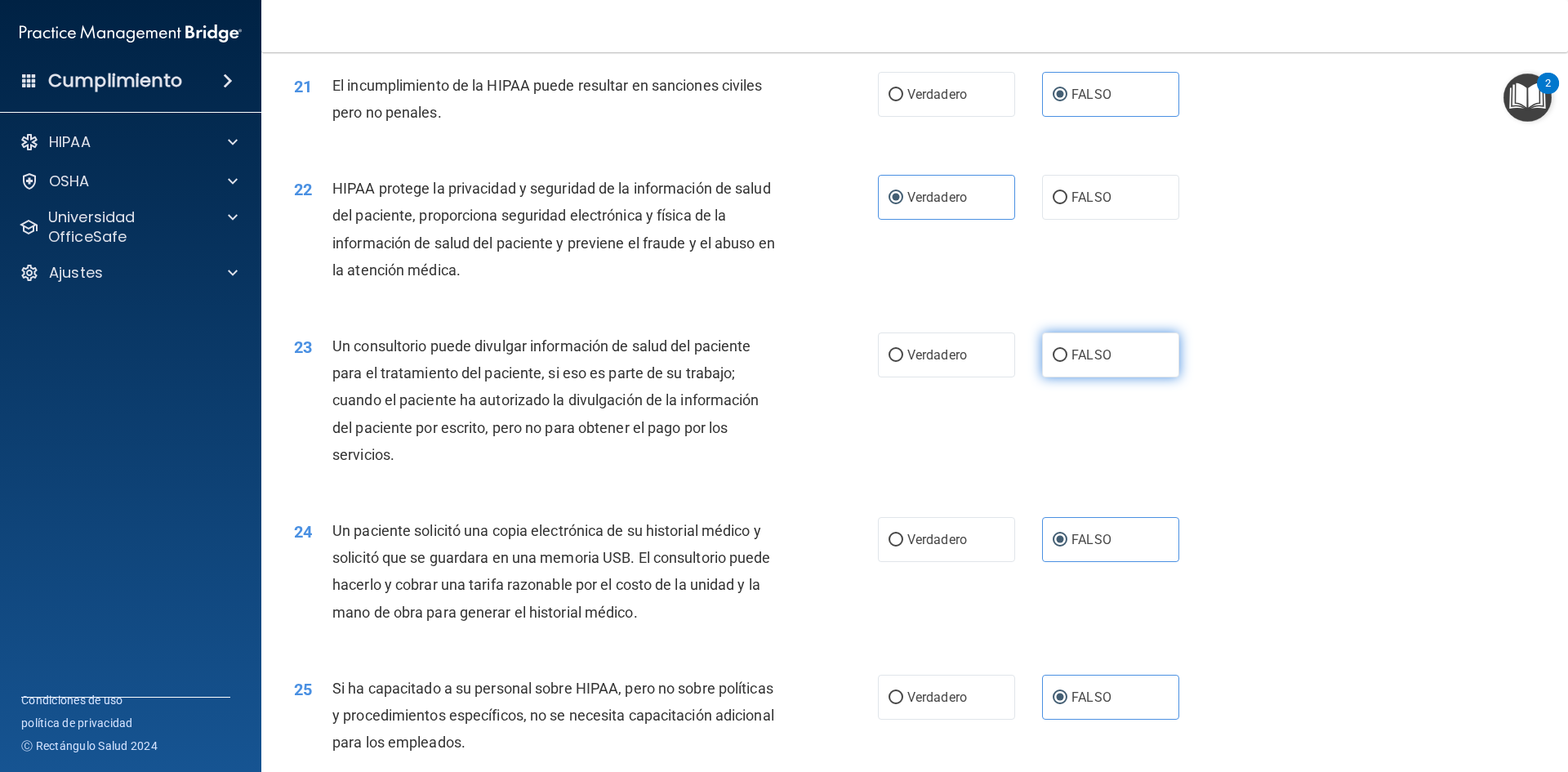
click at [1087, 362] on font "FALSO" at bounding box center [1091, 355] width 40 height 15
click at [1067, 362] on input "FALSO" at bounding box center [1060, 356] width 14 height 13
radio input "true"
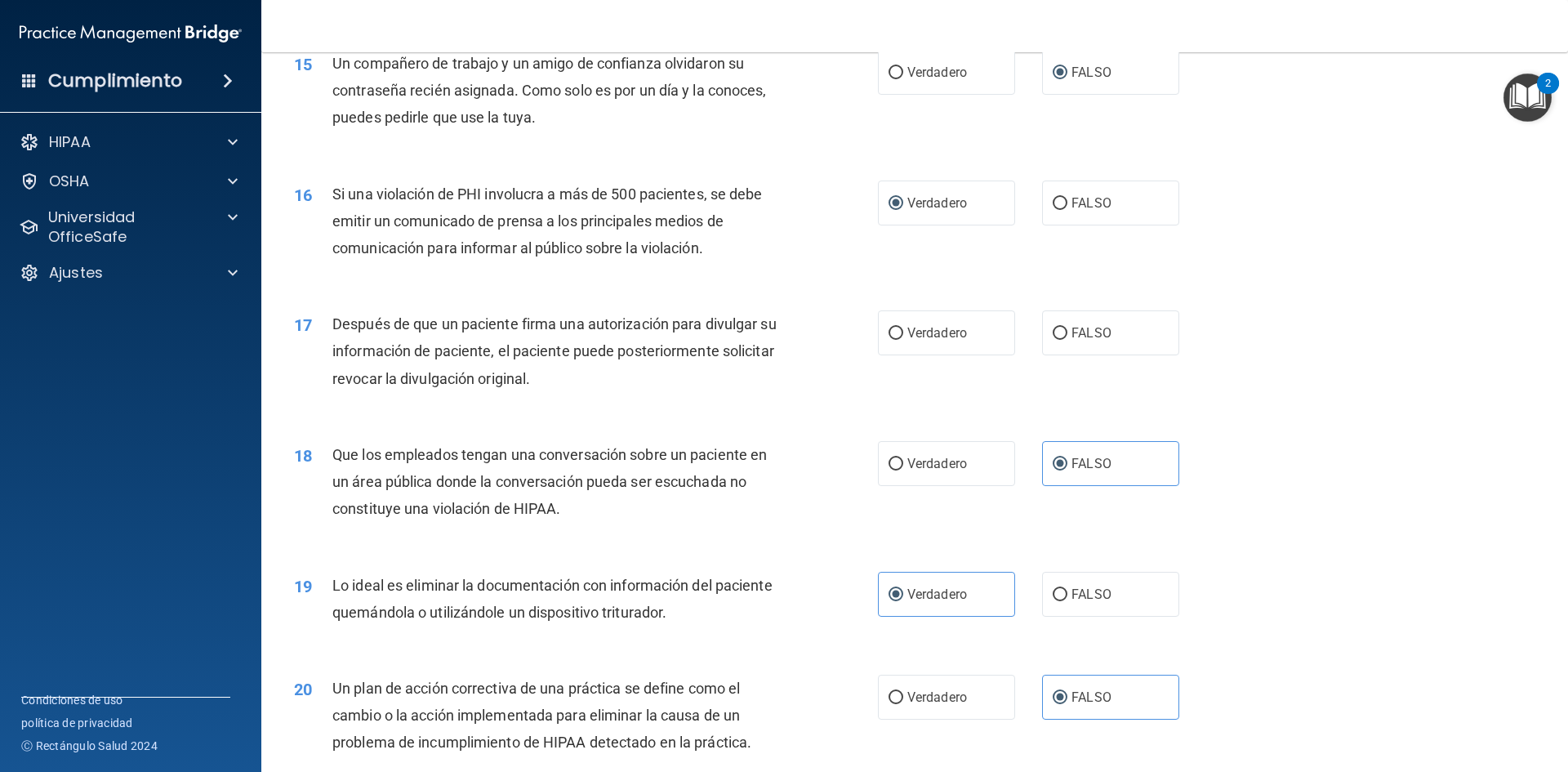
scroll to position [1859, 0]
click at [901, 357] on label "Verdadero" at bounding box center [947, 334] width 137 height 45
click at [901, 341] on input "Verdadero" at bounding box center [895, 335] width 14 height 13
radio input "true"
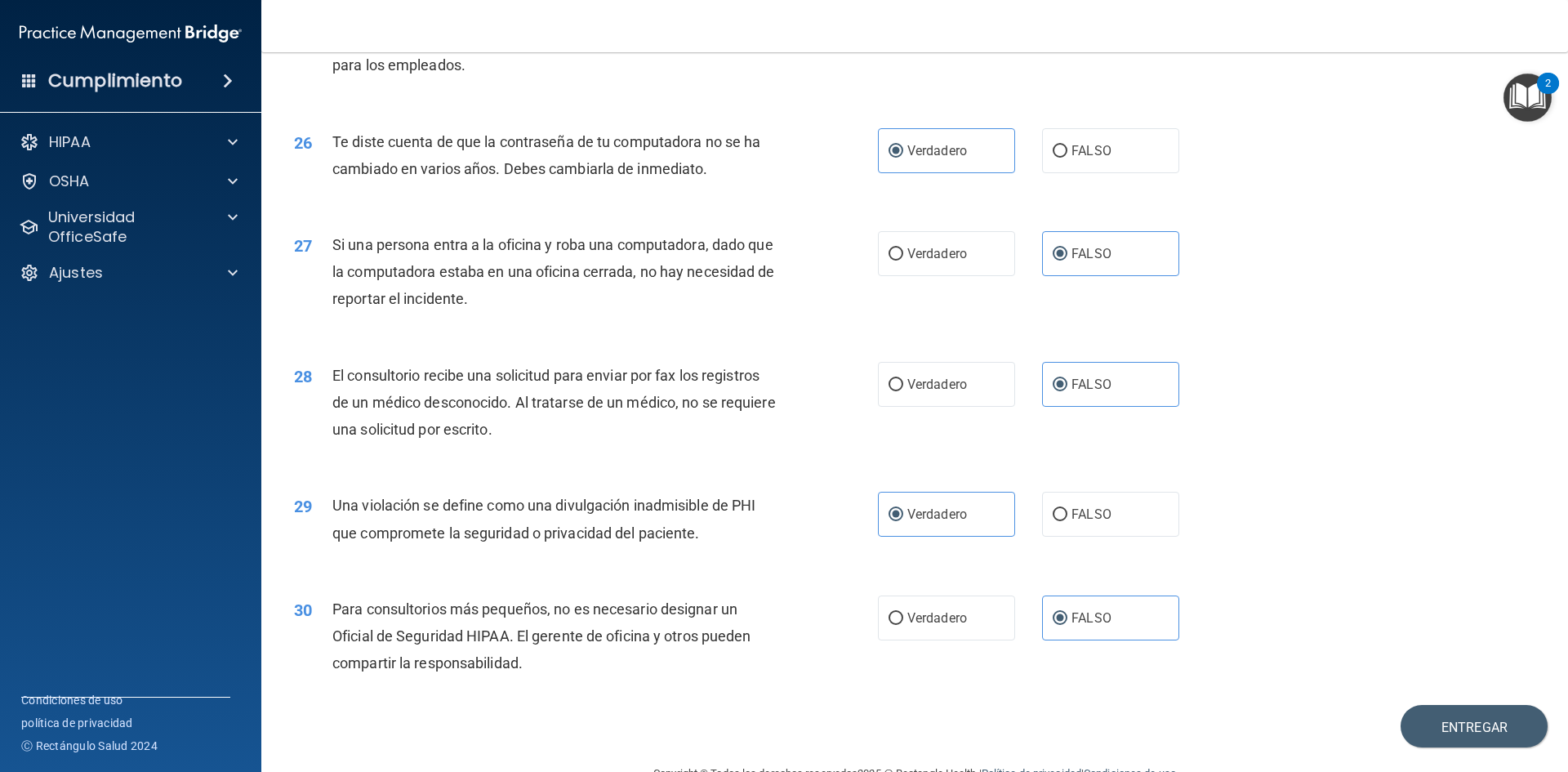
scroll to position [3357, 0]
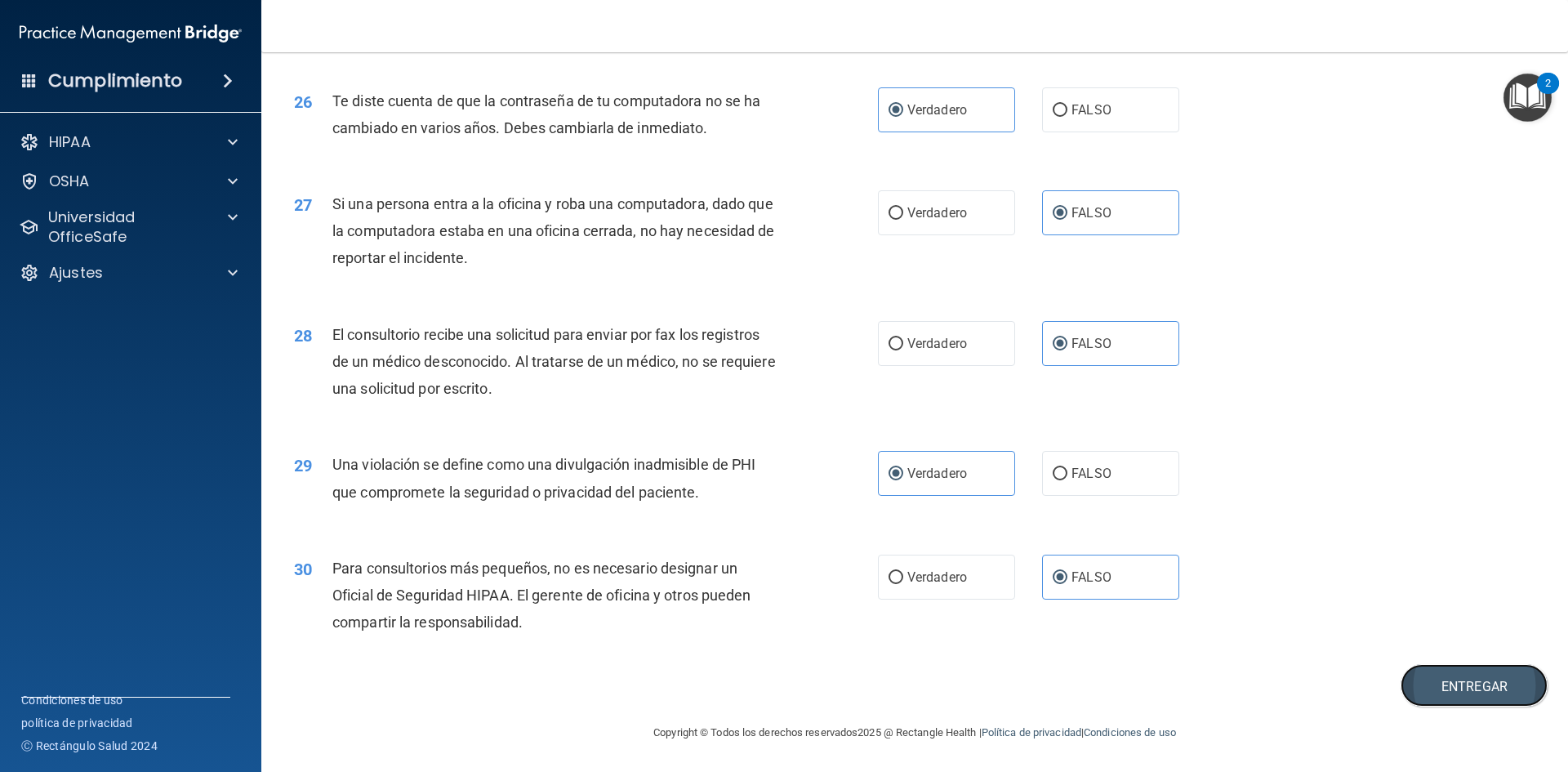
click at [1441, 684] on font "Entregar" at bounding box center [1474, 687] width 66 height 15
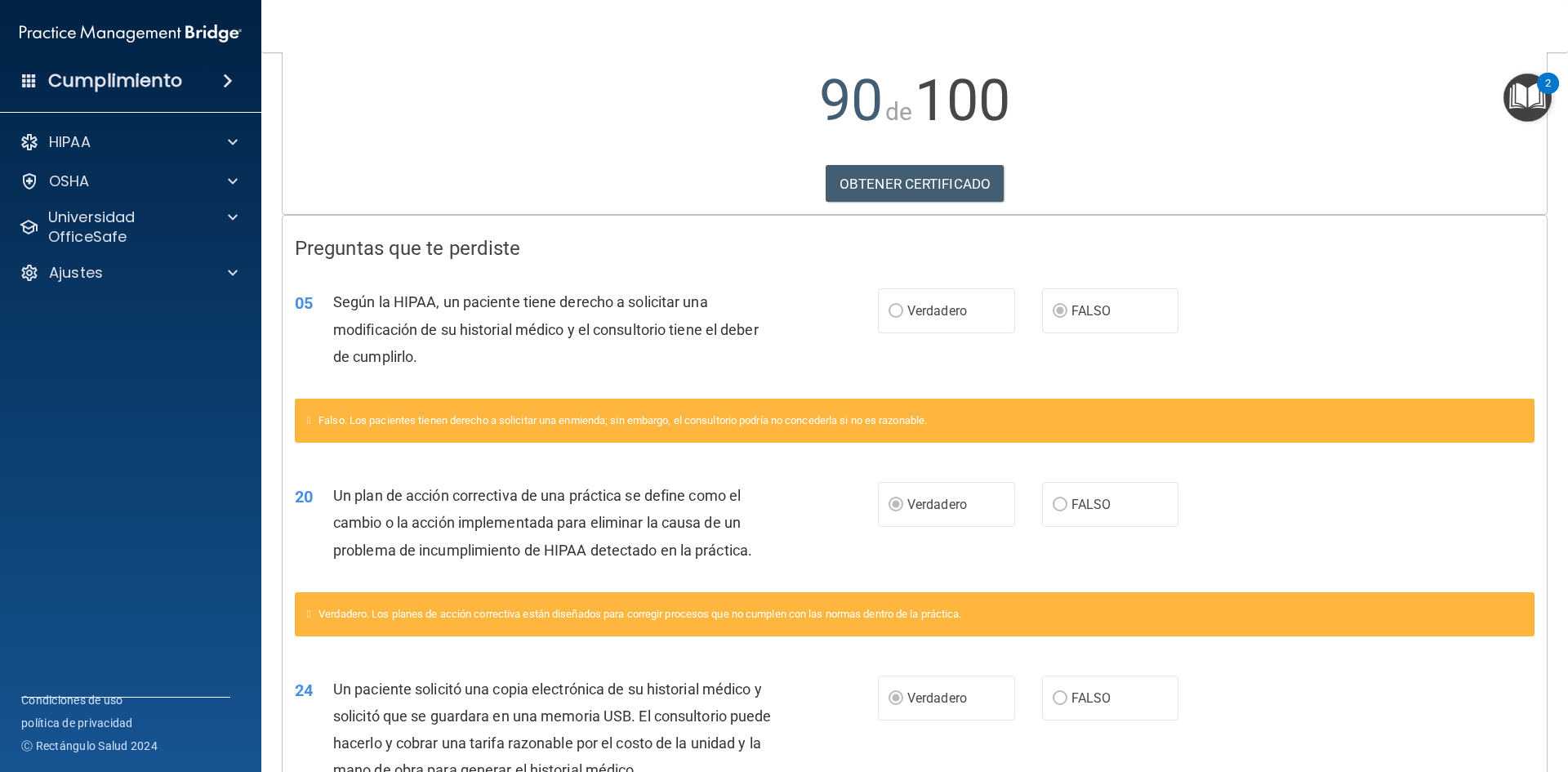
scroll to position [354, 0]
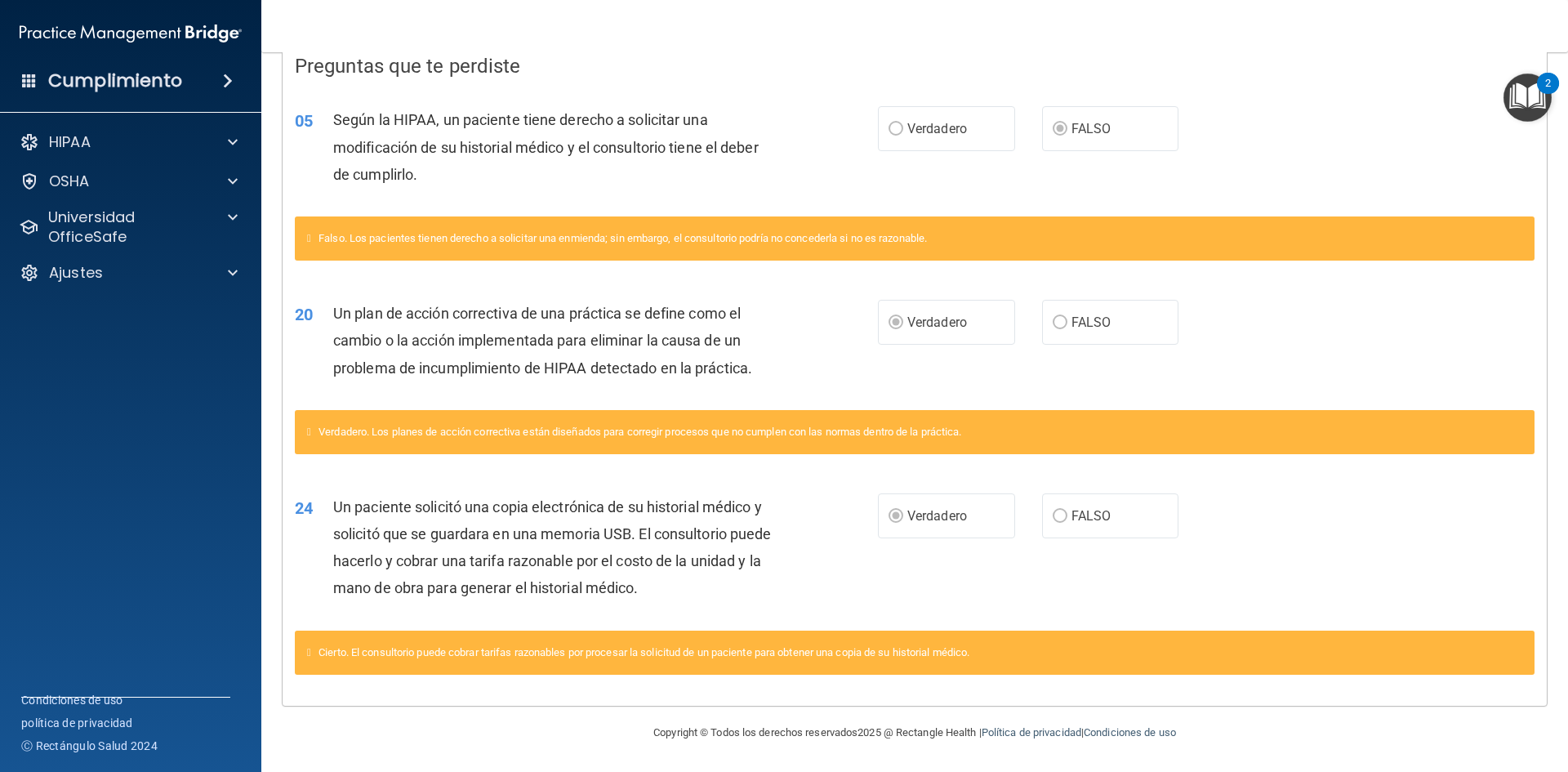
click at [1142, 525] on label "FALSO" at bounding box center [1110, 515] width 137 height 45
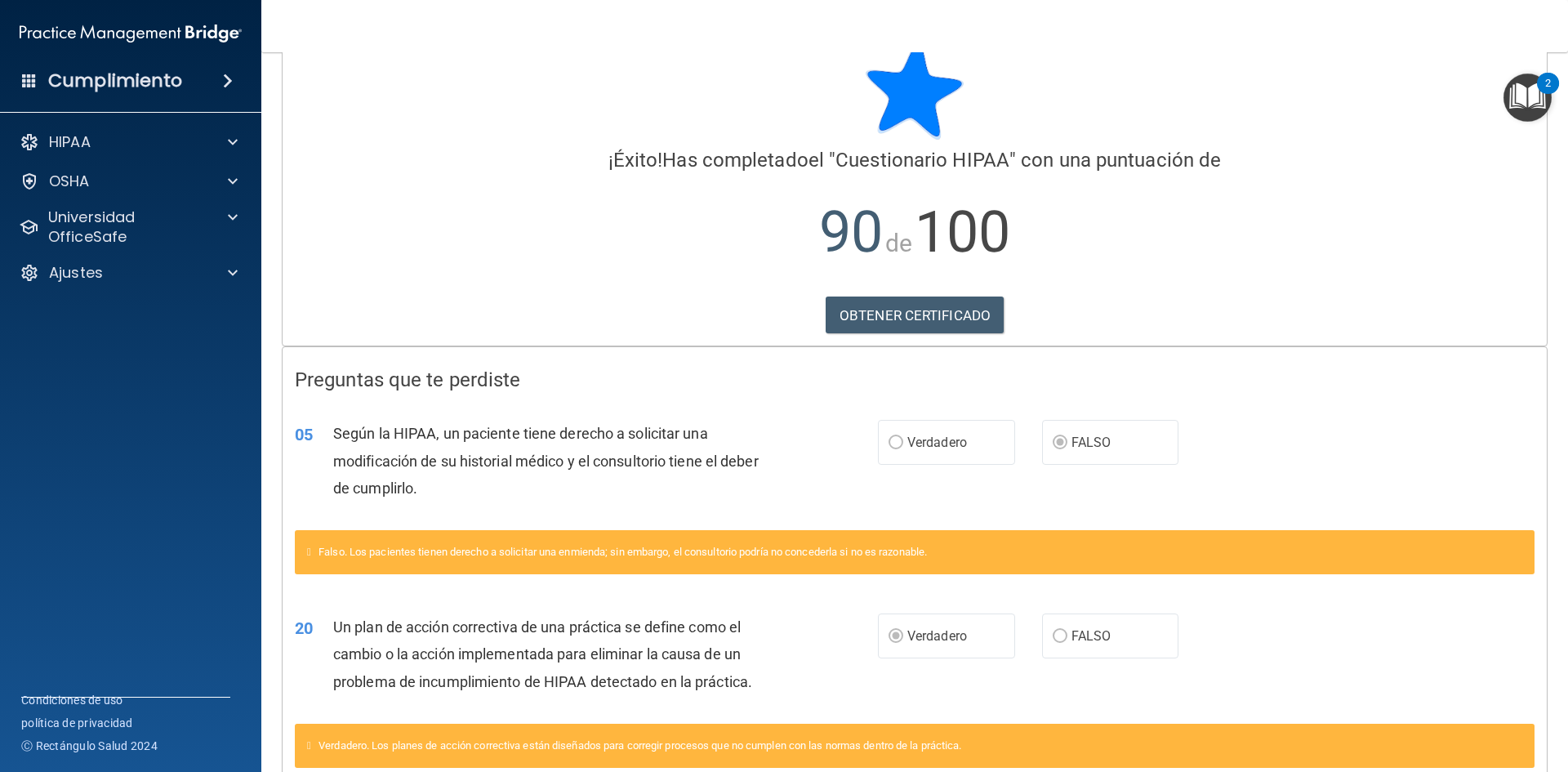
scroll to position [0, 0]
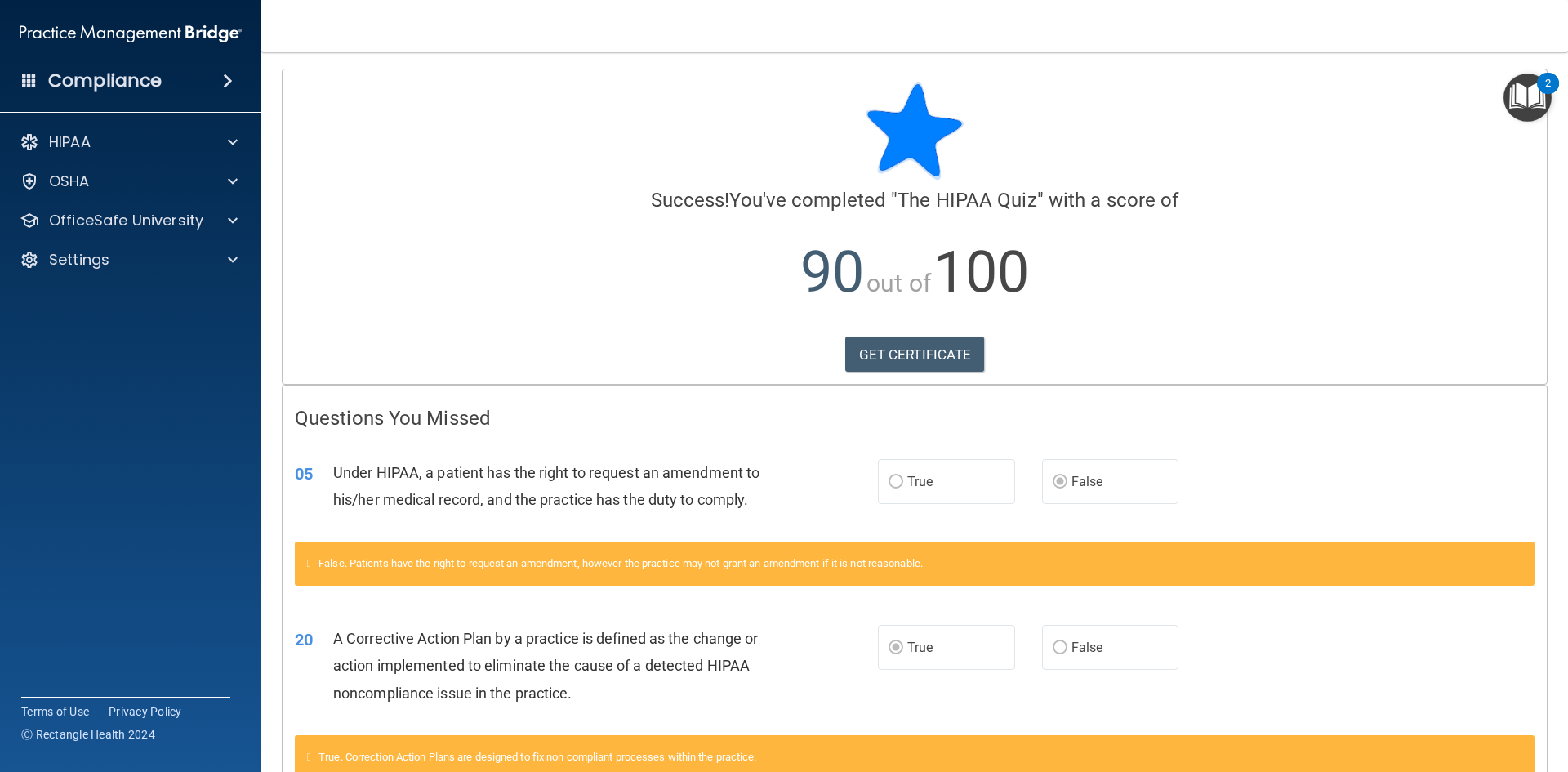
click at [923, 188] on span "The HIPAA Quiz" at bounding box center [967, 199] width 138 height 23
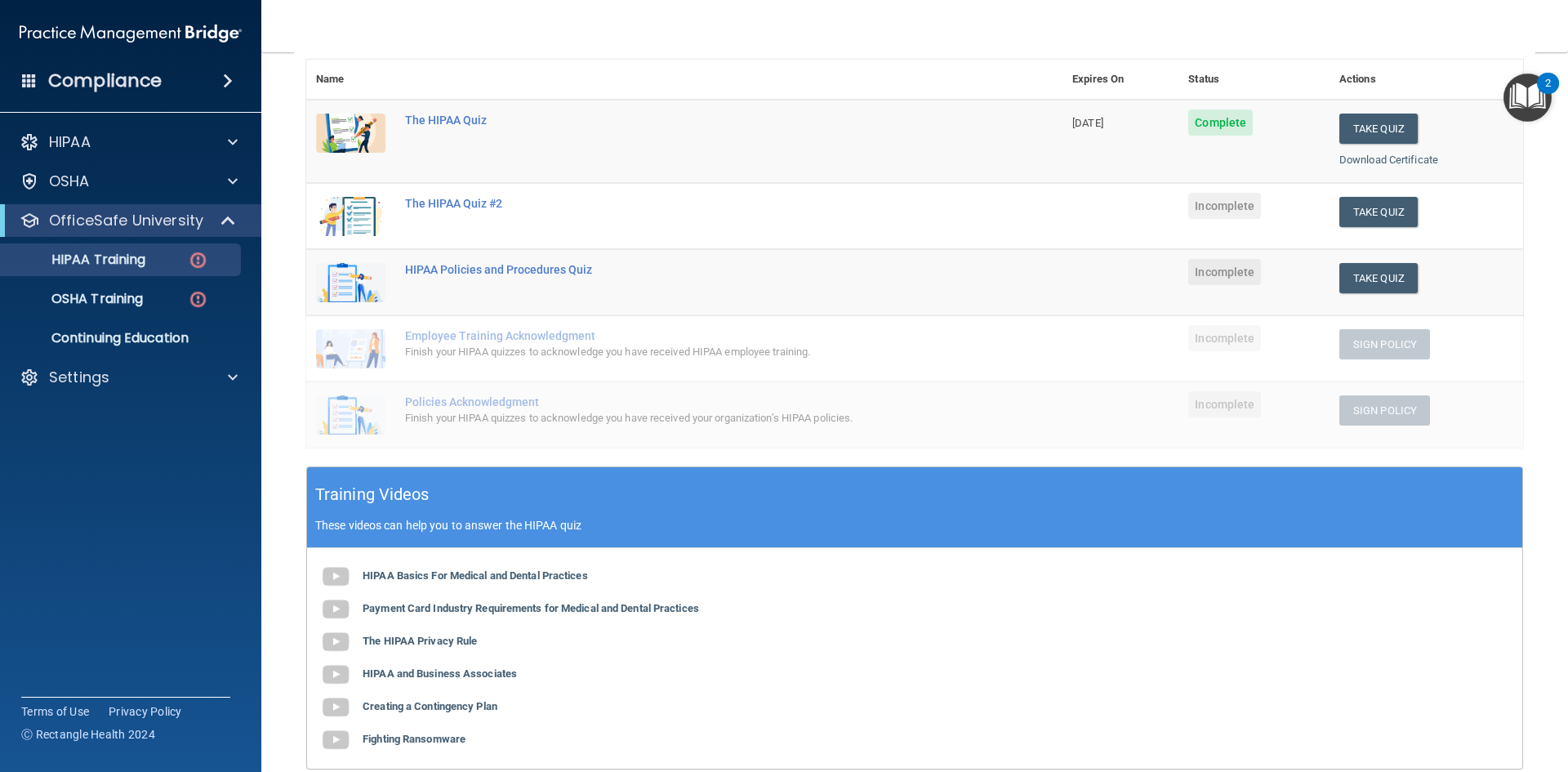
scroll to position [226, 0]
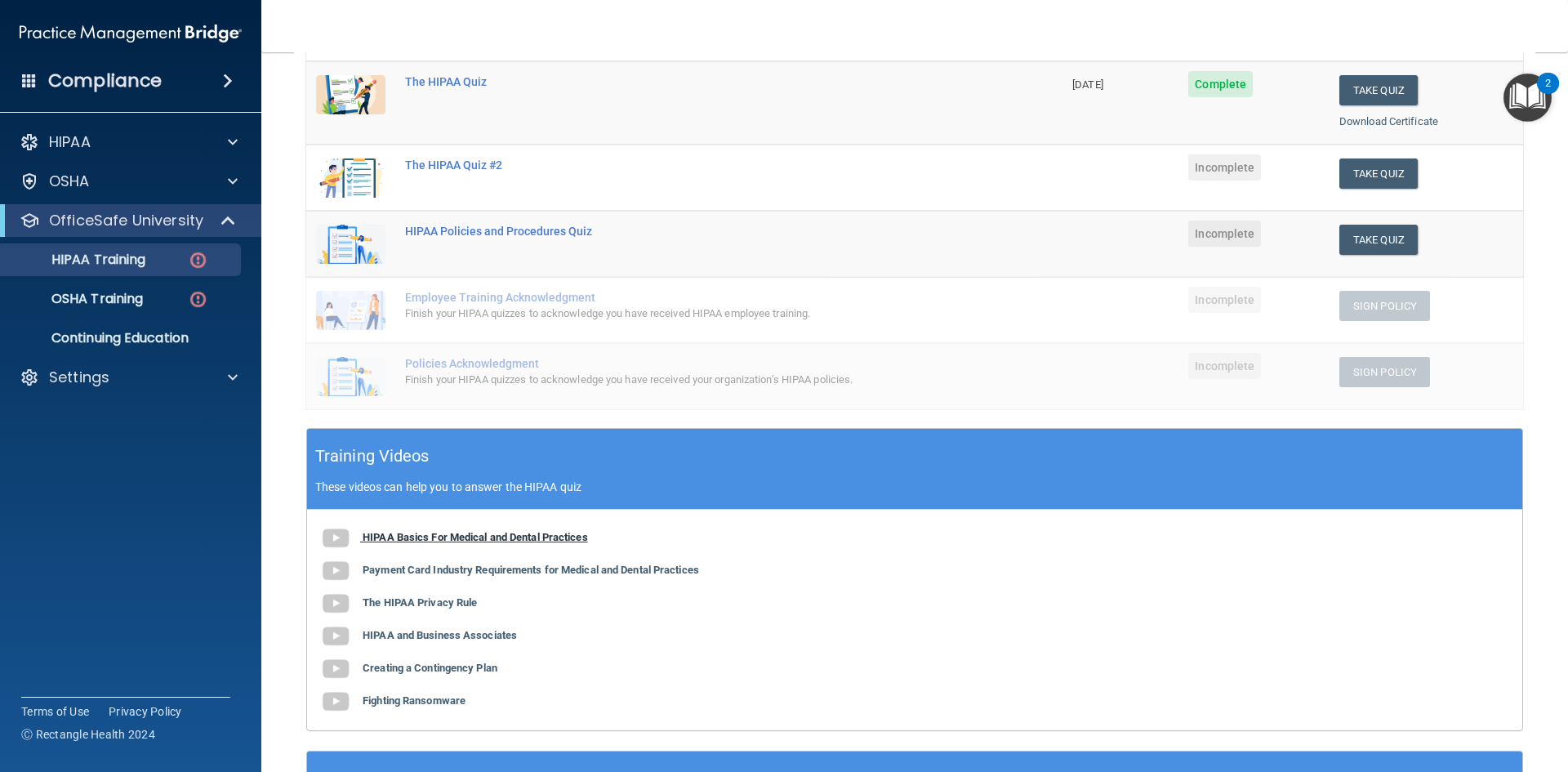
click at [447, 536] on b "HIPAA Basics For Medical and Dental Practices" at bounding box center [475, 537] width 225 height 13
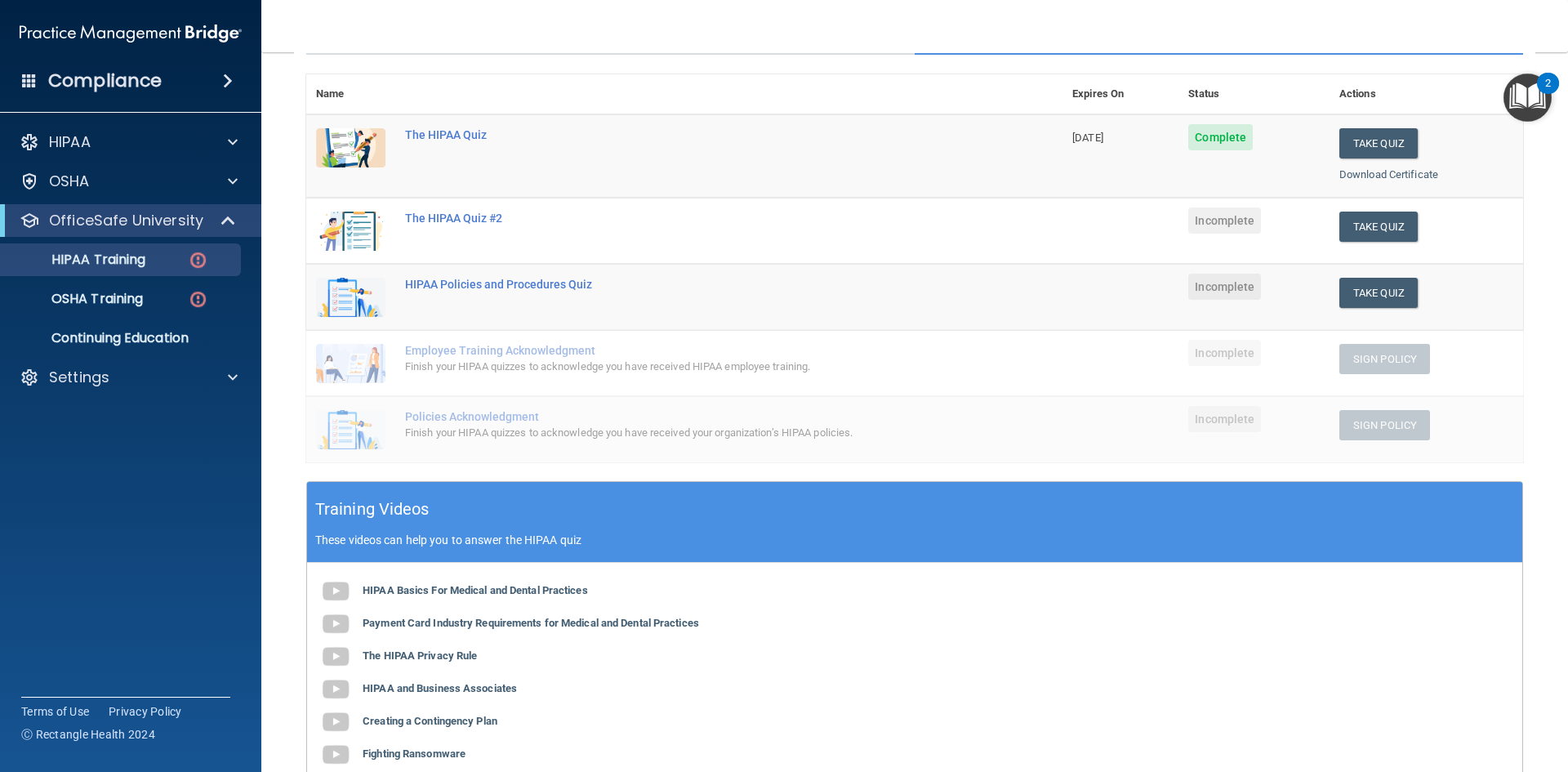
scroll to position [0, 0]
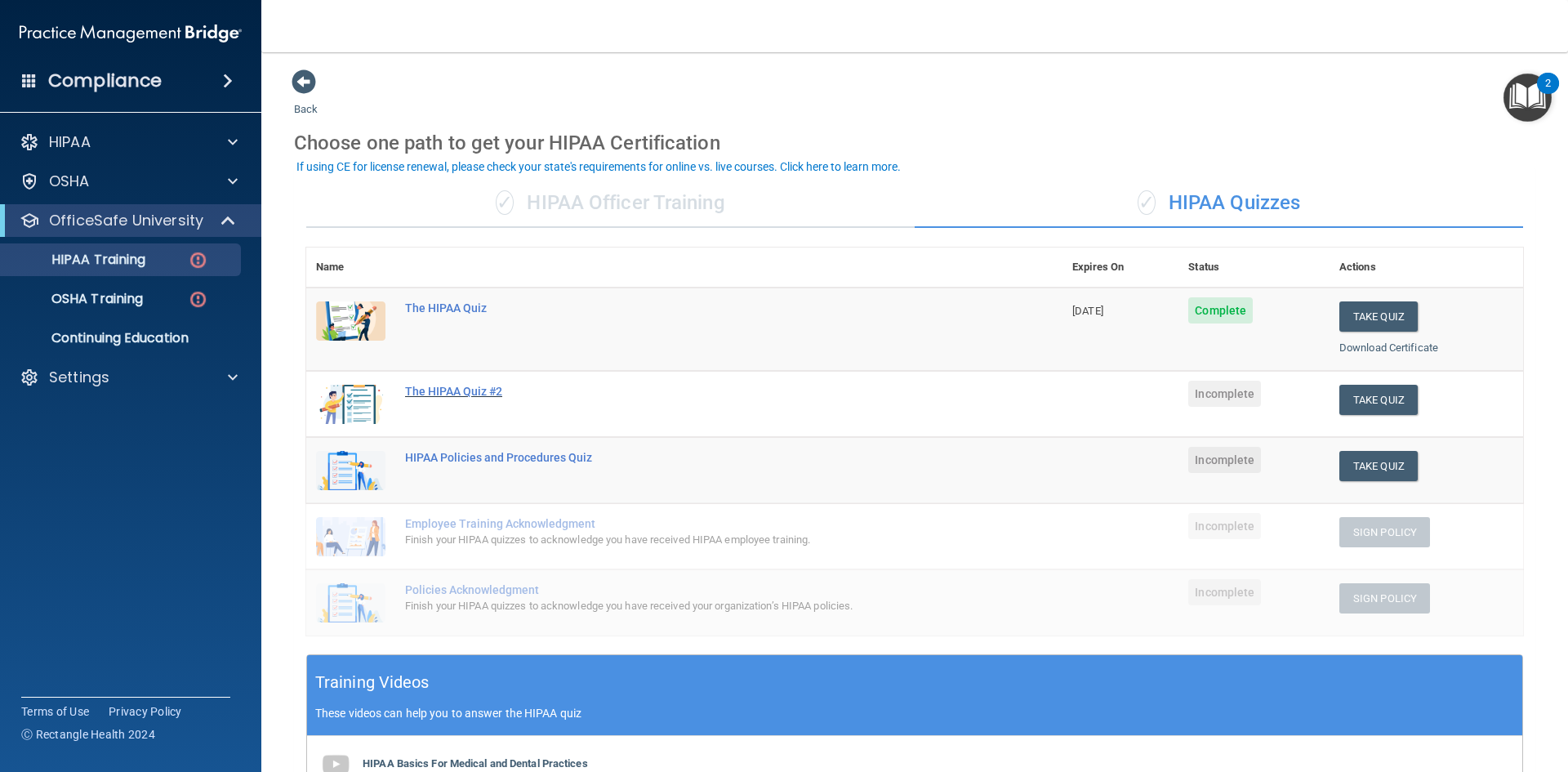
click at [621, 388] on div "The HIPAA Quiz #2" at bounding box center [693, 391] width 576 height 13
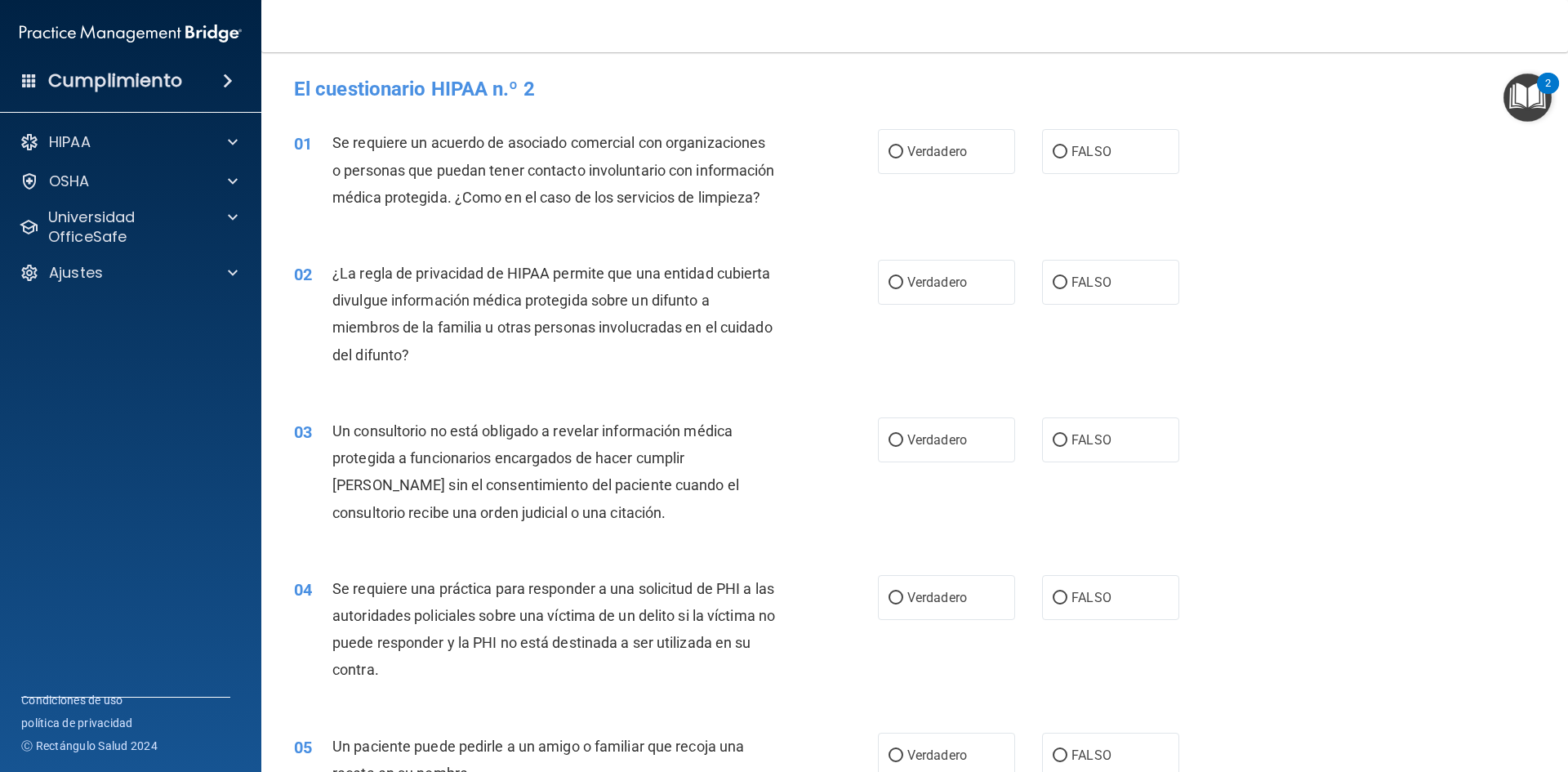
click at [472, 202] on font "Se requiere un acuerdo de asociado comercial con organizaciones o personas que …" at bounding box center [554, 170] width 442 height 71
click at [882, 144] on label "Verdadero" at bounding box center [947, 151] width 137 height 45
click at [888, 146] on input "Verdadero" at bounding box center [895, 152] width 14 height 13
radio input "true"
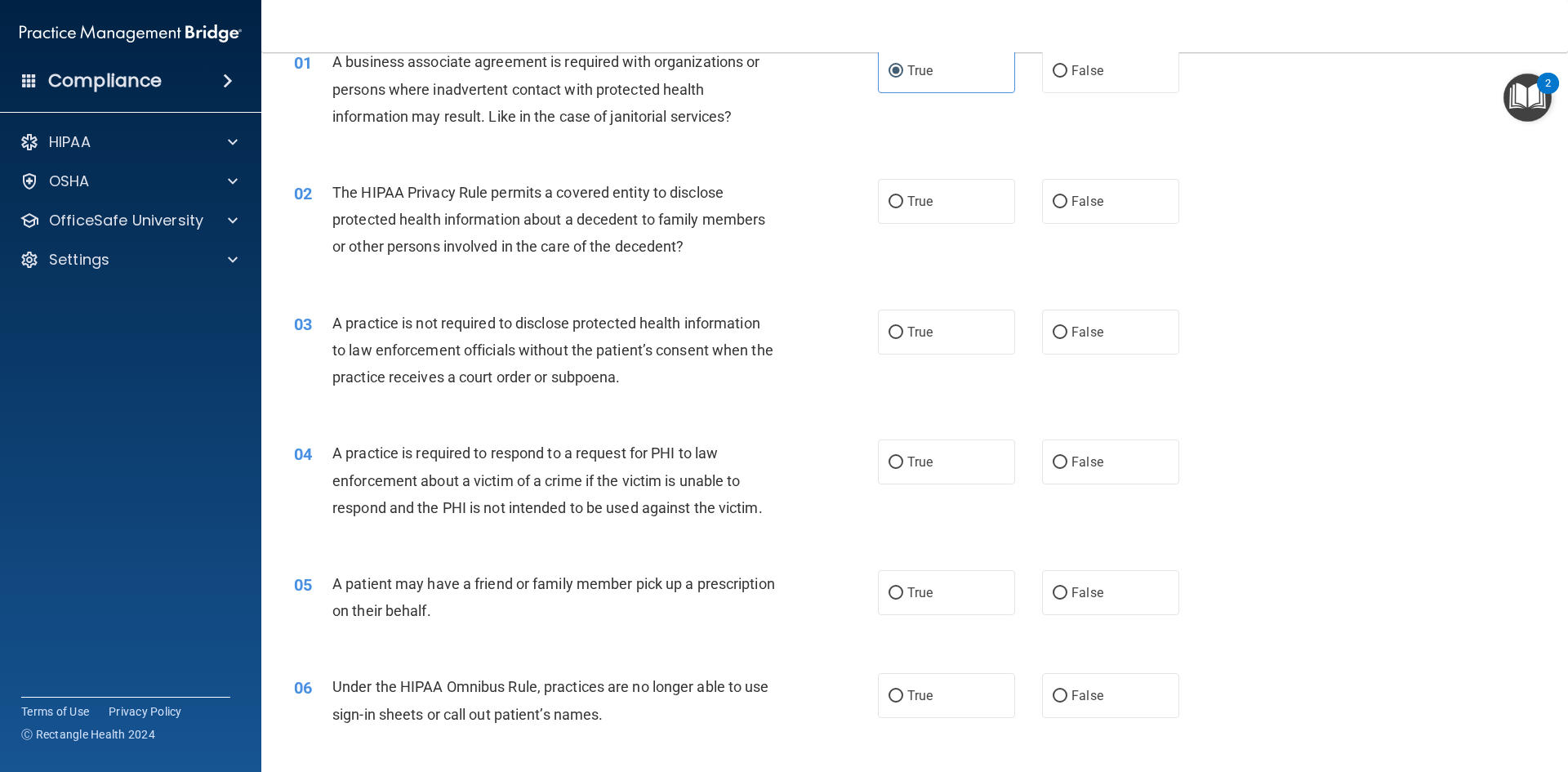
scroll to position [82, 0]
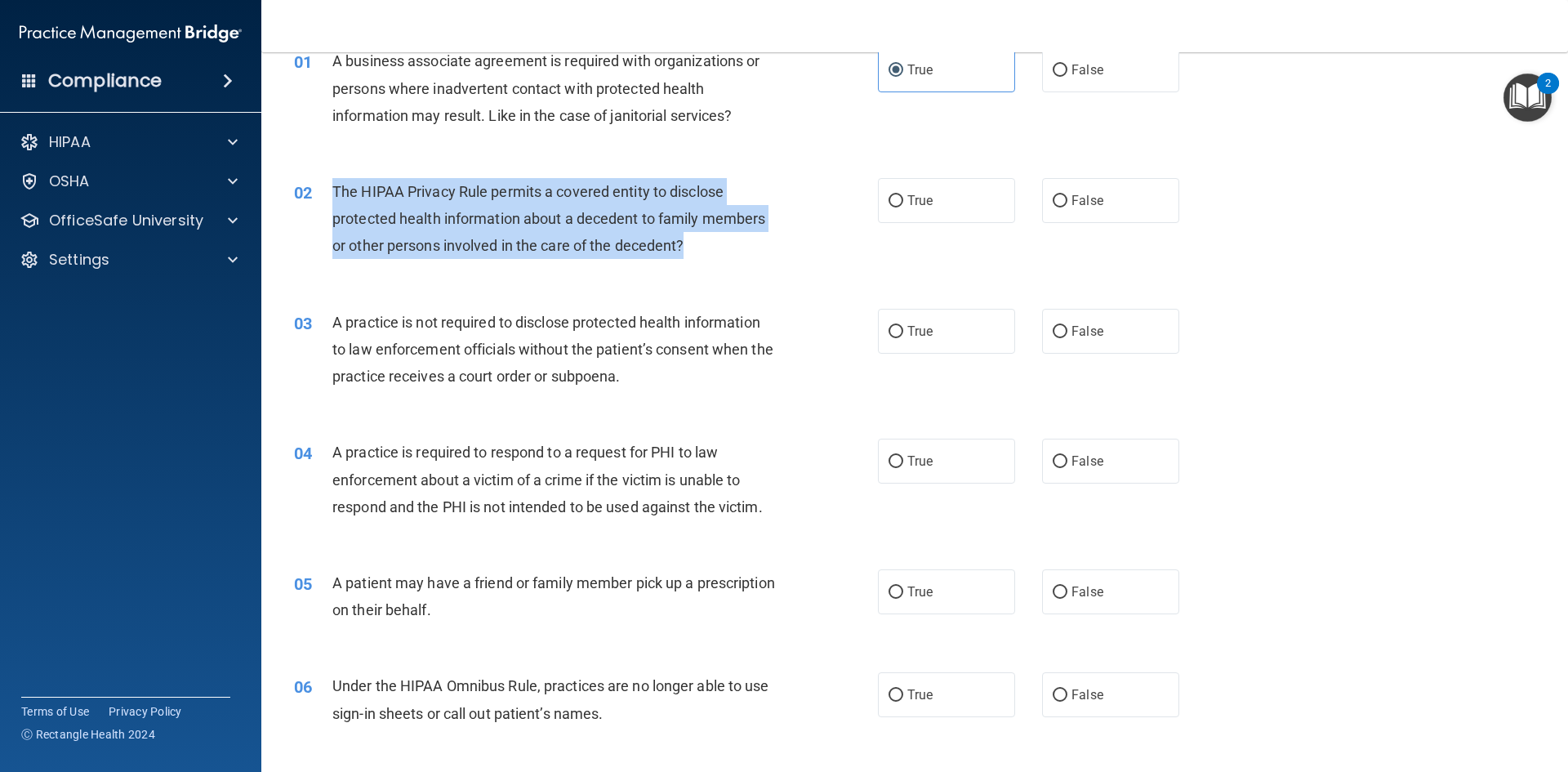
drag, startPoint x: 718, startPoint y: 252, endPoint x: 328, endPoint y: 198, distance: 393.7
click at [328, 198] on div "02 The HIPAA Privacy Rule permits a covered entity to disclose protected health…" at bounding box center [586, 223] width 633 height 90
copy div "The HIPAA Privacy Rule permits a covered entity to disclose protected health in…"
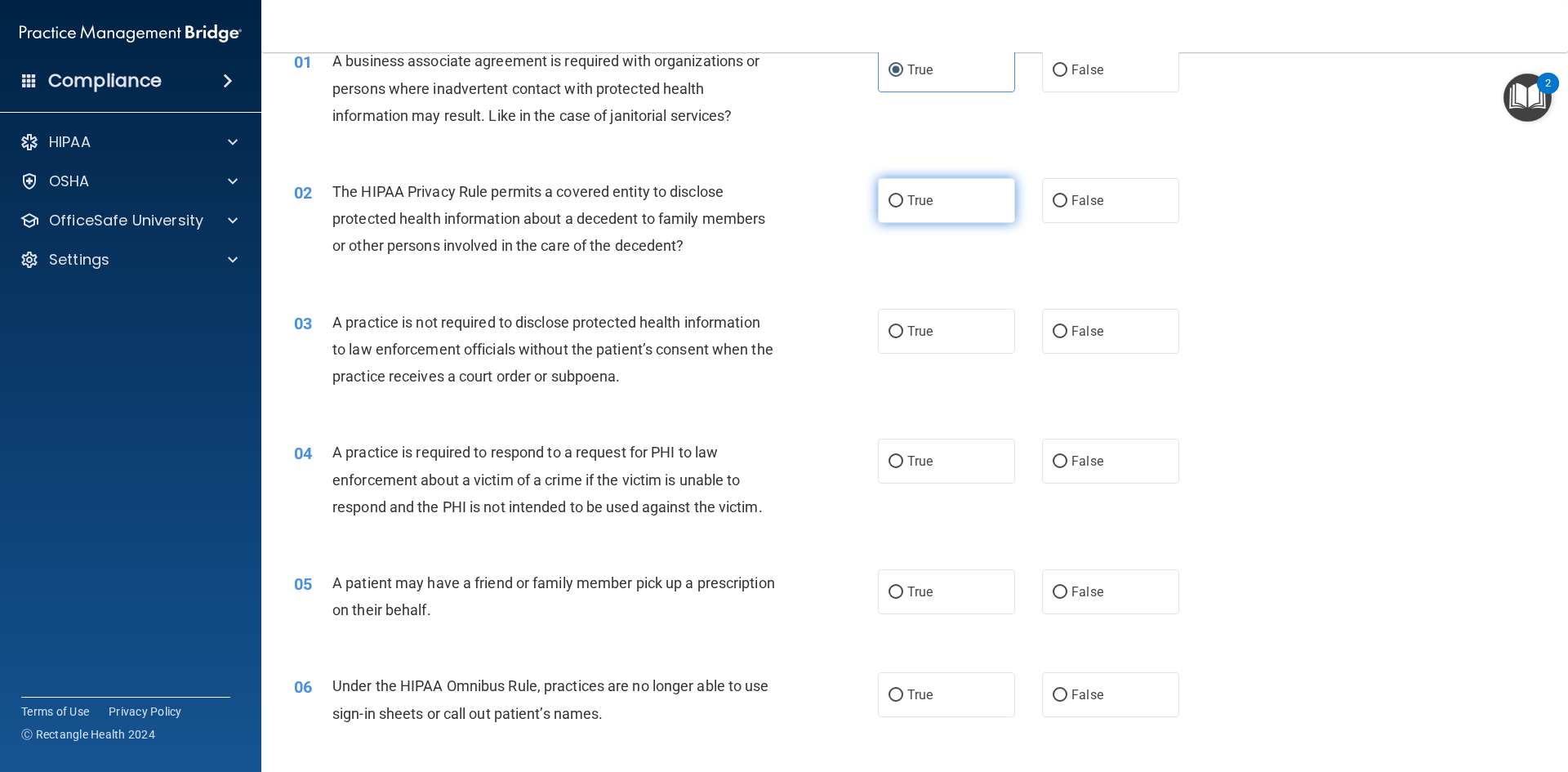
click at [899, 208] on label "True" at bounding box center [947, 200] width 137 height 45
click at [899, 208] on input "True" at bounding box center [895, 201] width 14 height 13
radio input "true"
click at [814, 235] on div "02 The HIPAA Privacy Rule permits a covered entity to disclose protected health…" at bounding box center [586, 223] width 633 height 90
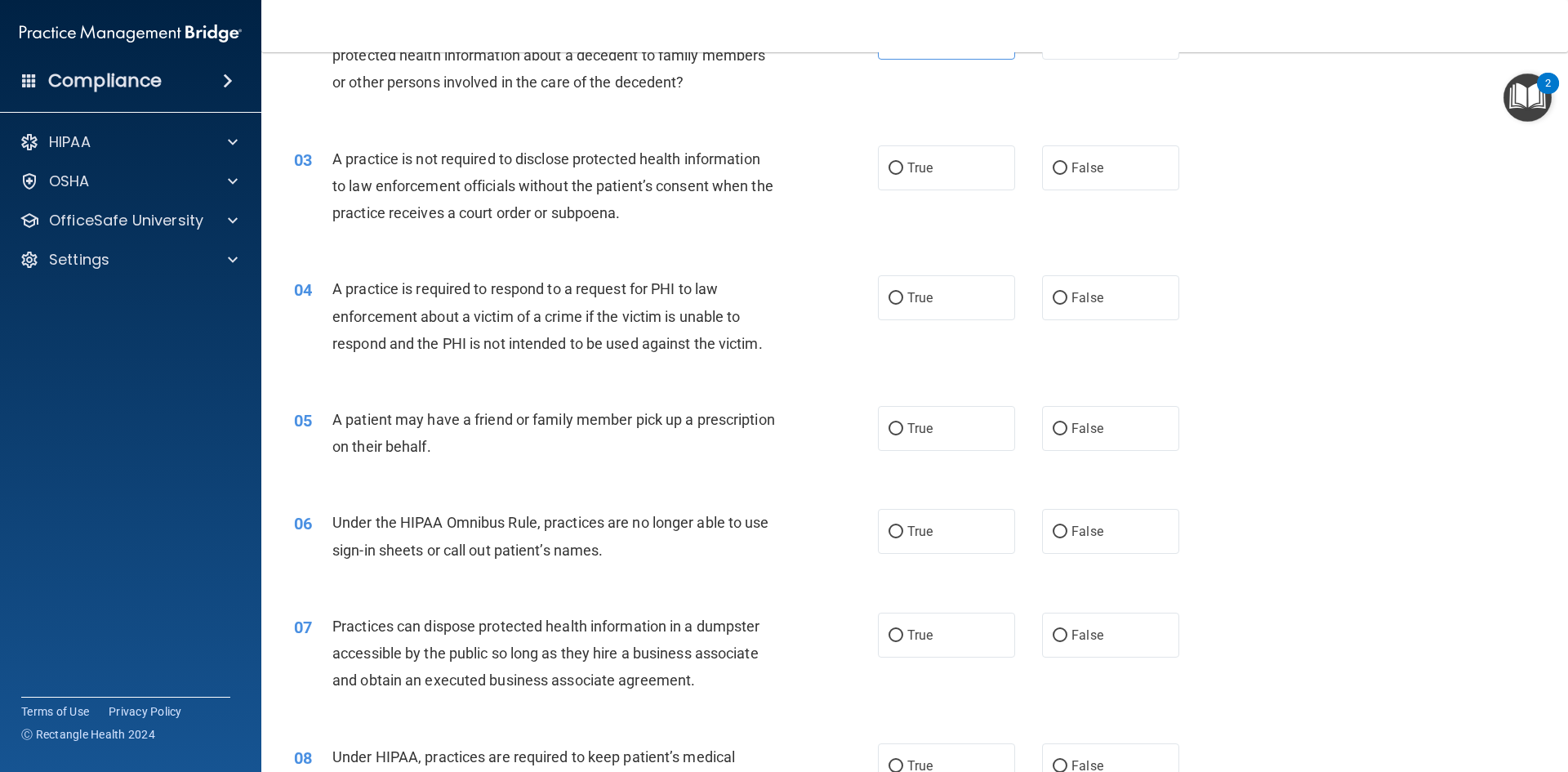
scroll to position [163, 0]
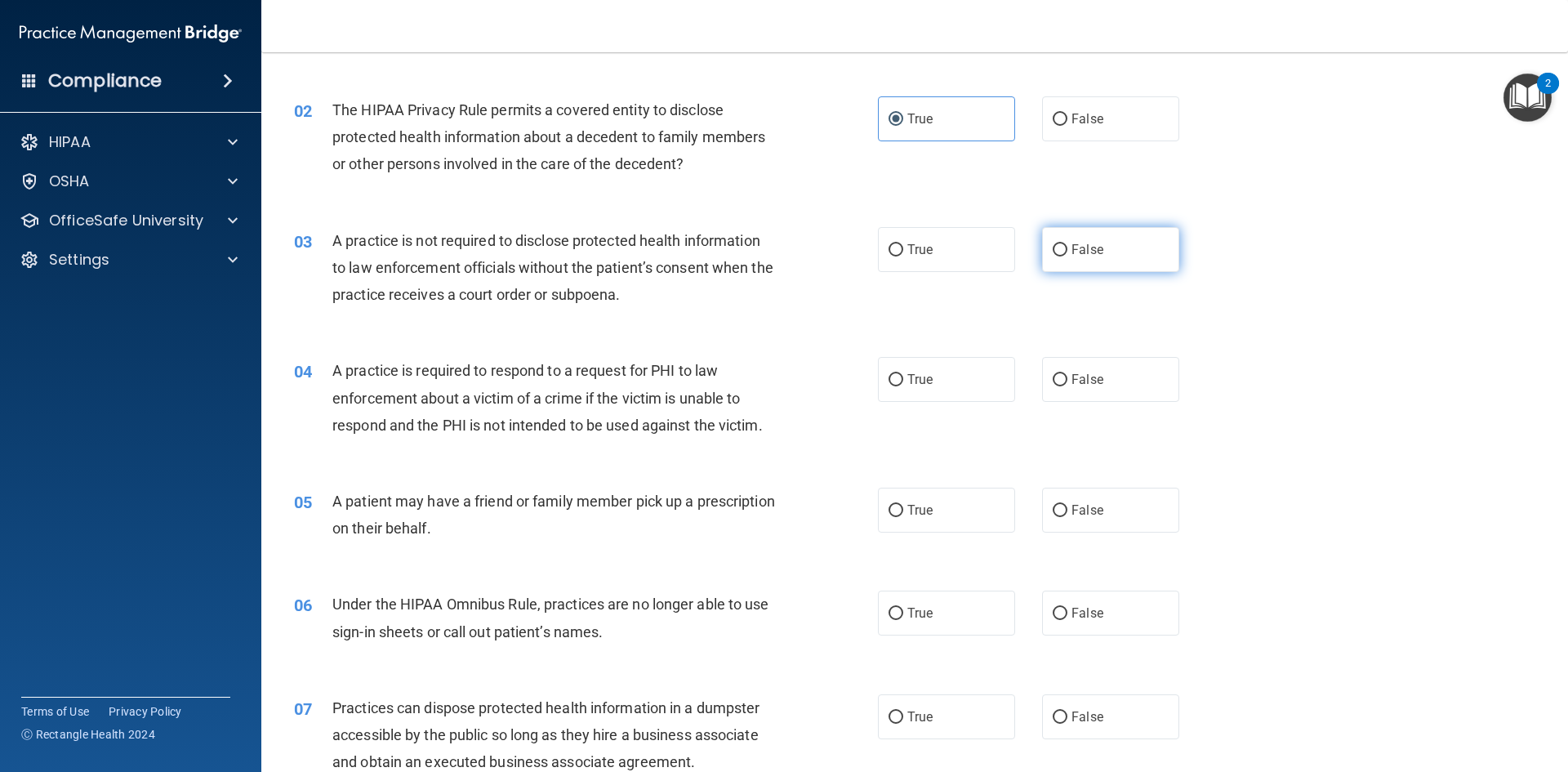
click at [1077, 262] on label "False" at bounding box center [1110, 249] width 137 height 45
click at [1067, 257] on input "False" at bounding box center [1060, 250] width 14 height 13
radio input "true"
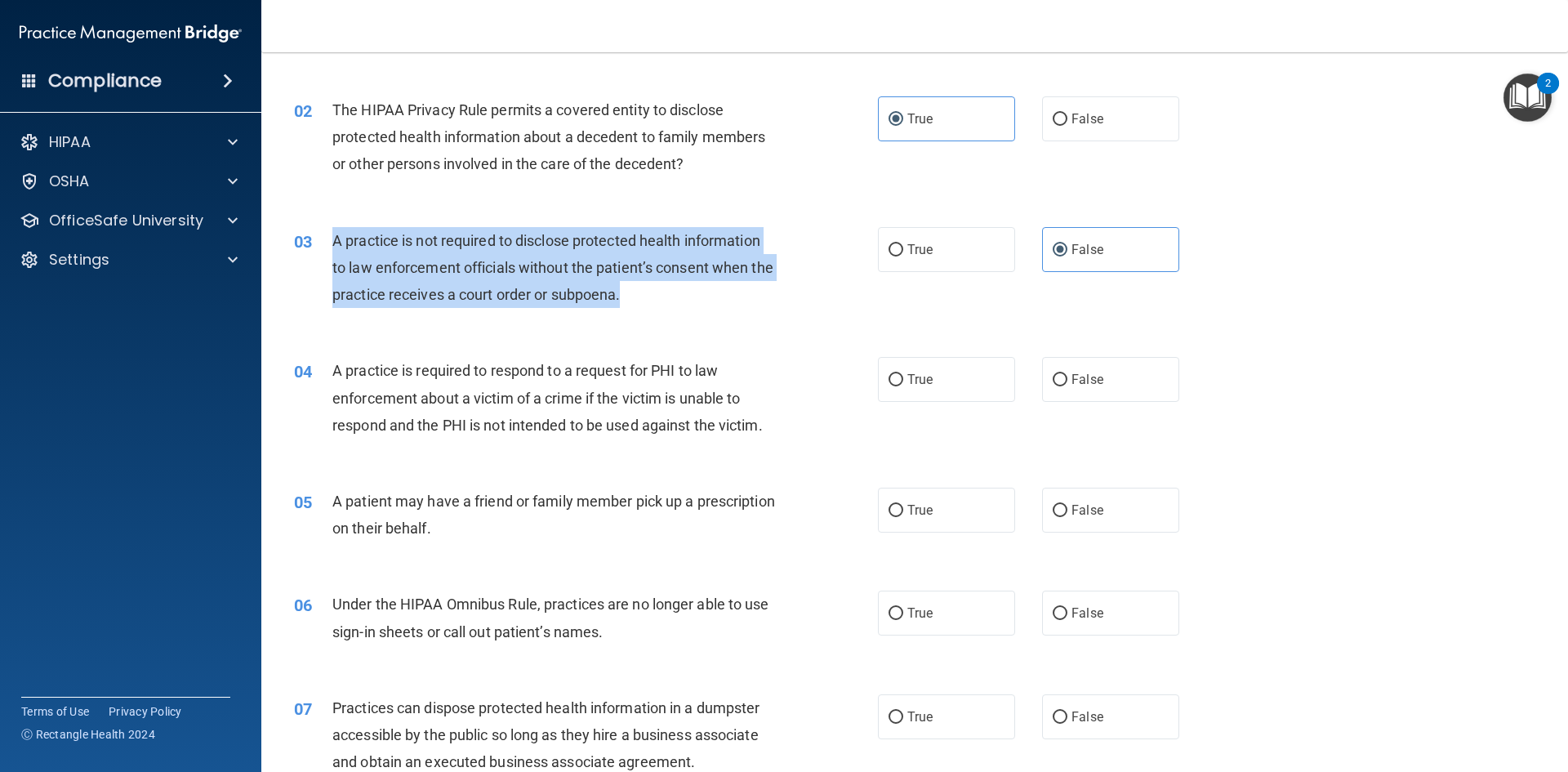
drag, startPoint x: 682, startPoint y: 298, endPoint x: 336, endPoint y: 253, distance: 348.9
click at [336, 253] on div "A practice is not required to disclose protected health information to law enfo…" at bounding box center [561, 268] width 457 height 82
copy span "A practice is not required to disclose protected health information to law enfo…"
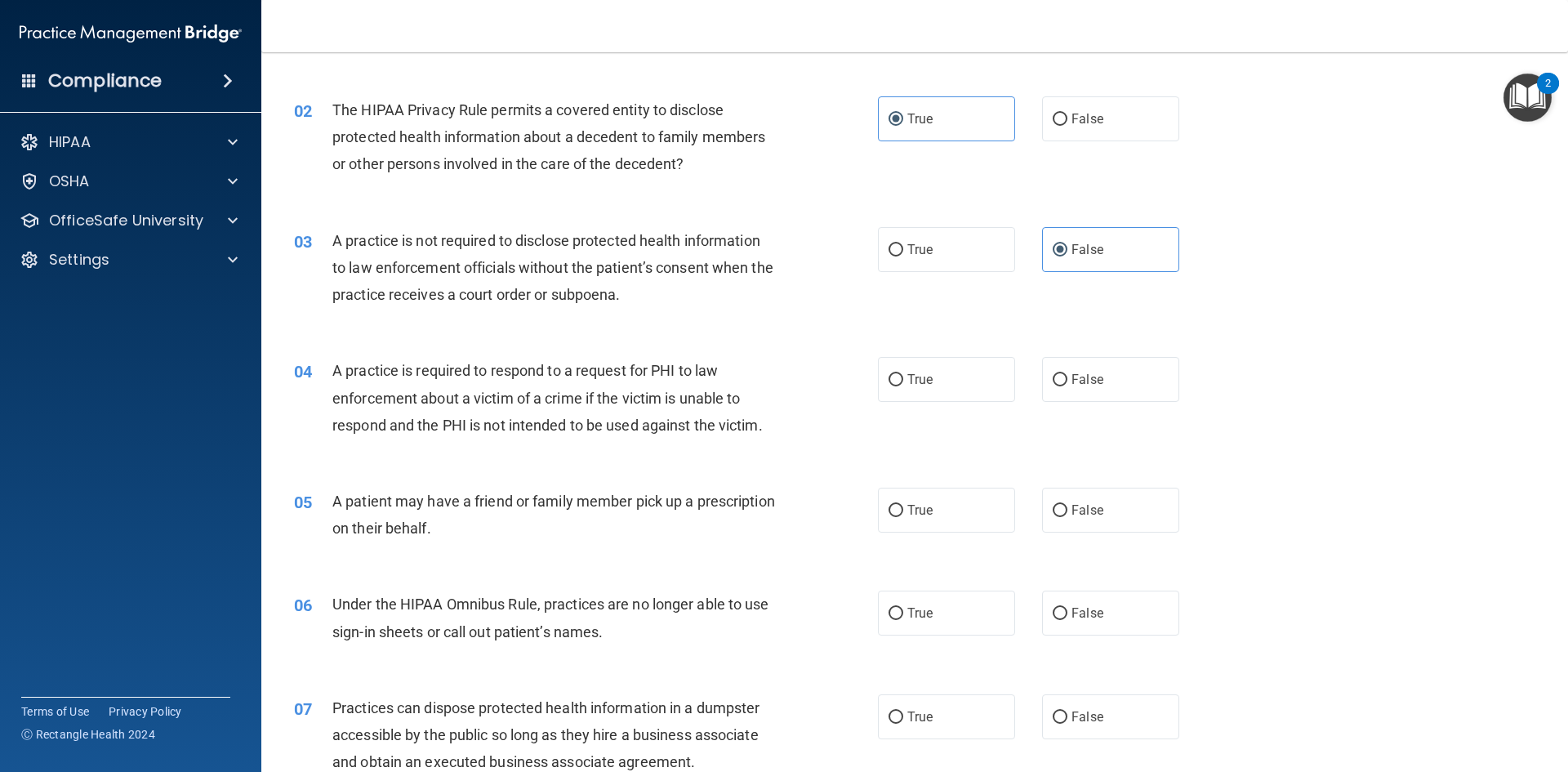
click at [825, 319] on div "03 A practice is not required to disclose protected health information to law e…" at bounding box center [914, 272] width 1266 height 131
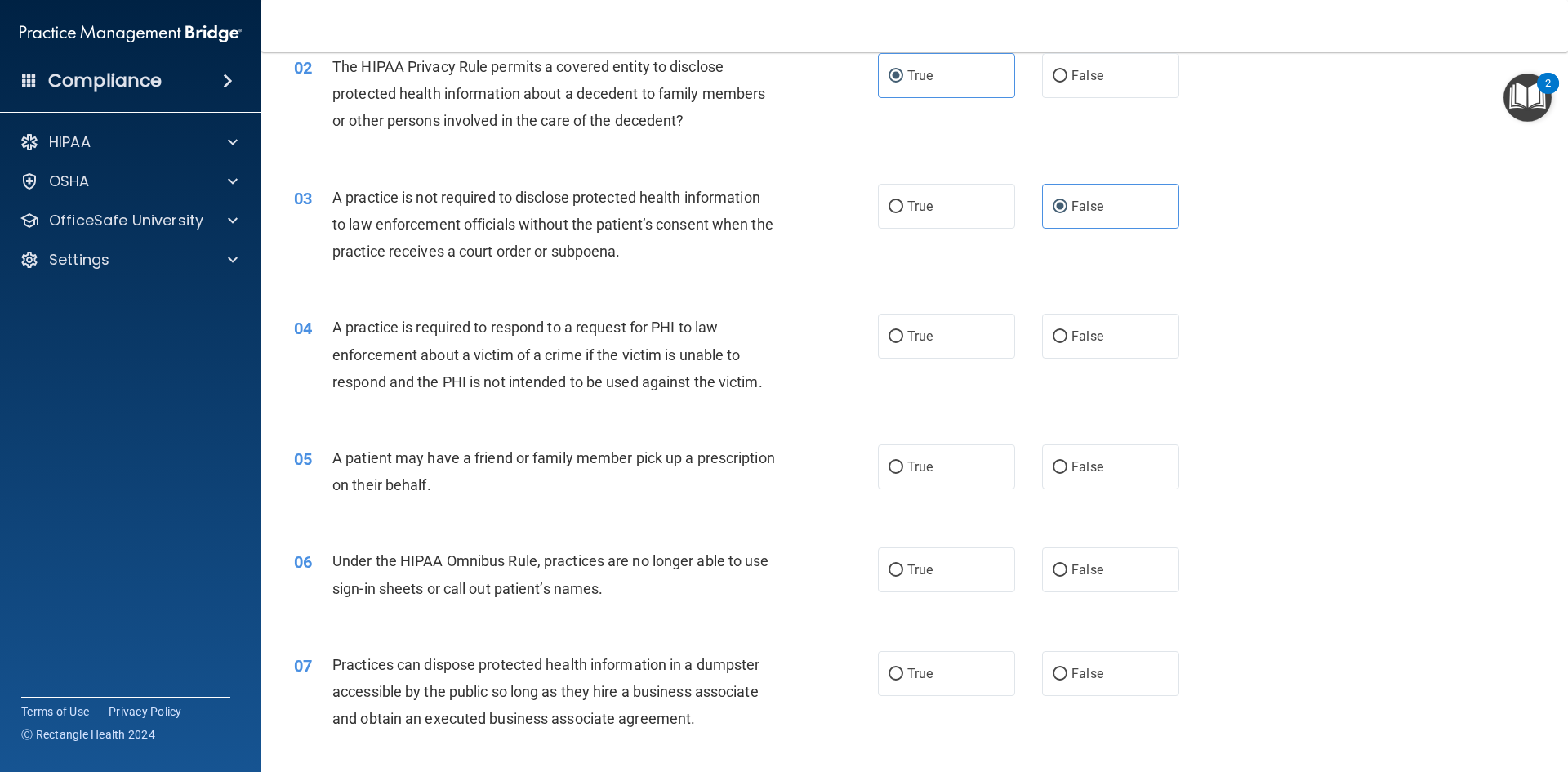
scroll to position [245, 0]
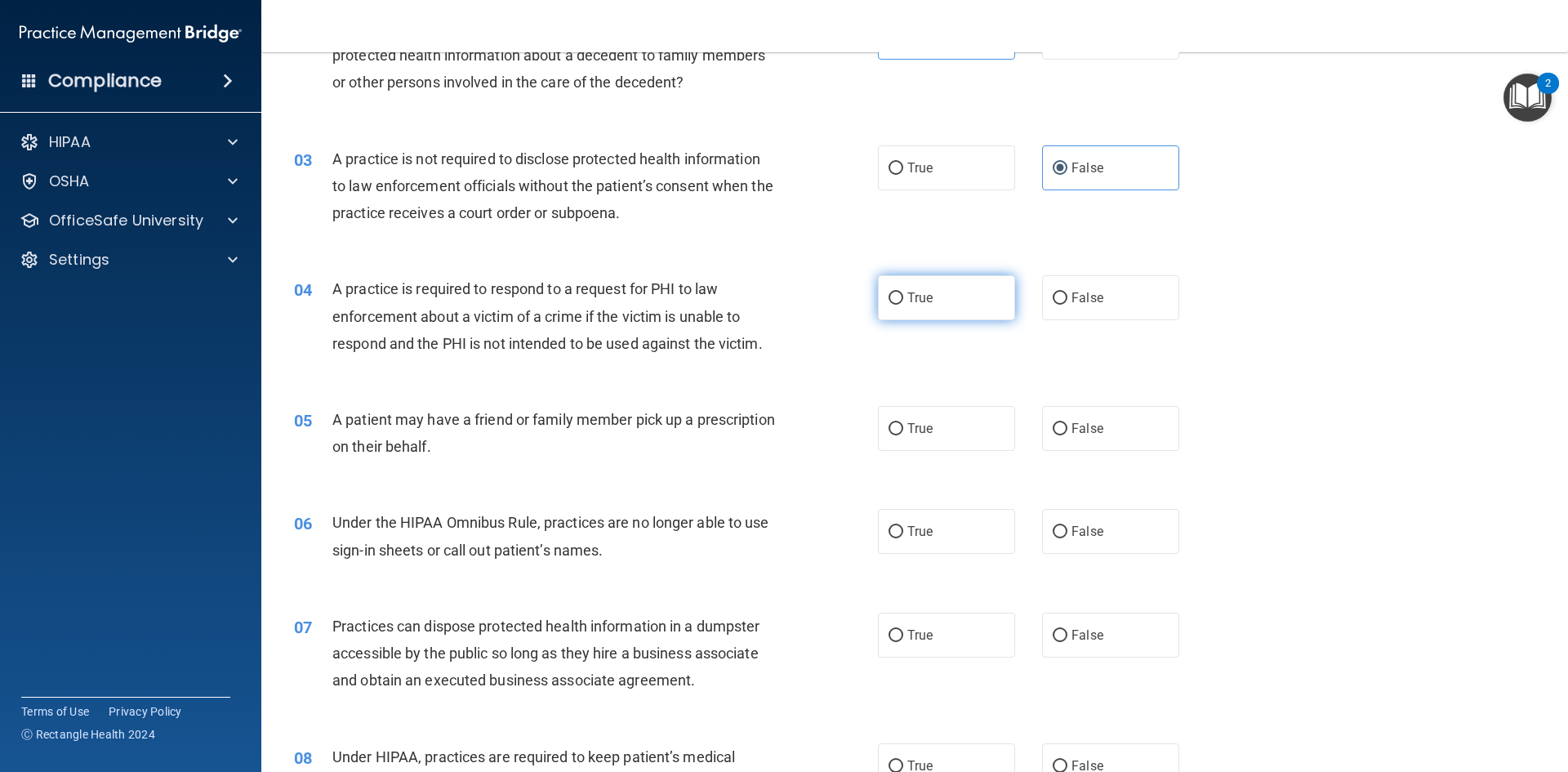
click at [927, 277] on label "True" at bounding box center [947, 297] width 137 height 45
click at [903, 292] on input "True" at bounding box center [895, 298] width 14 height 13
radio input "true"
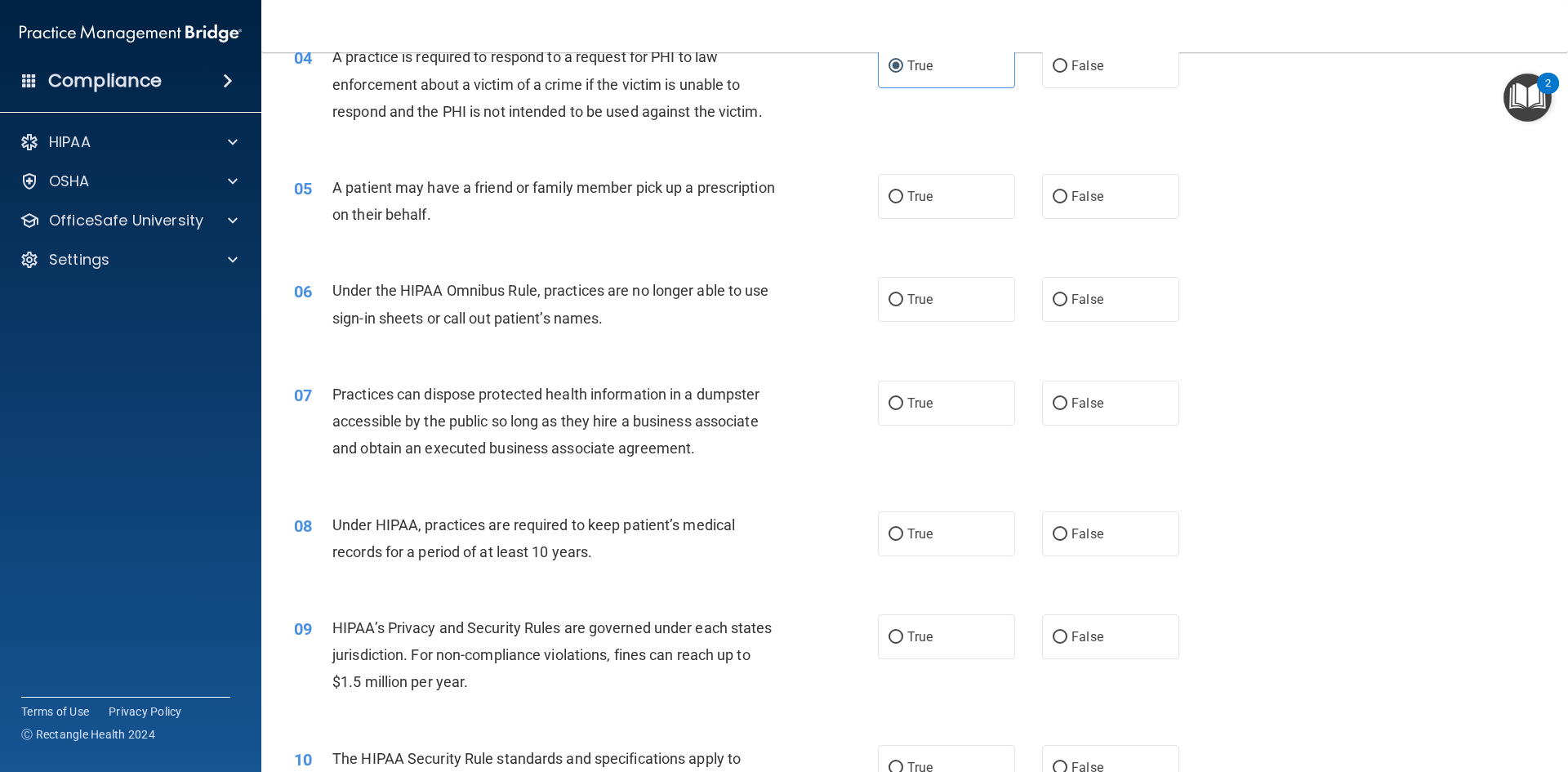
scroll to position [490, 0]
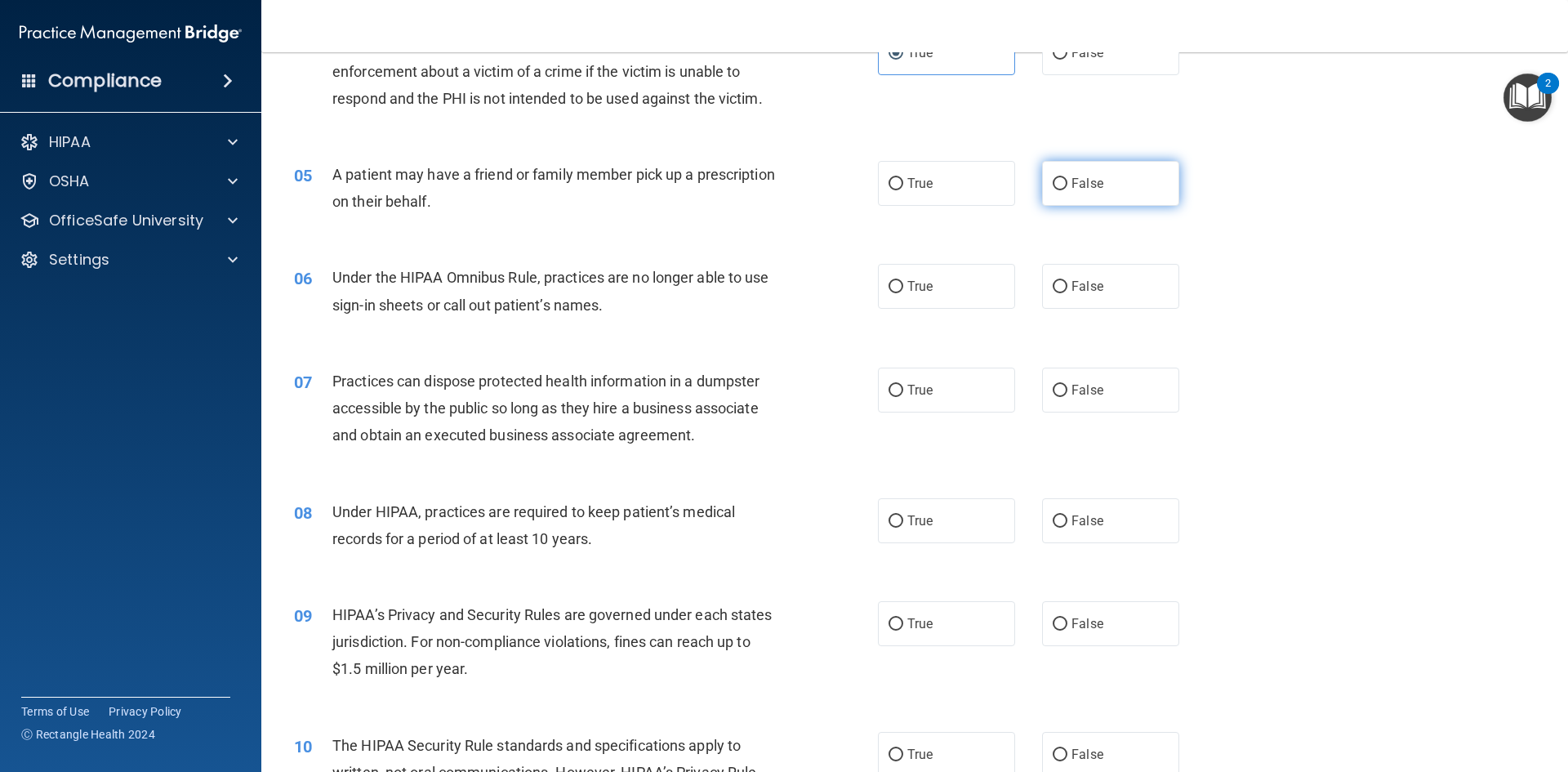
click at [1085, 193] on label "False" at bounding box center [1110, 183] width 137 height 45
click at [1067, 190] on input "False" at bounding box center [1060, 184] width 14 height 13
radio input "true"
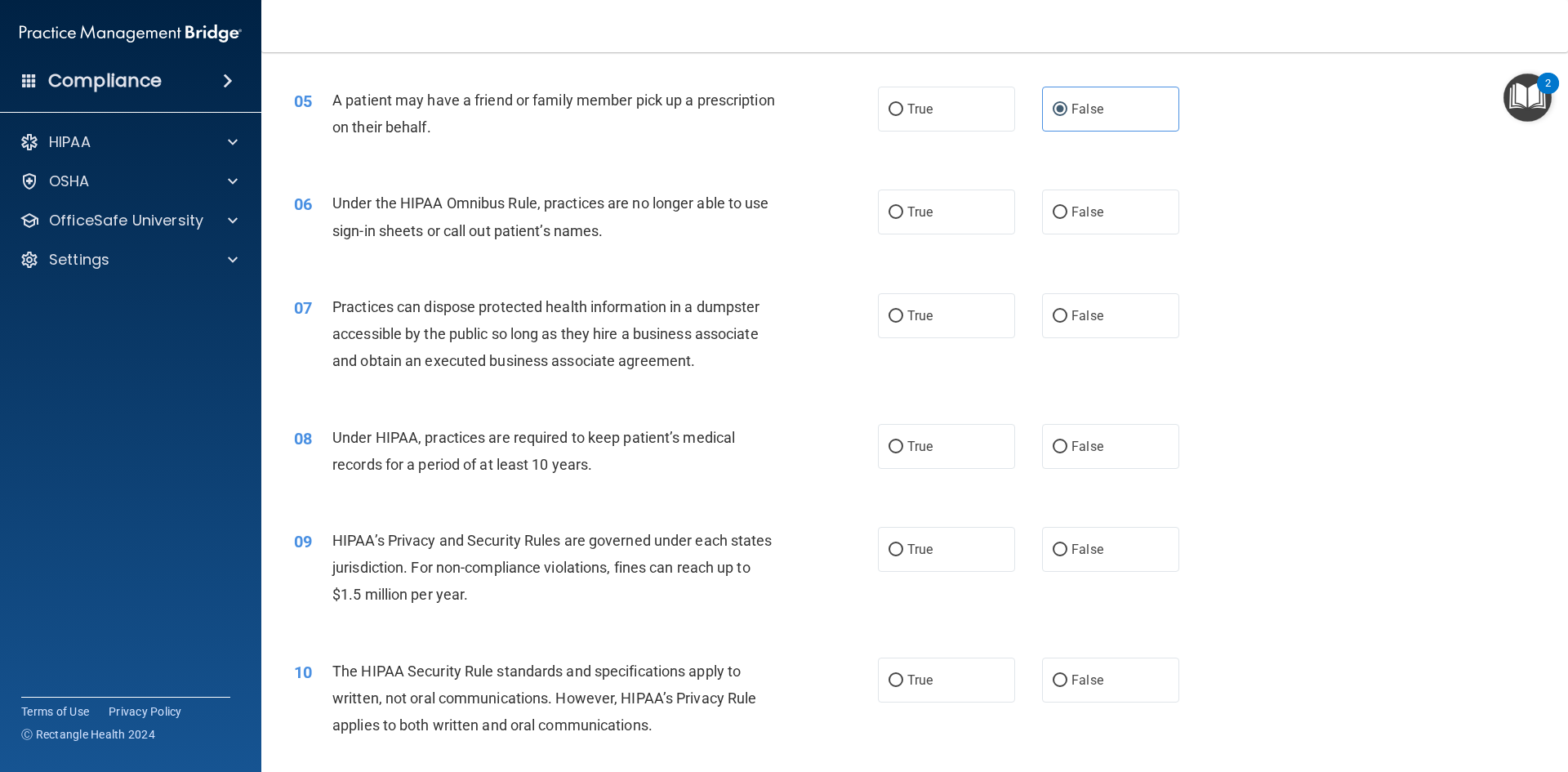
scroll to position [572, 0]
